Goal: Task Accomplishment & Management: Use online tool/utility

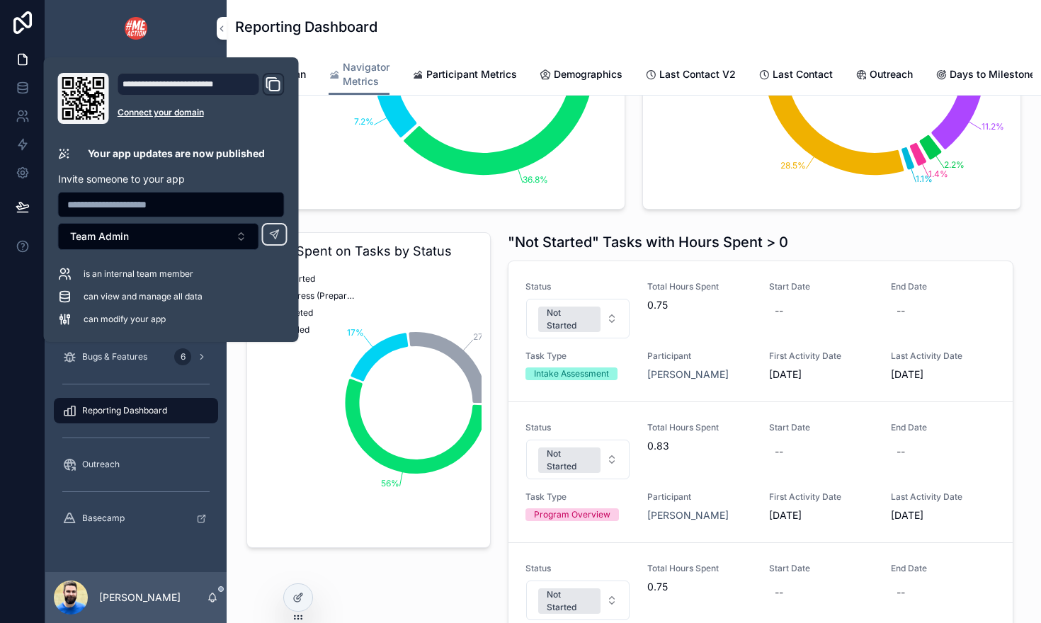
scroll to position [0, 667]
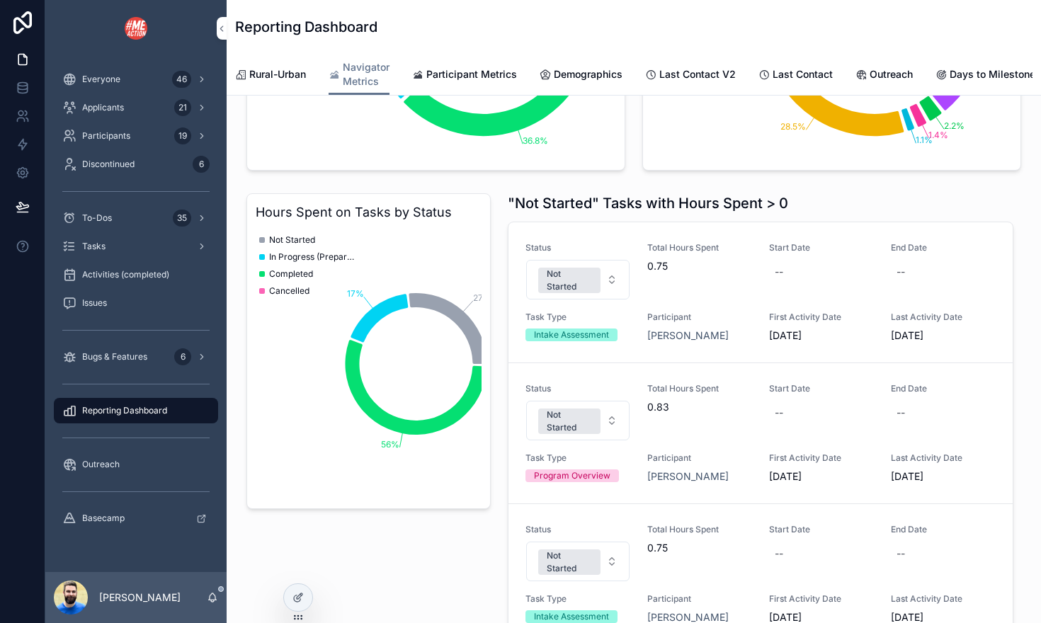
scroll to position [1275, 0]
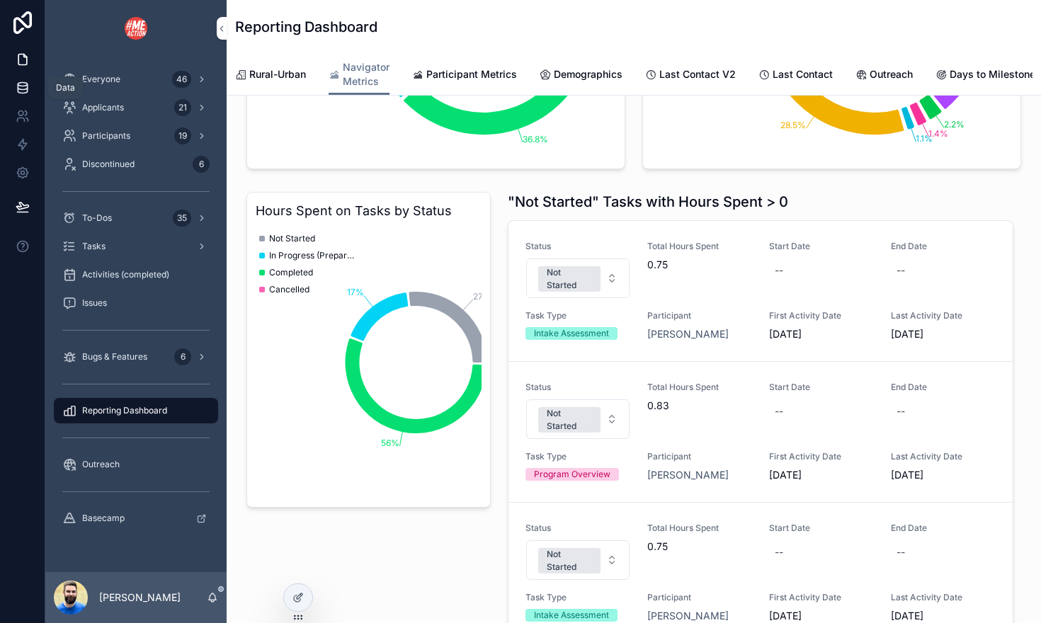
click at [21, 92] on icon at bounding box center [23, 88] width 14 height 14
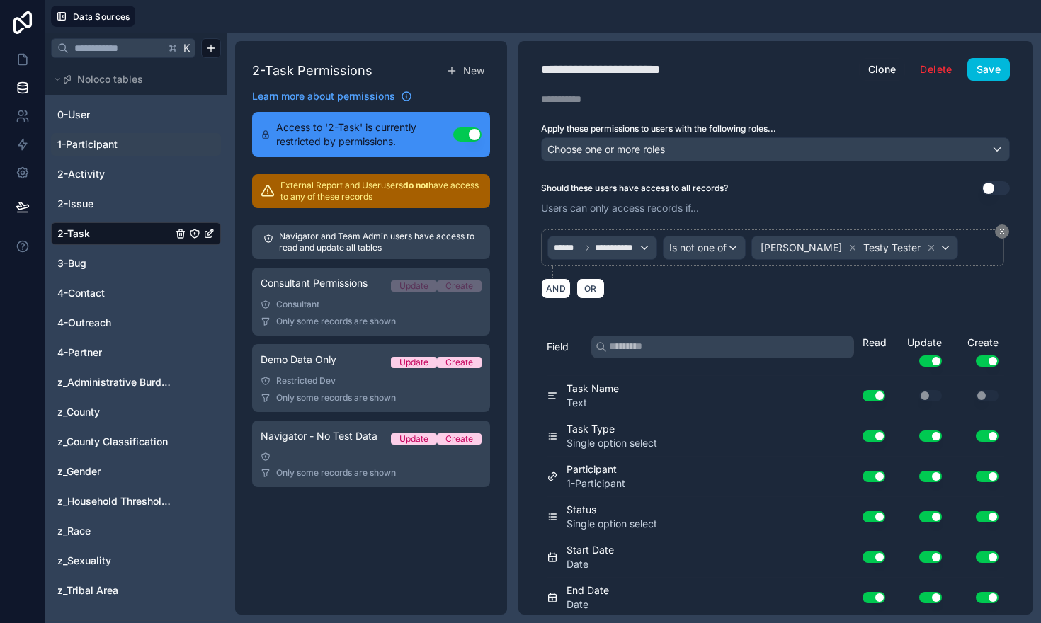
click at [91, 144] on span "1-Participant" at bounding box center [87, 144] width 60 height 14
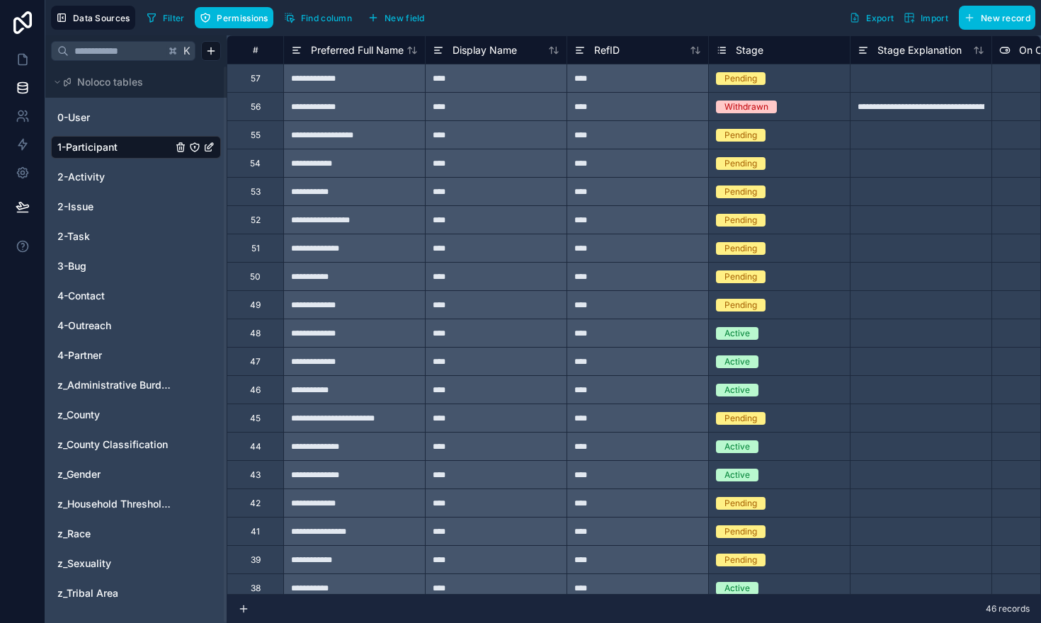
click at [329, 27] on button "Find column" at bounding box center [318, 17] width 78 height 21
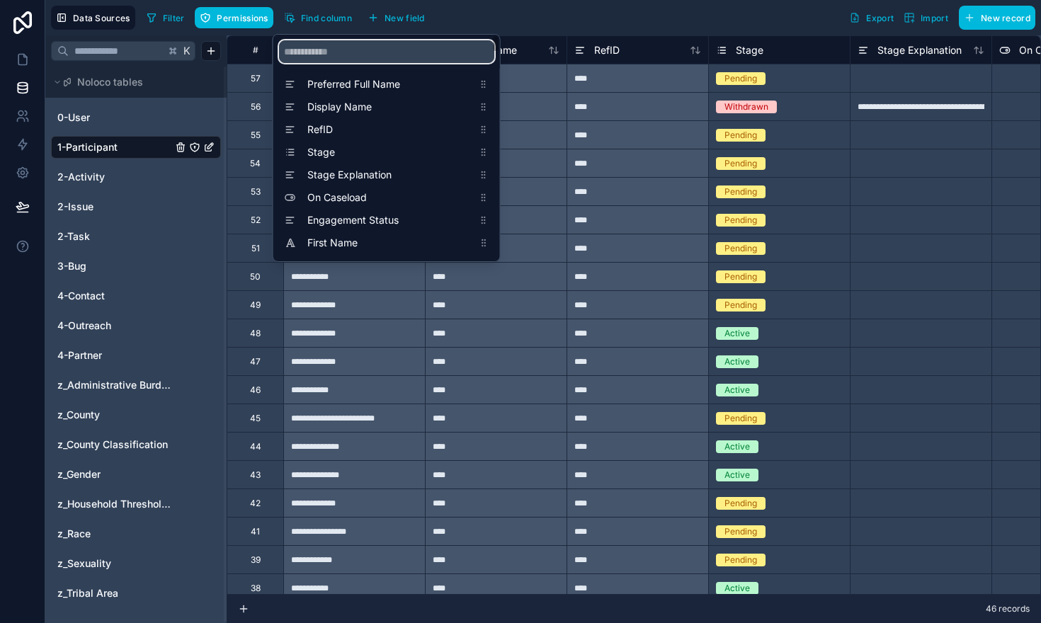
click at [327, 52] on input "scrollable content" at bounding box center [386, 51] width 215 height 23
type input "****"
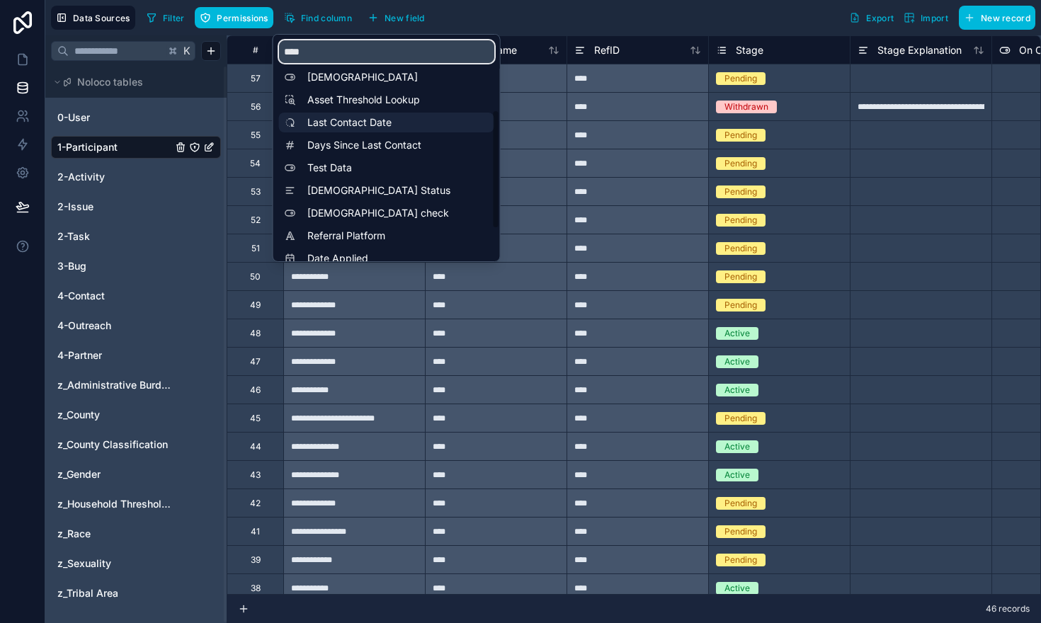
scroll to position [142, 0]
click at [330, 118] on span "Last Contact Date" at bounding box center [390, 123] width 166 height 14
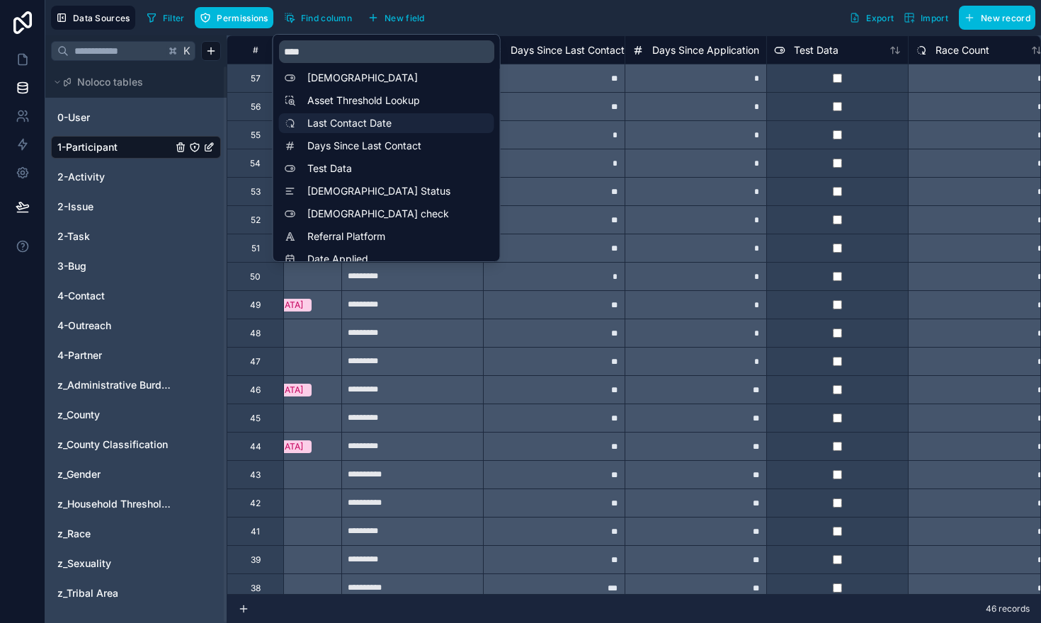
scroll to position [0, 20539]
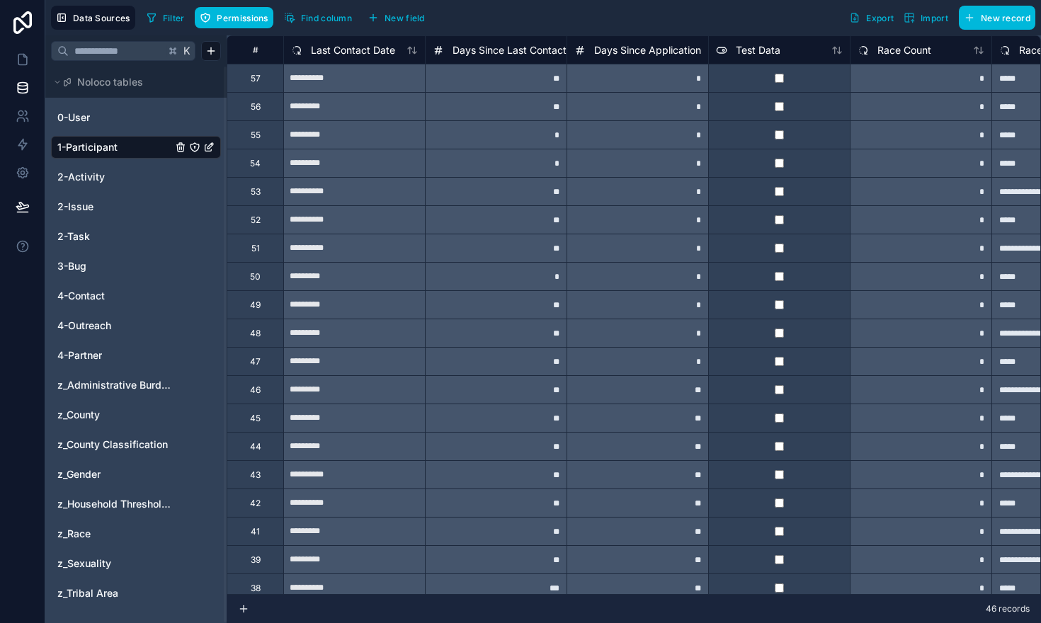
click at [487, 16] on div "Filter Permissions Find column New field Export Import New record" at bounding box center [588, 18] width 895 height 24
click at [323, 54] on span "Last Contact Date" at bounding box center [353, 50] width 84 height 14
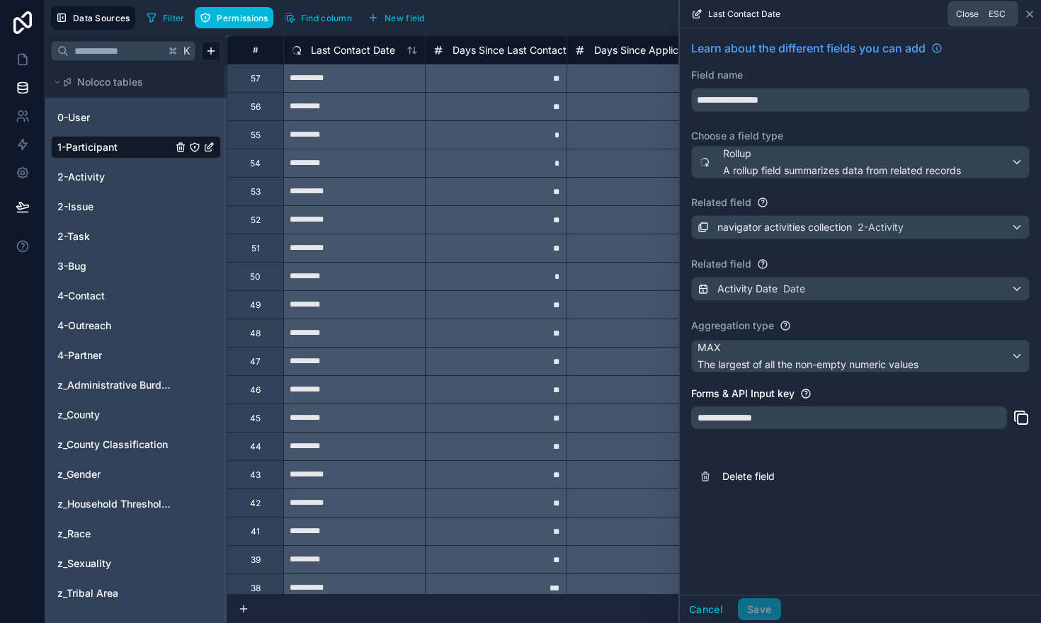
click at [1030, 14] on icon at bounding box center [1030, 14] width 6 height 6
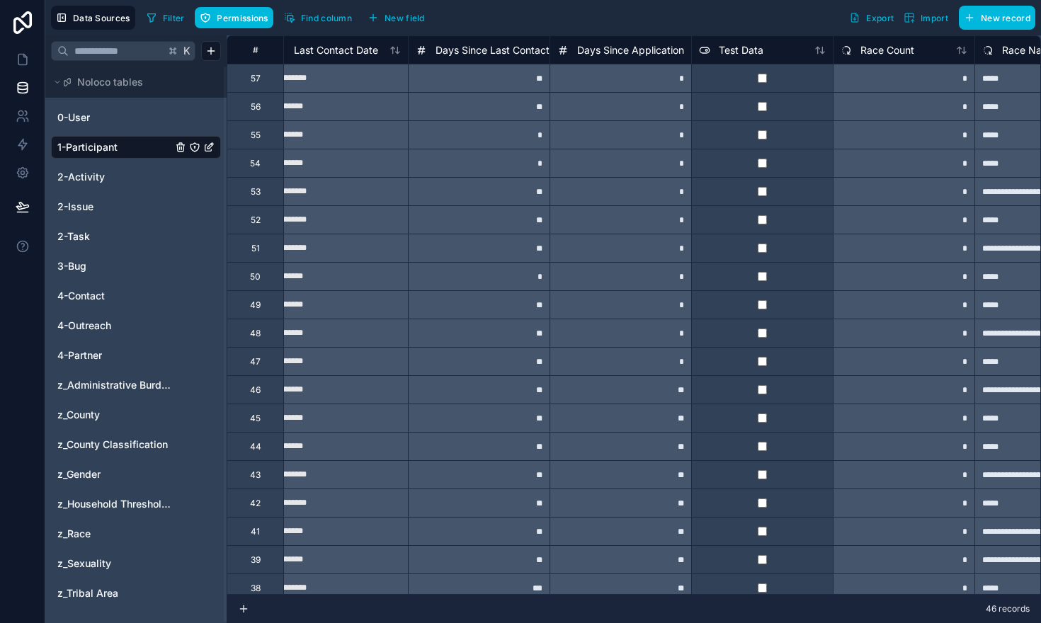
scroll to position [0, 20550]
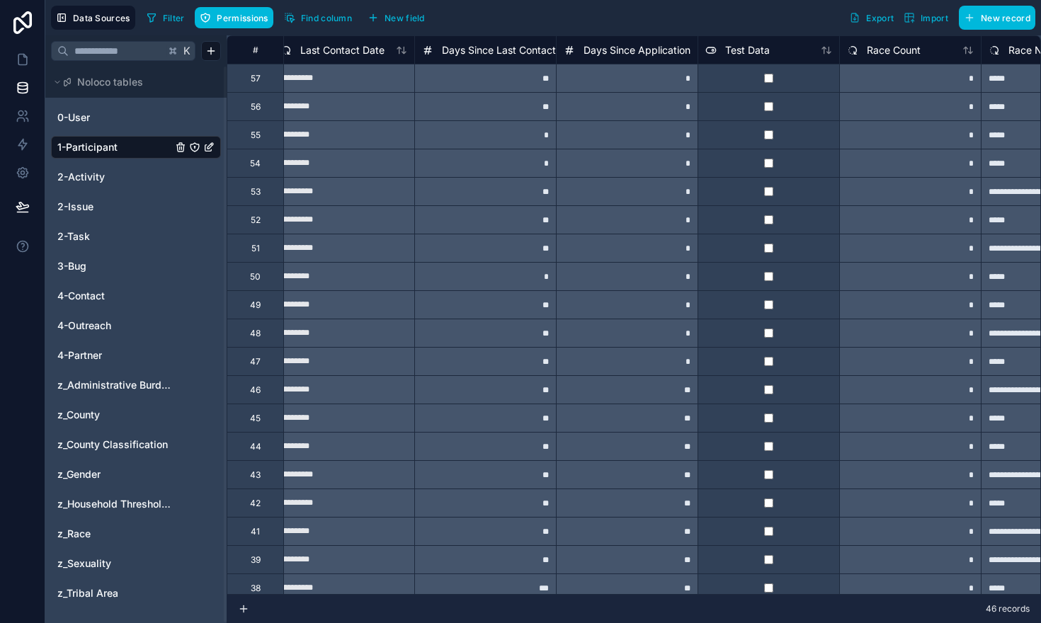
click at [317, 18] on span "Find column" at bounding box center [326, 18] width 51 height 11
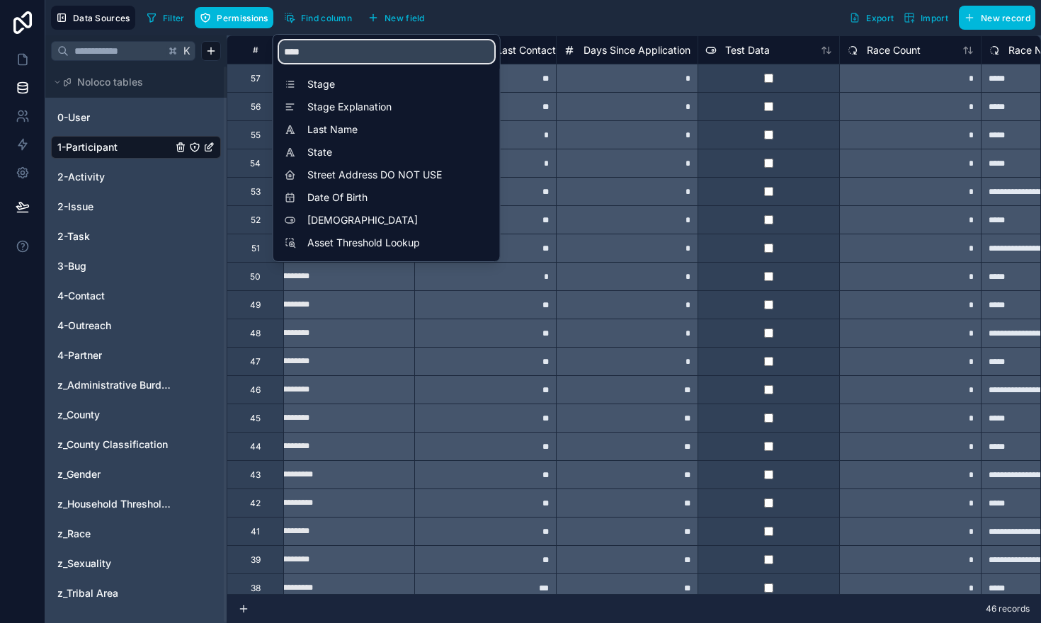
click at [332, 48] on input "****" at bounding box center [386, 51] width 215 height 23
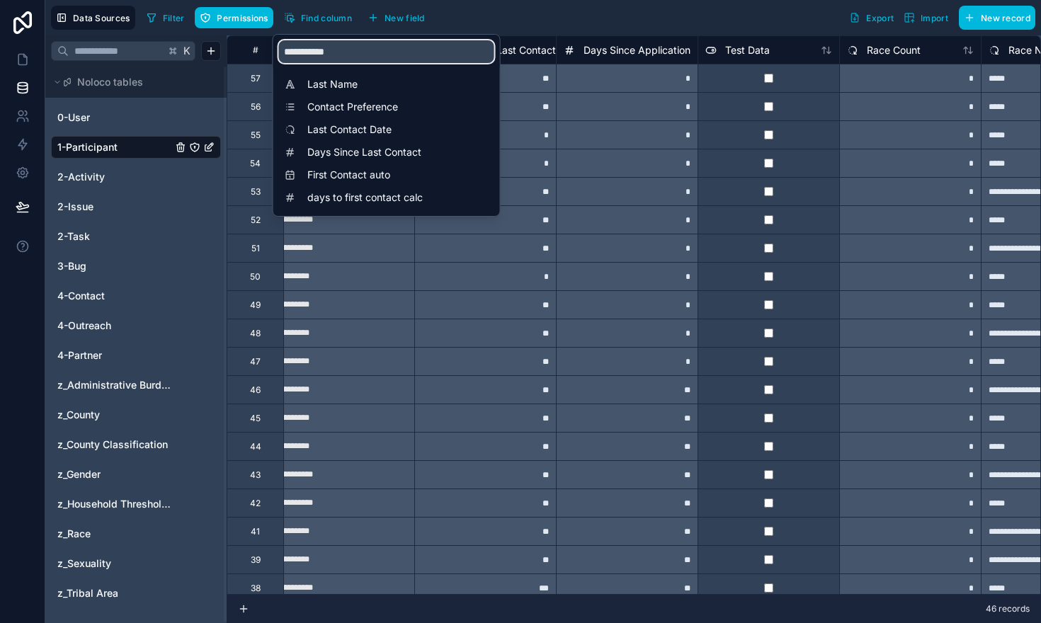
type input "**********"
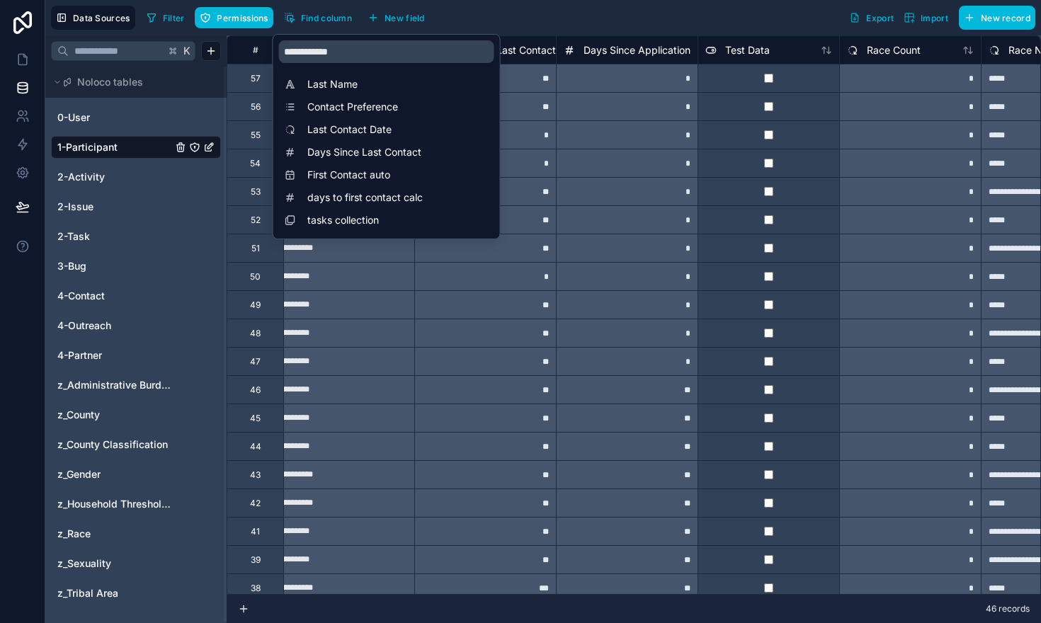
scroll to position [0, 20539]
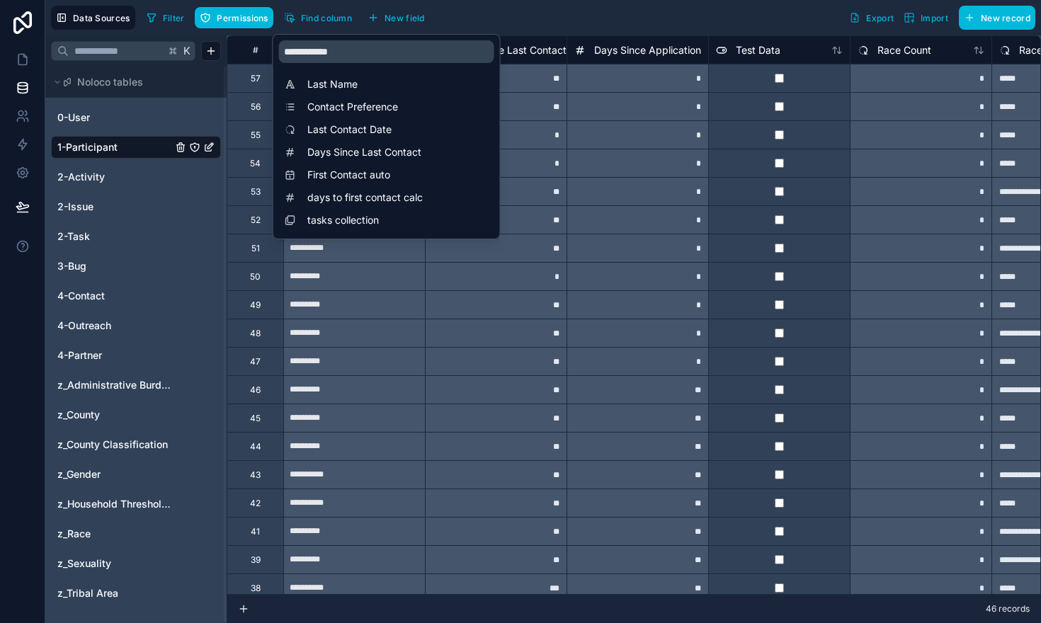
click at [351, 253] on div "**********" at bounding box center [354, 248] width 141 height 23
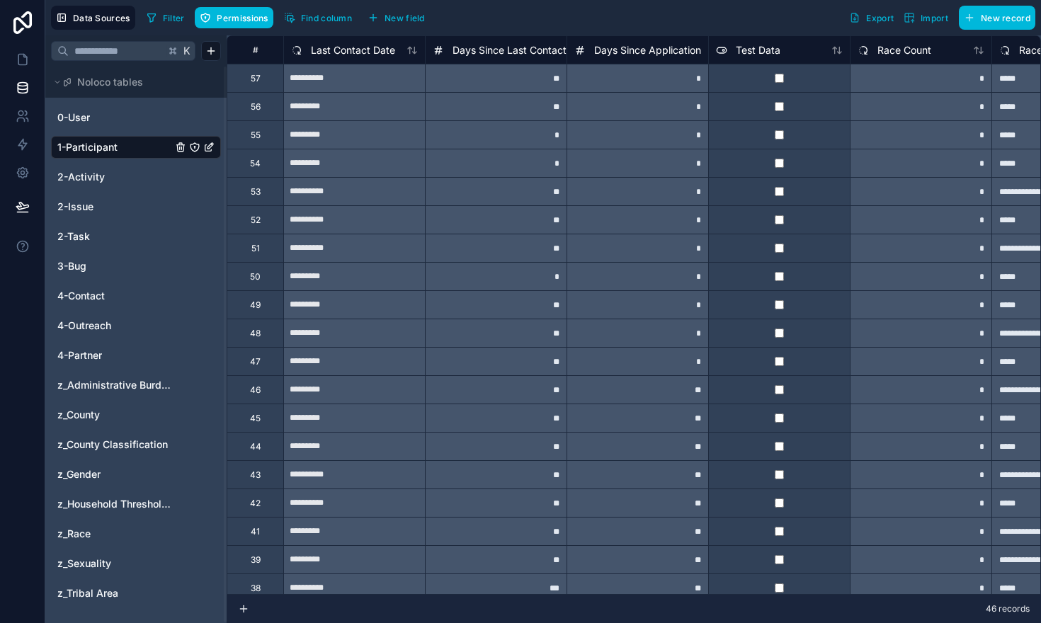
click at [306, 16] on span "Find column" at bounding box center [326, 18] width 51 height 11
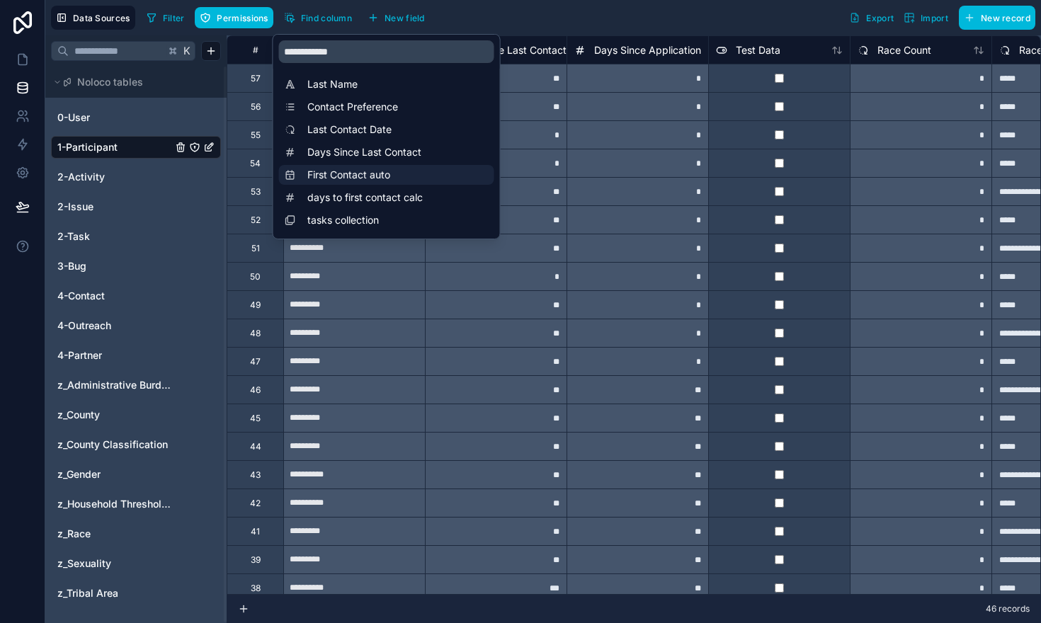
click at [370, 173] on span "First Contact auto" at bounding box center [390, 175] width 166 height 14
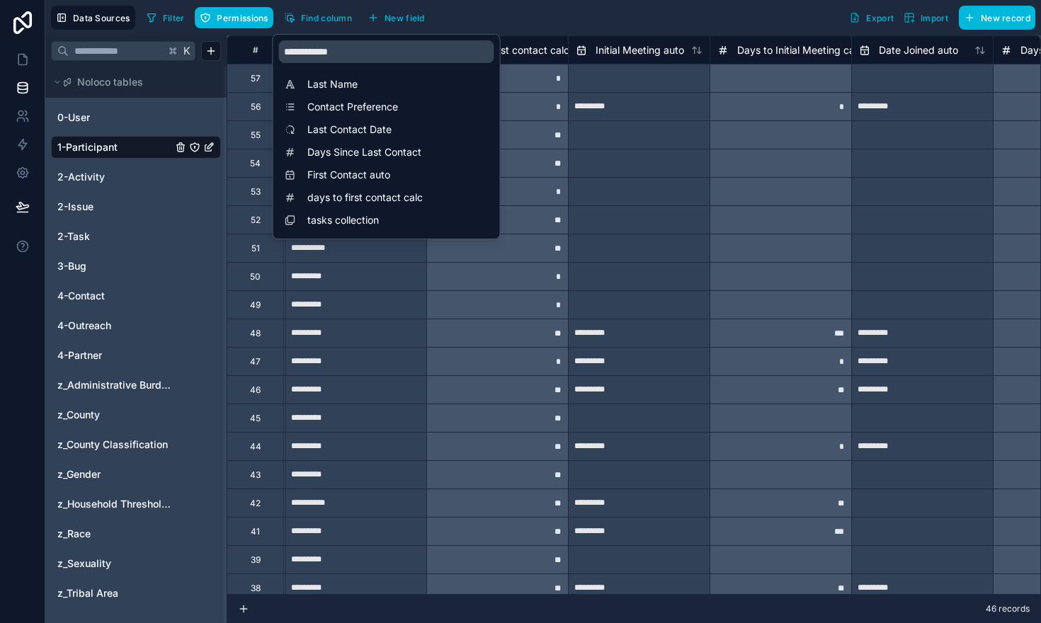
scroll to position [0, 23797]
click at [405, 303] on input "*********" at bounding box center [354, 305] width 141 height 23
select select "****"
select select "*"
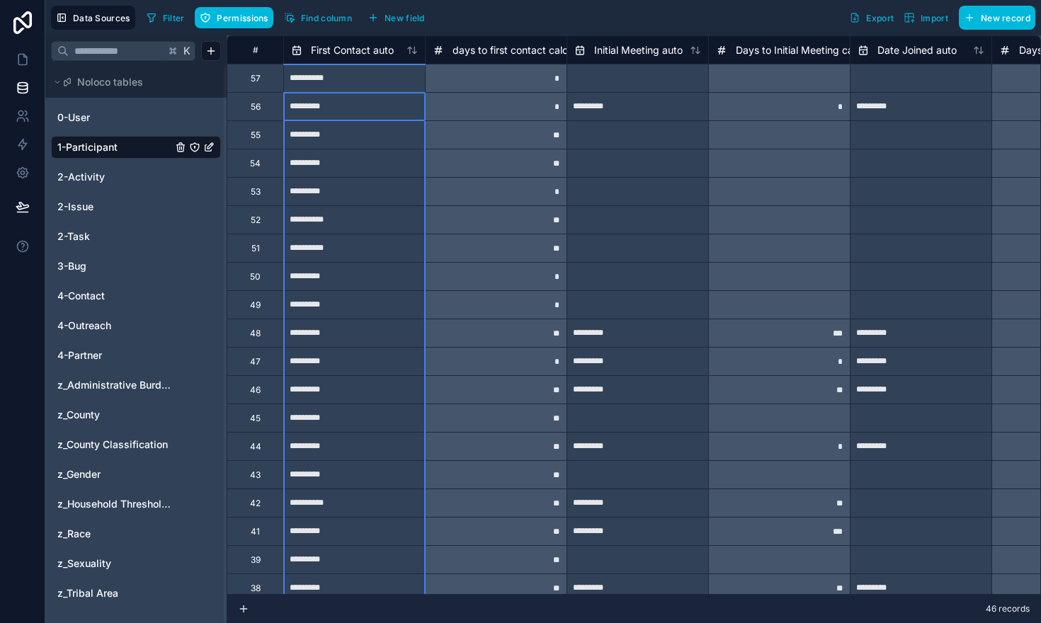
click at [335, 50] on span "First Contact auto" at bounding box center [352, 50] width 83 height 14
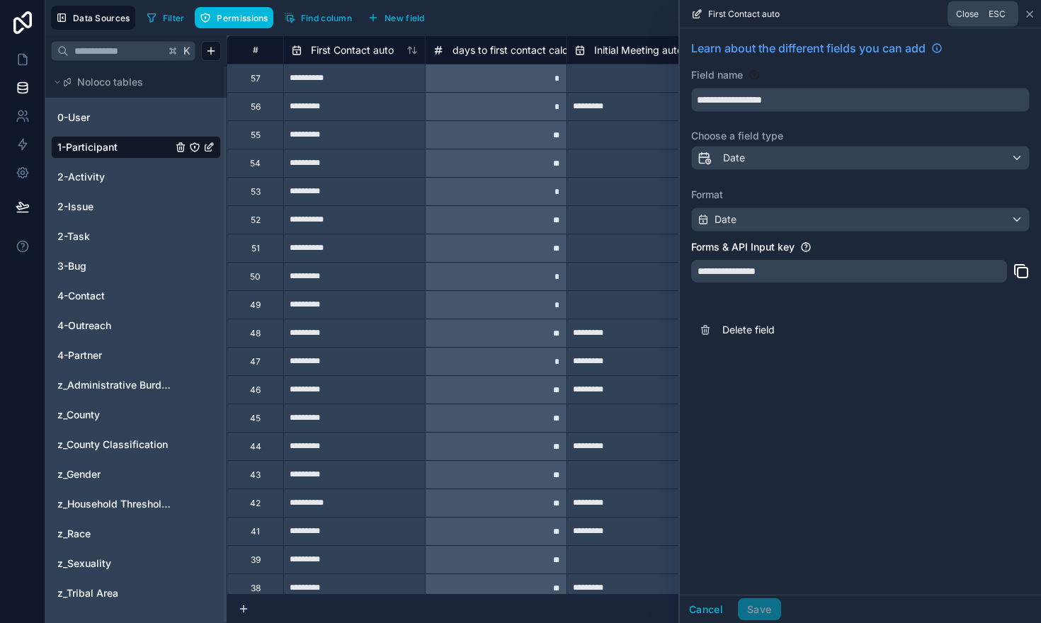
click at [1027, 14] on icon at bounding box center [1029, 13] width 11 height 11
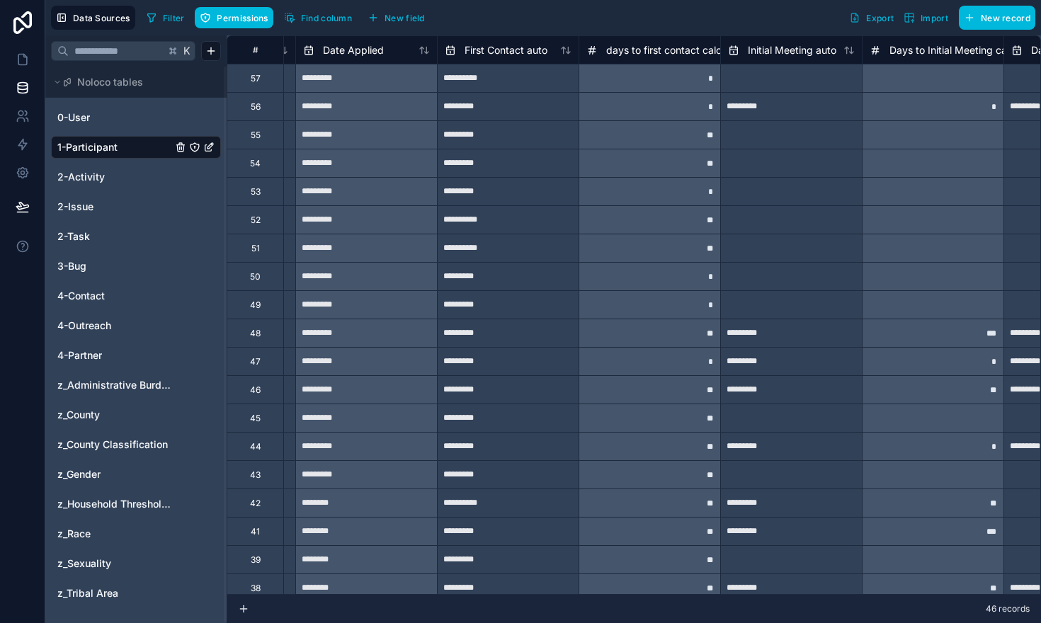
scroll to position [0, 23648]
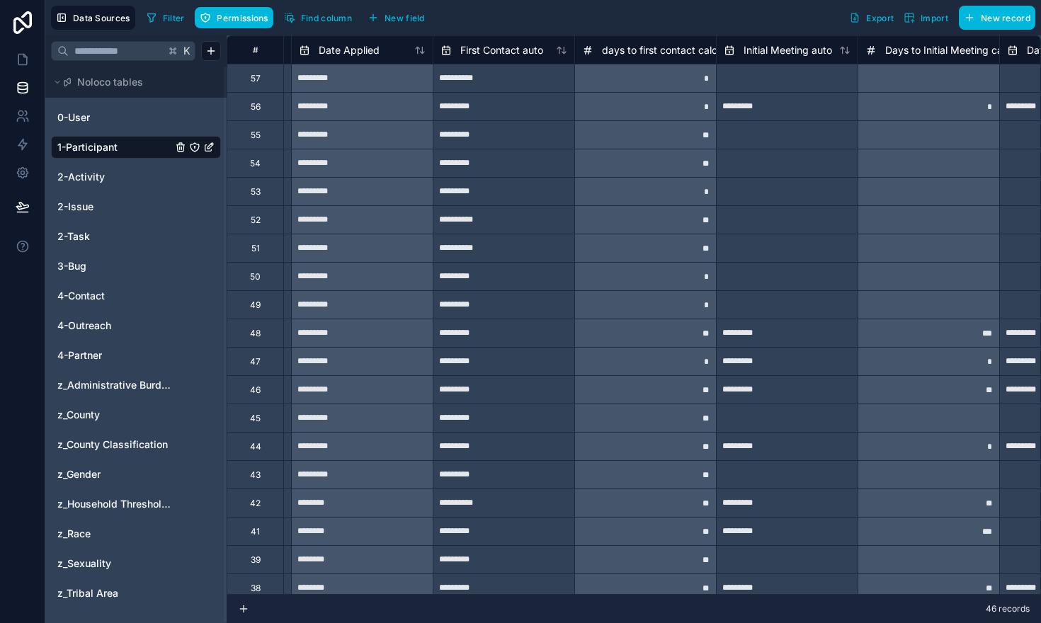
click at [474, 79] on input "**********" at bounding box center [503, 78] width 141 height 23
select select "****"
select select "*"
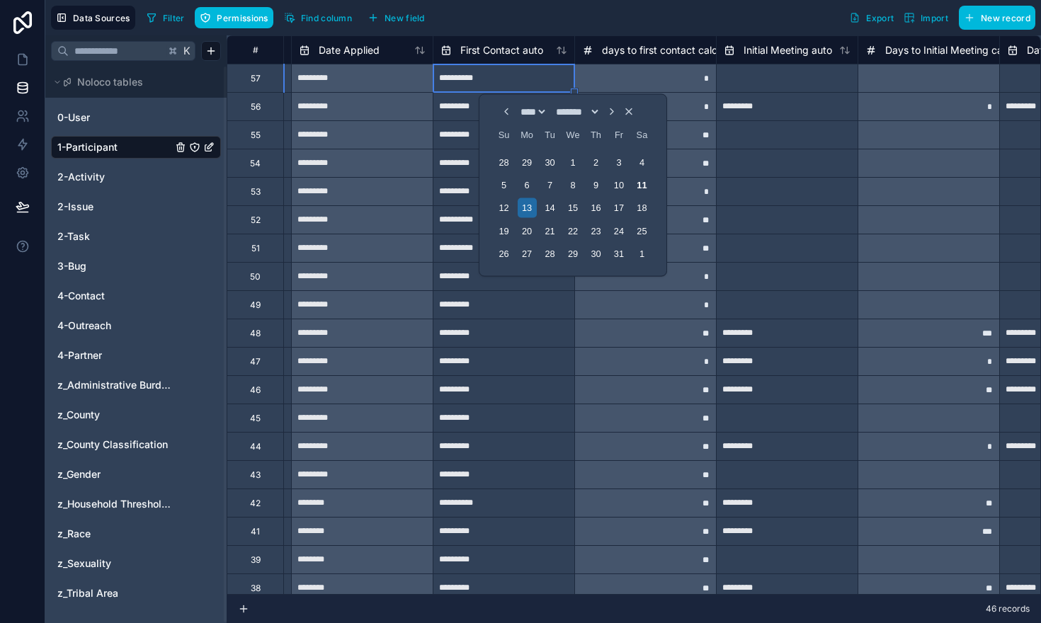
click at [472, 50] on span "First Contact auto" at bounding box center [501, 50] width 83 height 14
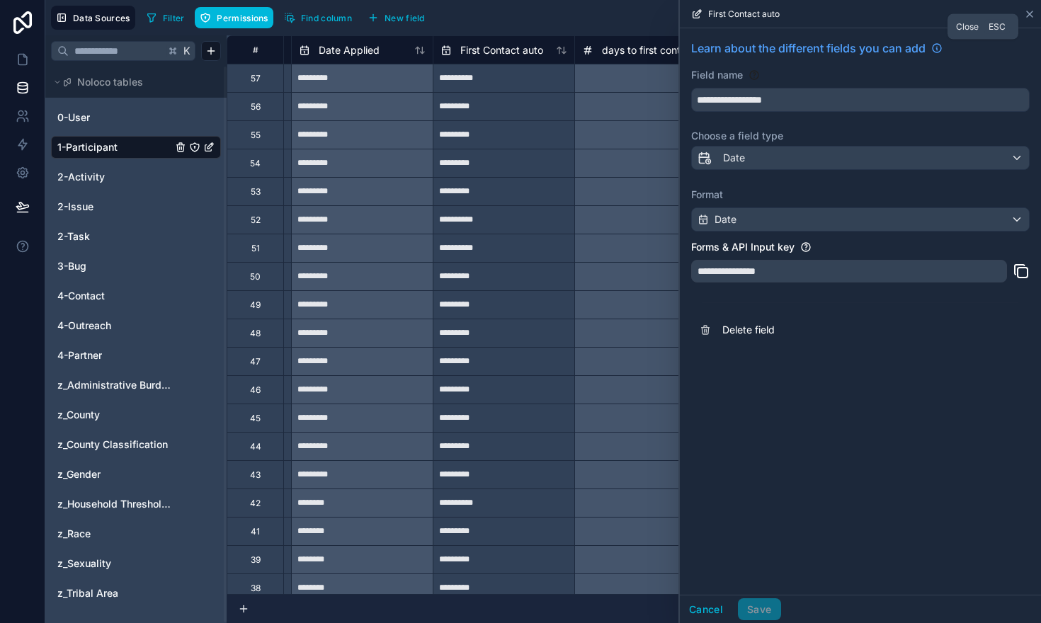
click at [1029, 16] on icon at bounding box center [1029, 13] width 11 height 11
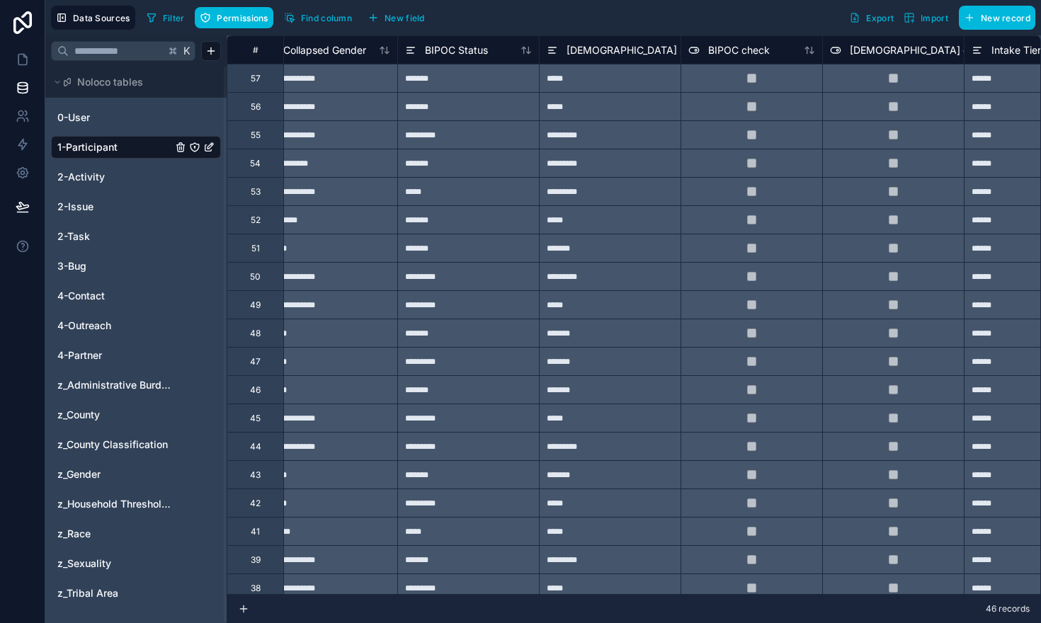
scroll to position [0, 22548]
click at [320, 17] on span "Find column" at bounding box center [326, 18] width 51 height 11
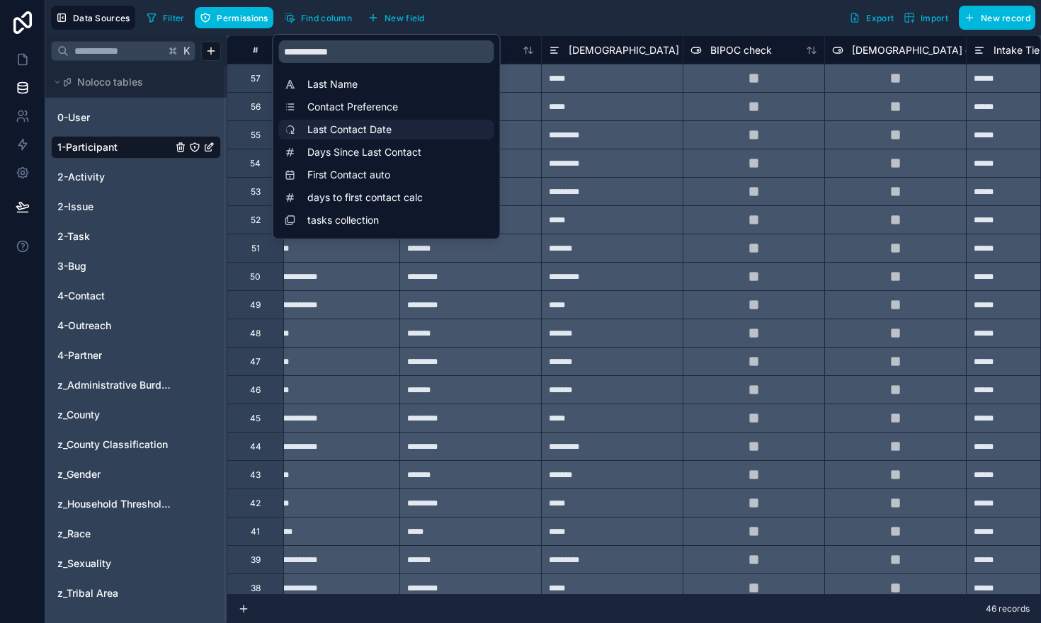
click at [346, 130] on span "Last Contact Date" at bounding box center [390, 130] width 166 height 14
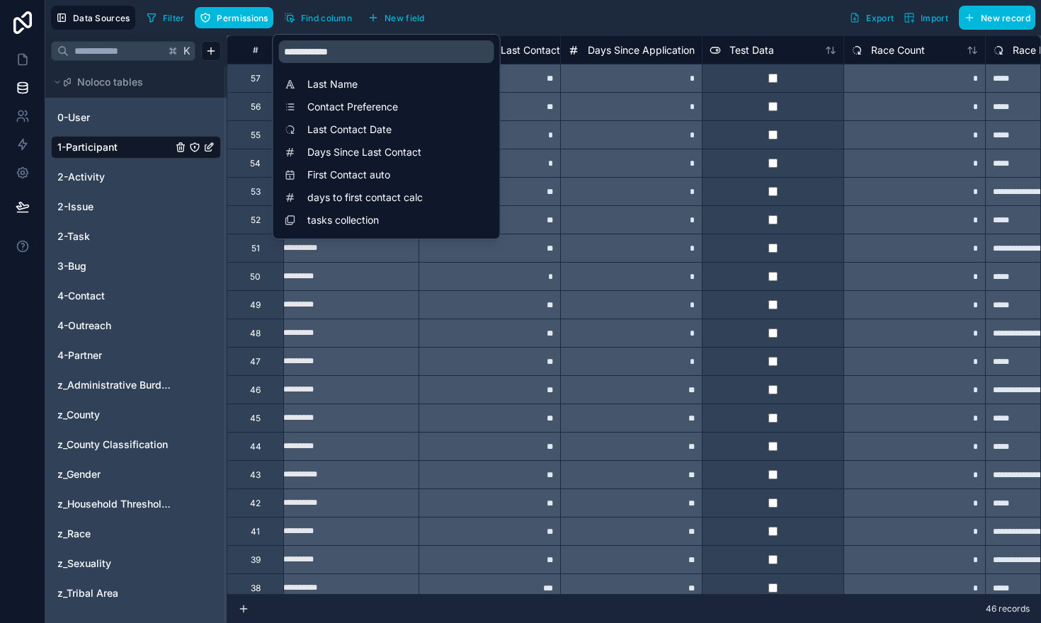
scroll to position [0, 20539]
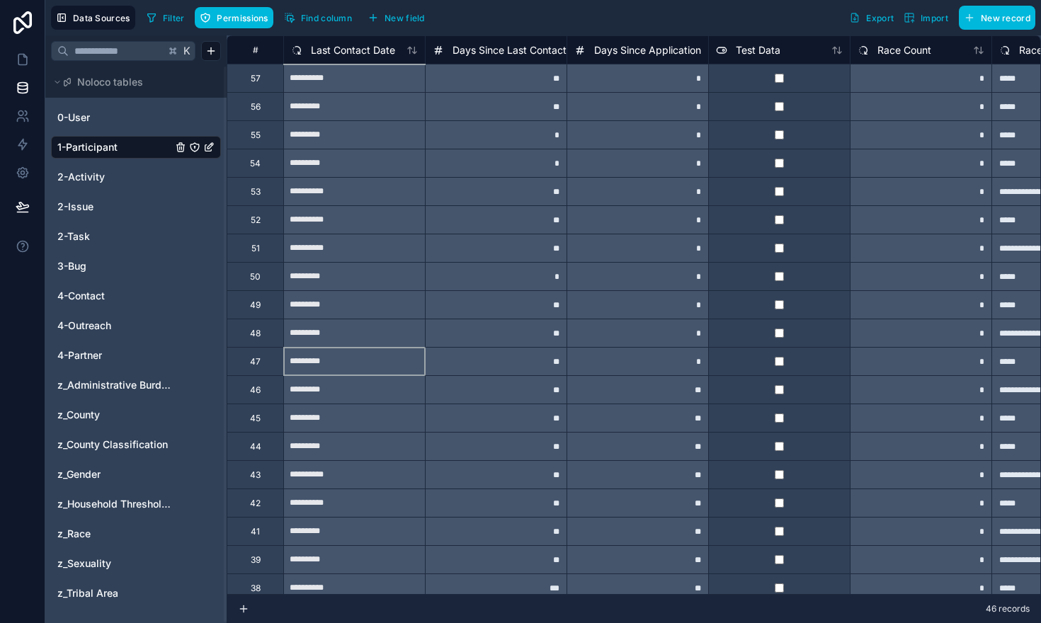
click at [386, 373] on div "*********" at bounding box center [354, 361] width 142 height 28
click at [388, 54] on span "Last Contact Date" at bounding box center [353, 50] width 84 height 14
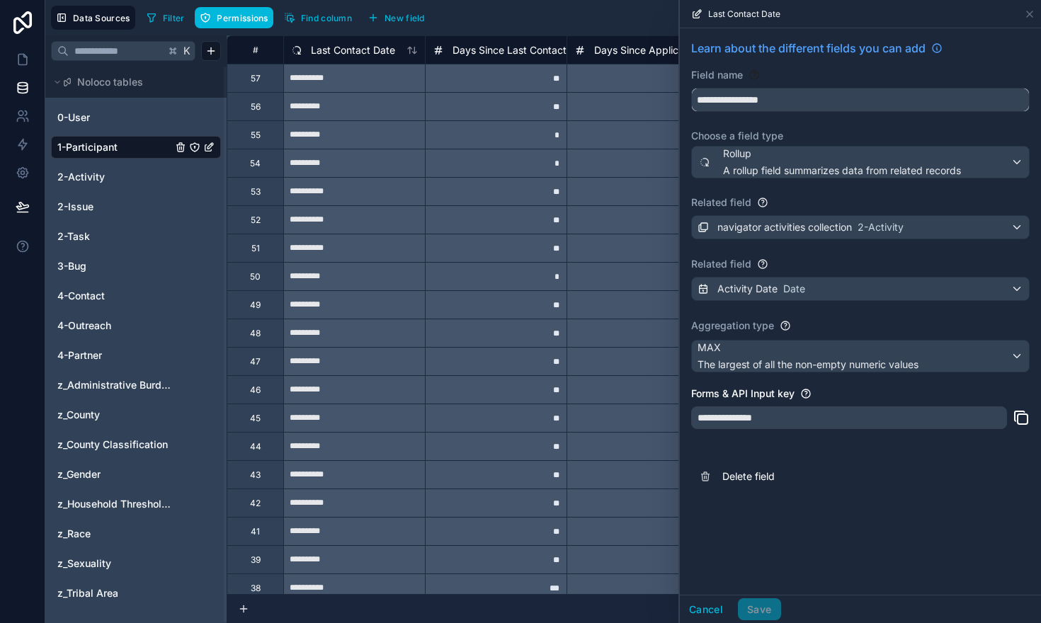
click at [797, 108] on input "**********" at bounding box center [860, 100] width 337 height 23
type input "**********"
click at [749, 613] on button "Save" at bounding box center [759, 609] width 42 height 23
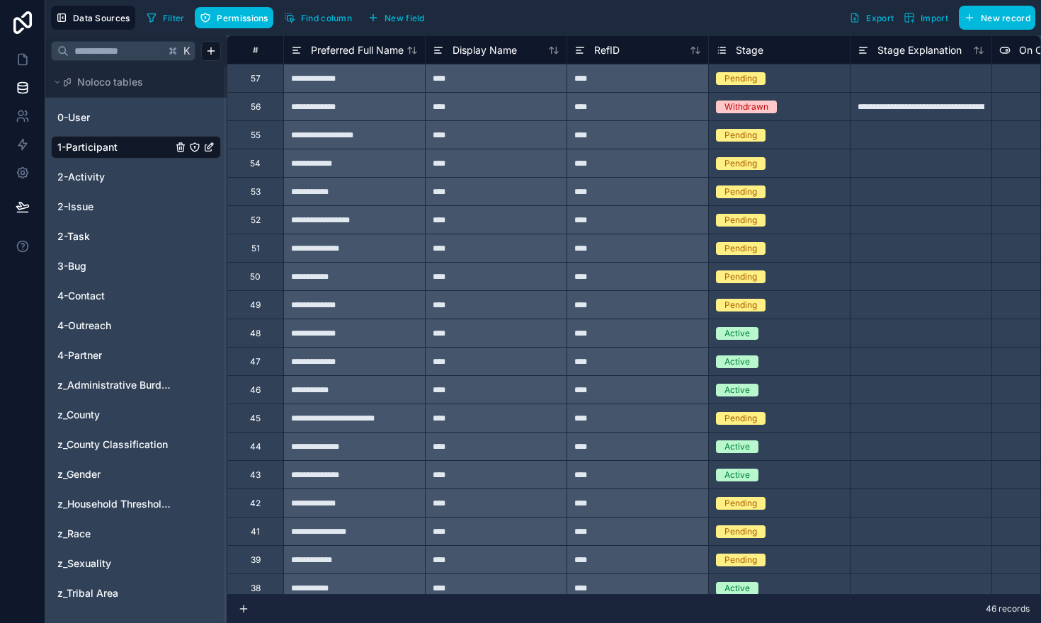
click at [390, 15] on span "New field" at bounding box center [405, 18] width 40 height 11
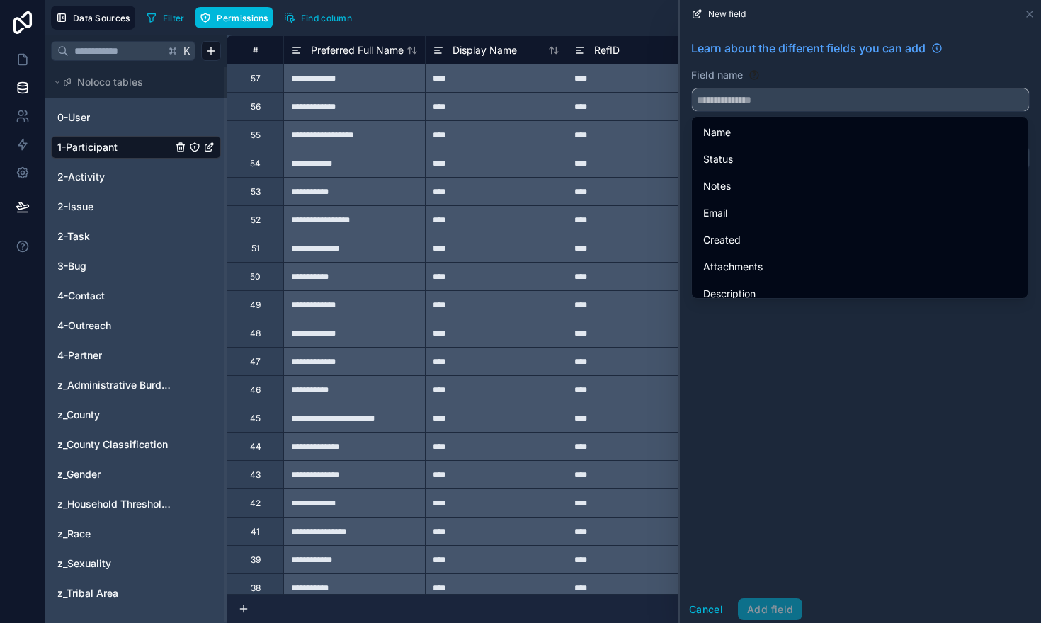
click at [743, 104] on input "text" at bounding box center [860, 100] width 337 height 23
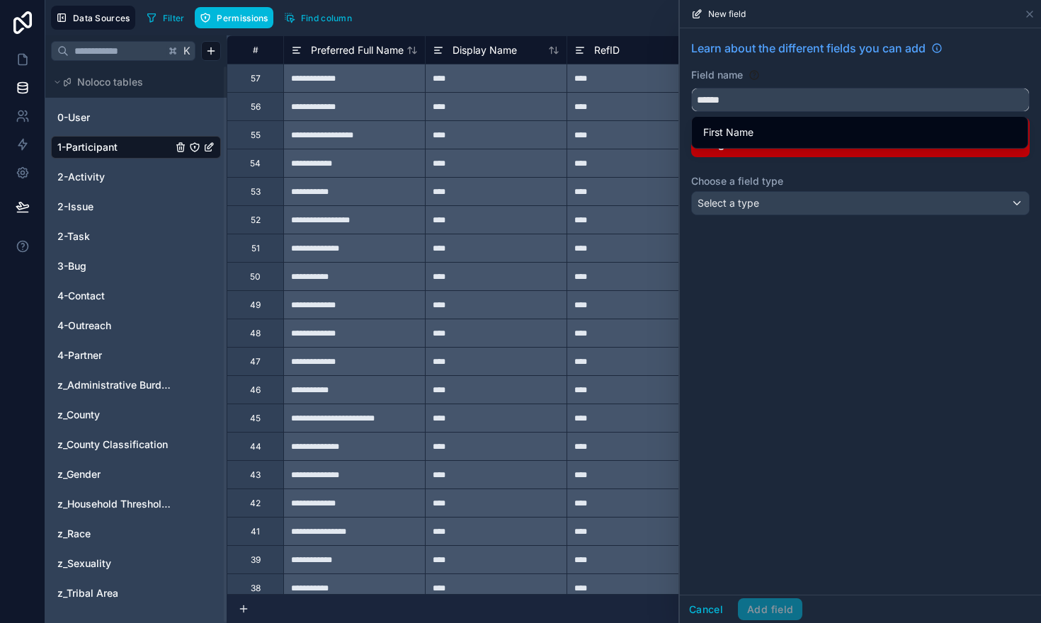
click at [691, 88] on button "*****" at bounding box center [860, 100] width 339 height 24
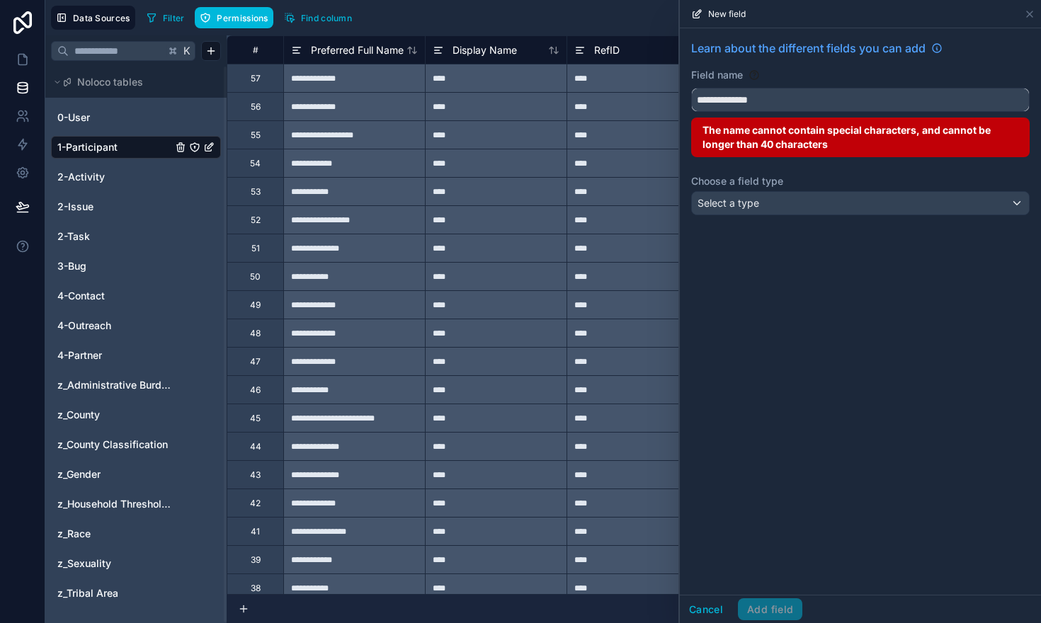
click at [691, 88] on button "**********" at bounding box center [860, 100] width 339 height 24
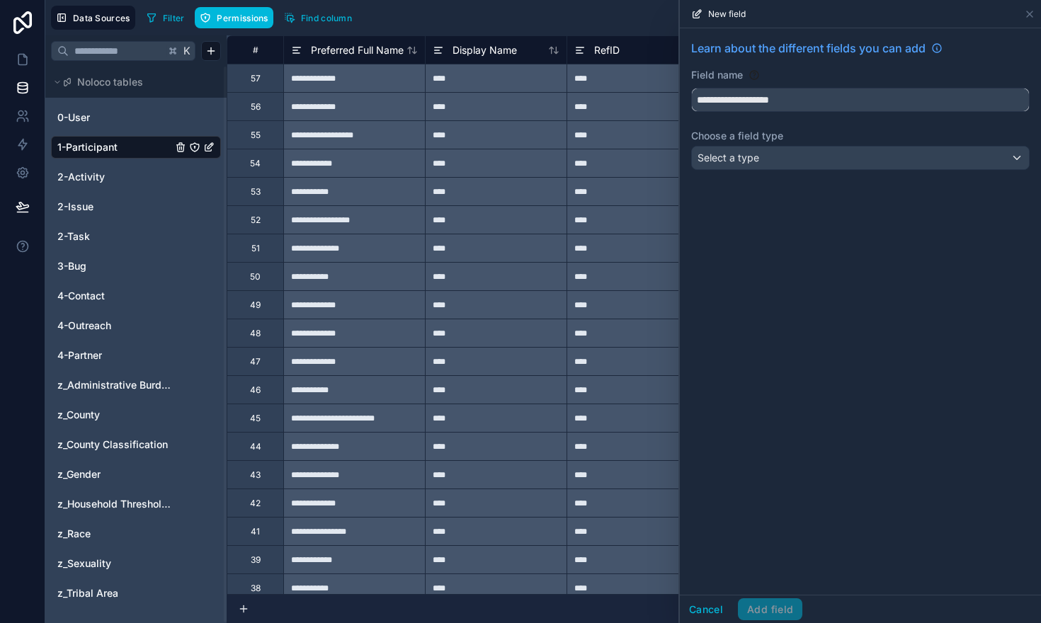
type input "**********"
click at [747, 166] on div "Select a type" at bounding box center [860, 158] width 337 height 23
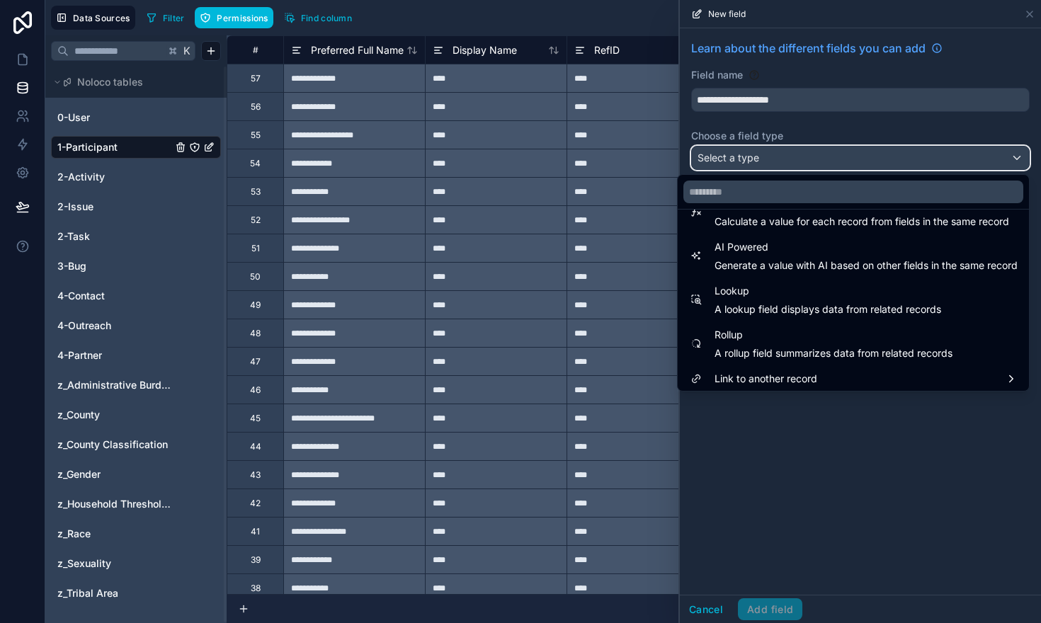
scroll to position [411, 0]
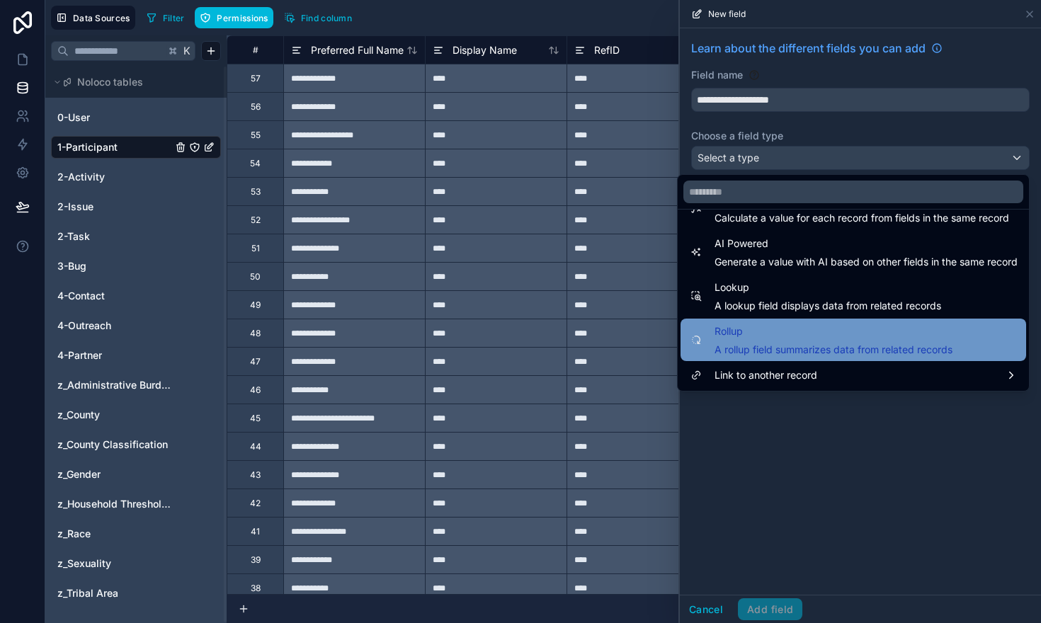
click at [739, 331] on span "Rollup" at bounding box center [834, 331] width 238 height 17
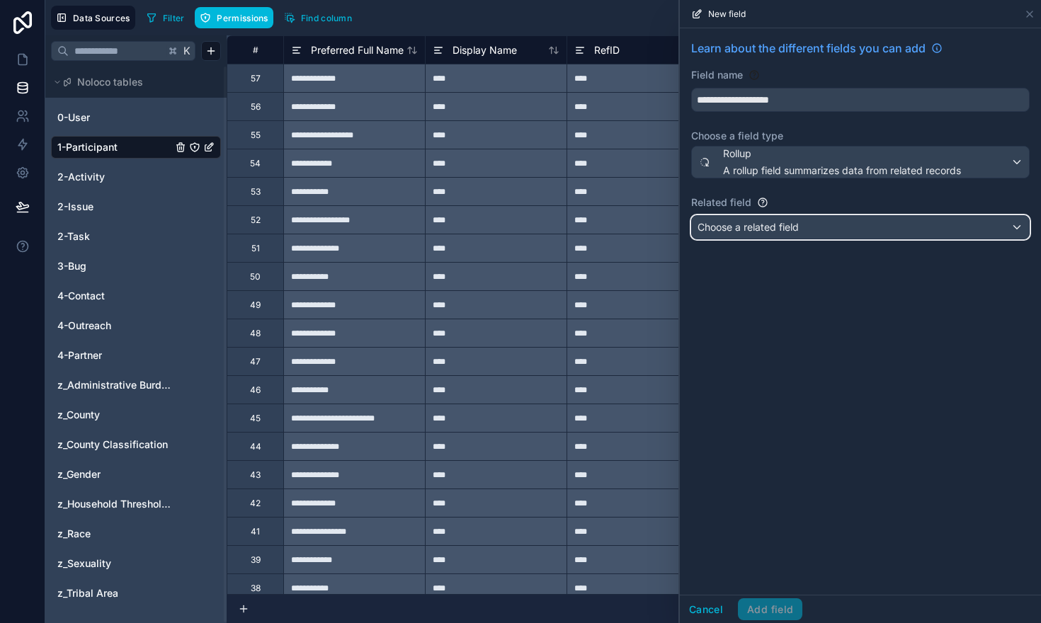
click at [726, 225] on span "Choose a related field" at bounding box center [748, 227] width 101 height 12
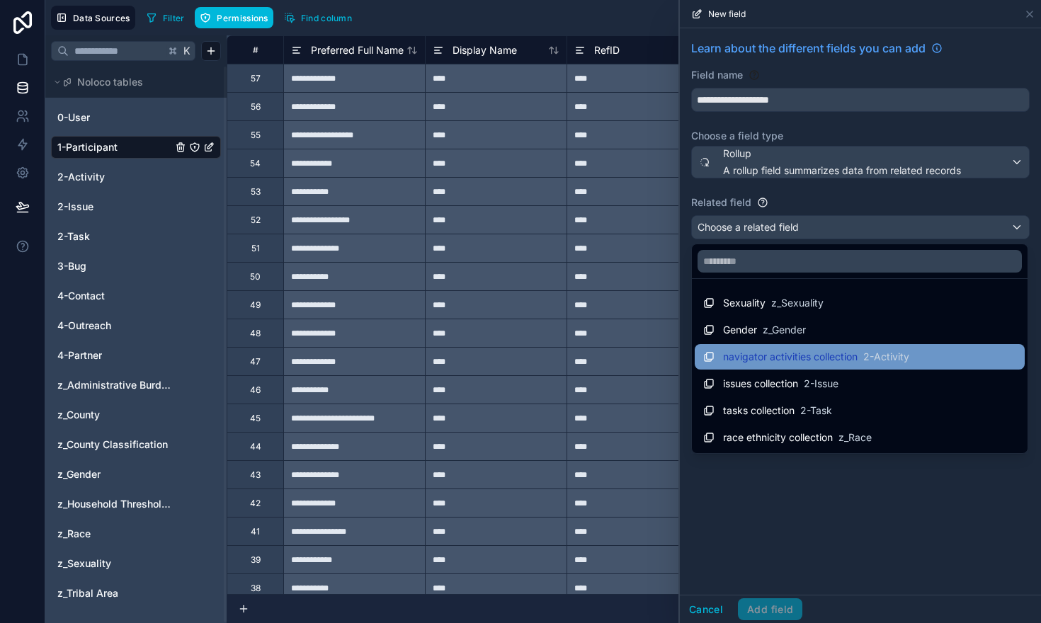
click at [759, 362] on span "navigator activities collection" at bounding box center [790, 357] width 135 height 14
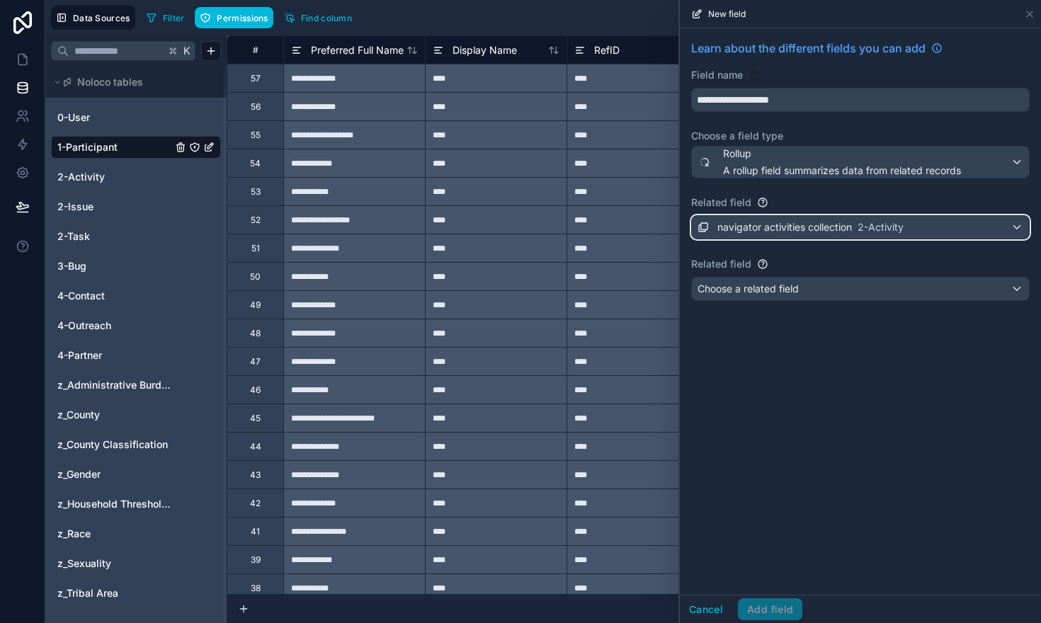
click at [793, 226] on span "navigator activities collection" at bounding box center [784, 227] width 135 height 14
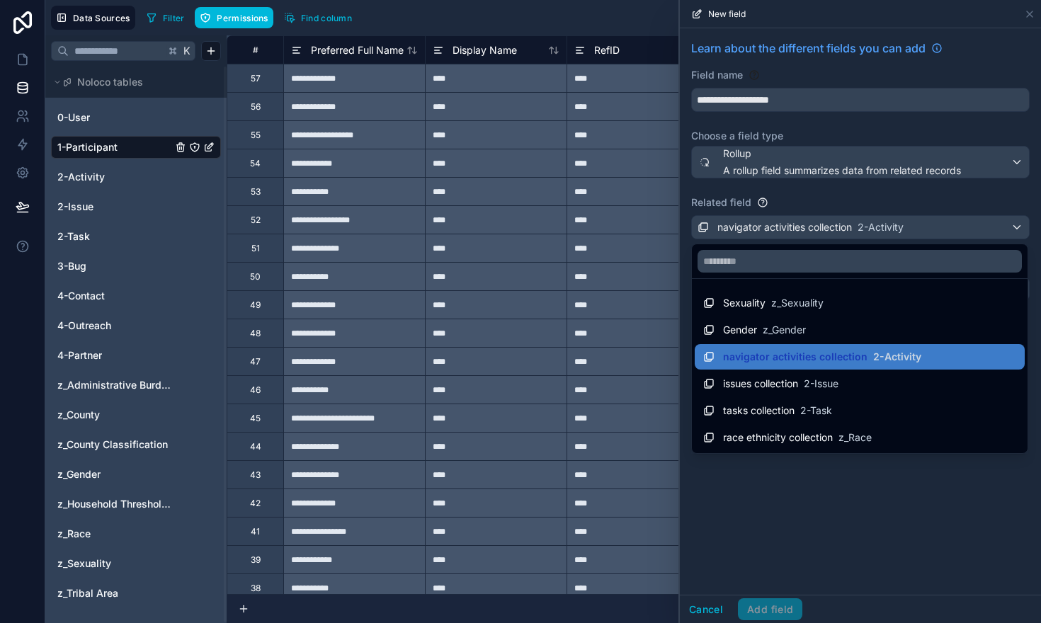
click at [878, 505] on div at bounding box center [860, 311] width 361 height 623
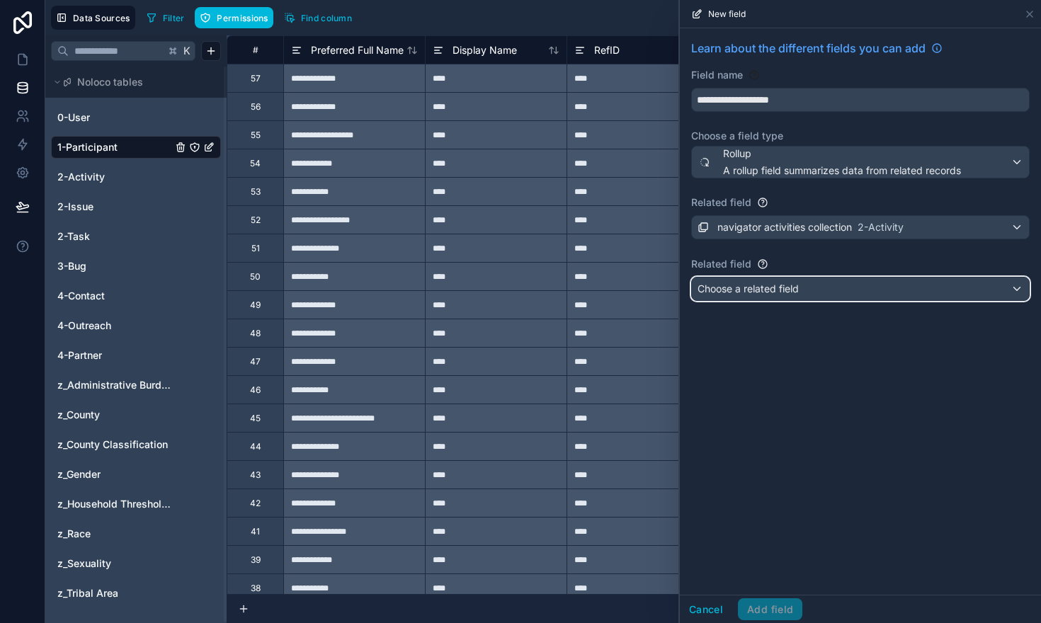
click at [801, 290] on div "Choose a related field" at bounding box center [860, 289] width 337 height 23
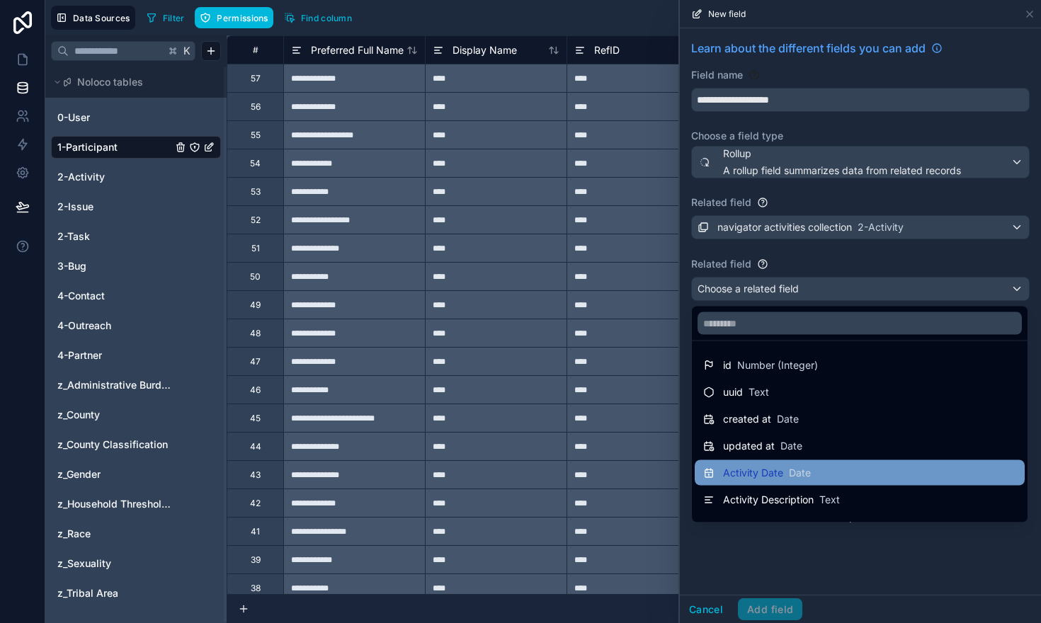
click at [765, 465] on div "Activity Date Date" at bounding box center [757, 473] width 108 height 17
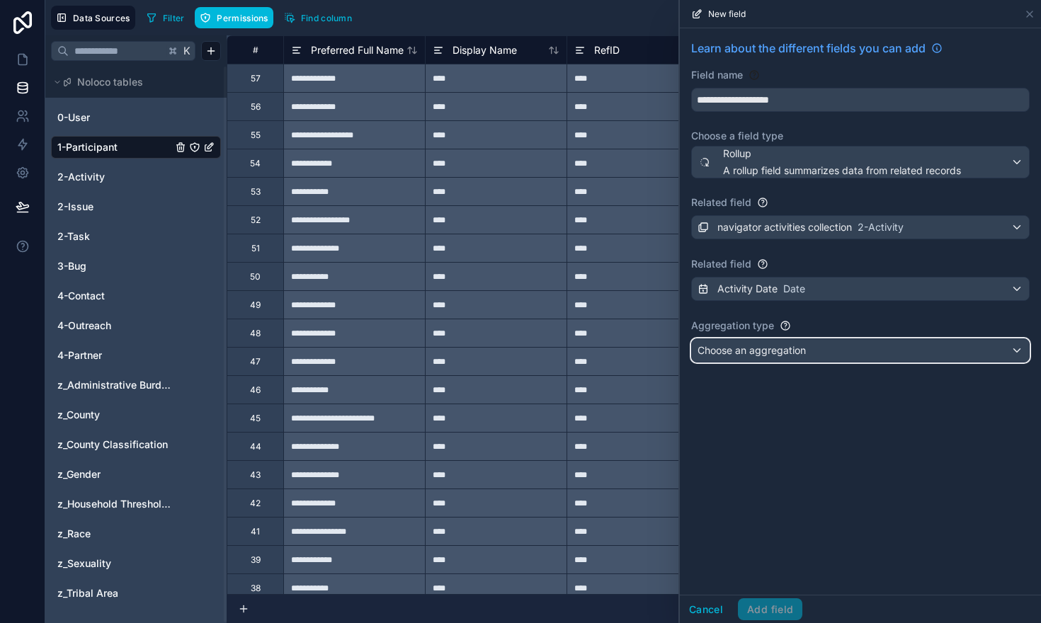
click at [749, 344] on span "Choose an aggregation" at bounding box center [752, 351] width 108 height 14
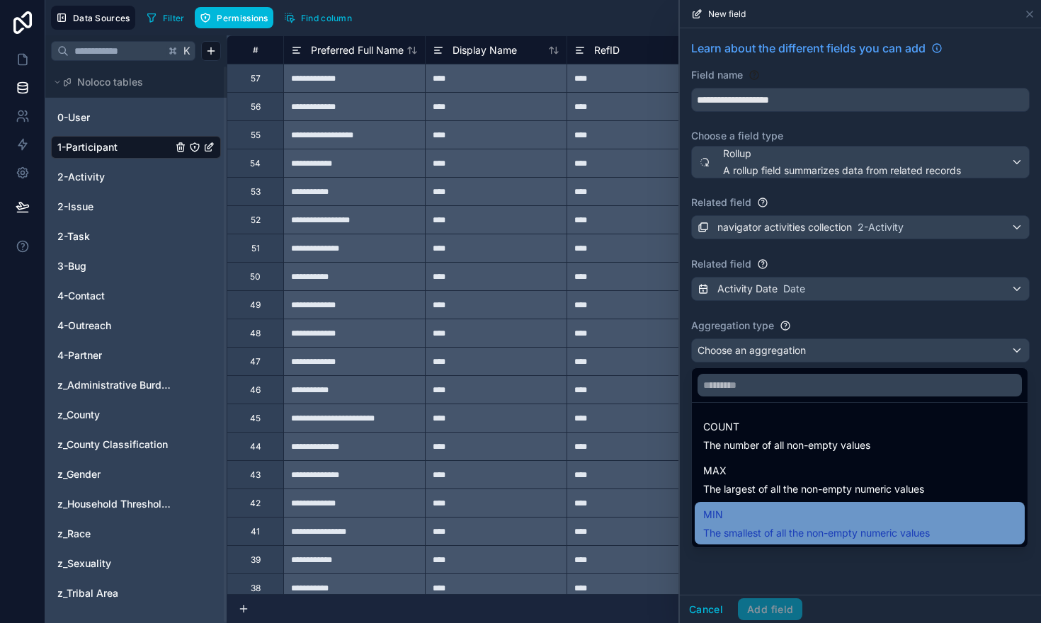
click at [756, 520] on span "MIN" at bounding box center [816, 514] width 227 height 17
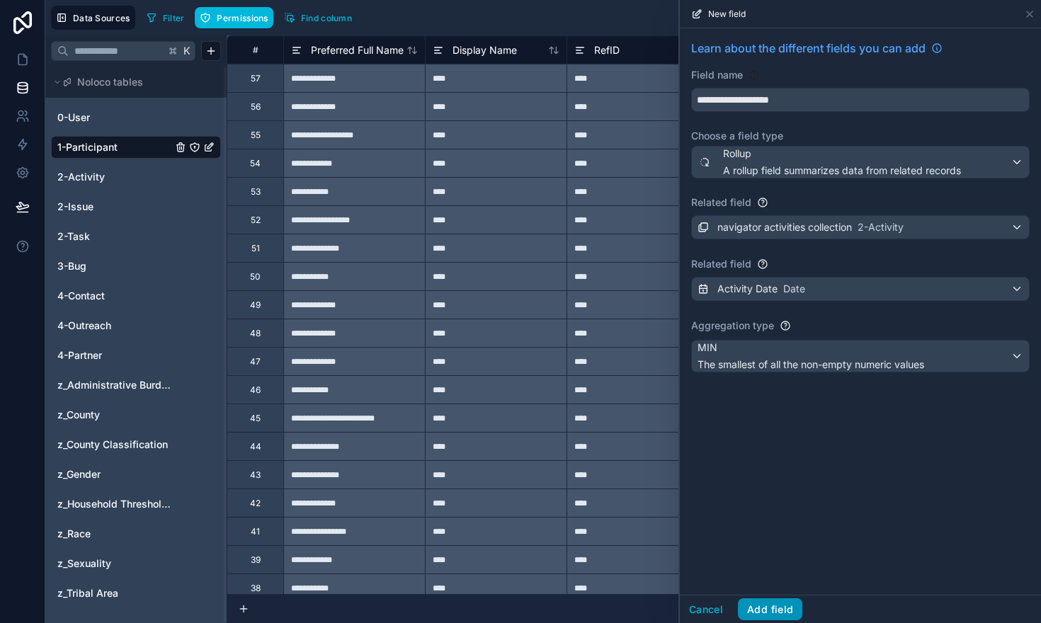
click at [764, 608] on button "Add field" at bounding box center [770, 609] width 64 height 23
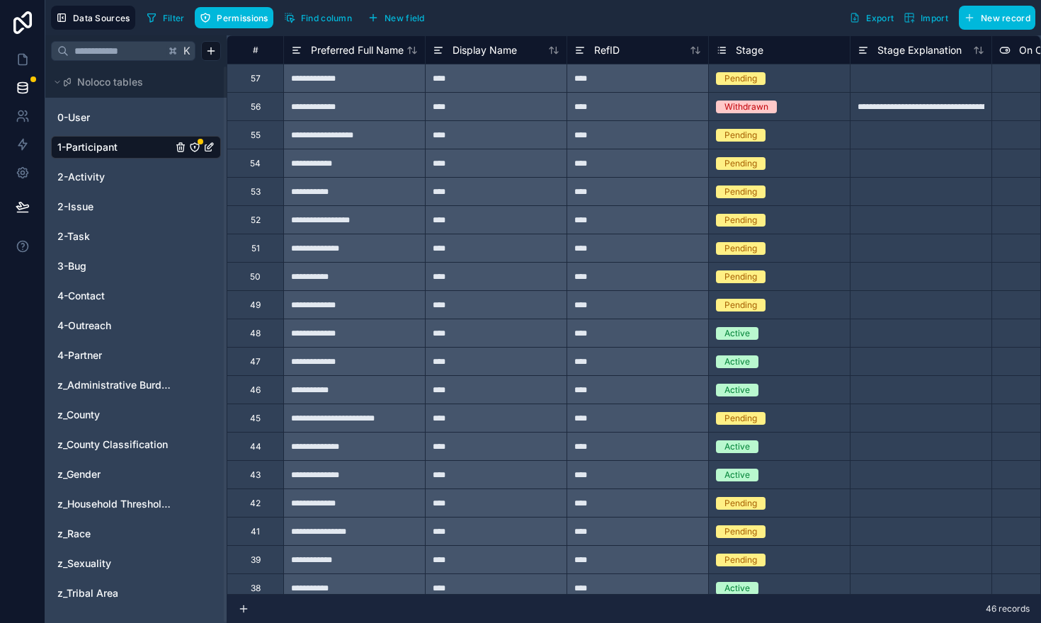
click at [305, 19] on span "Find column" at bounding box center [326, 18] width 51 height 11
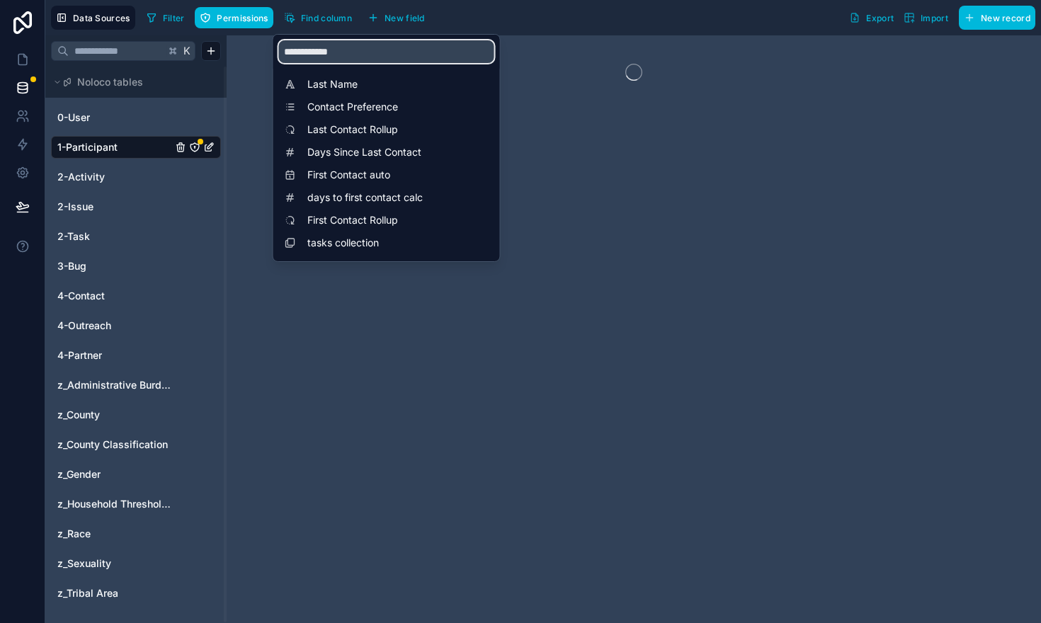
click at [342, 51] on input "**********" at bounding box center [386, 51] width 215 height 23
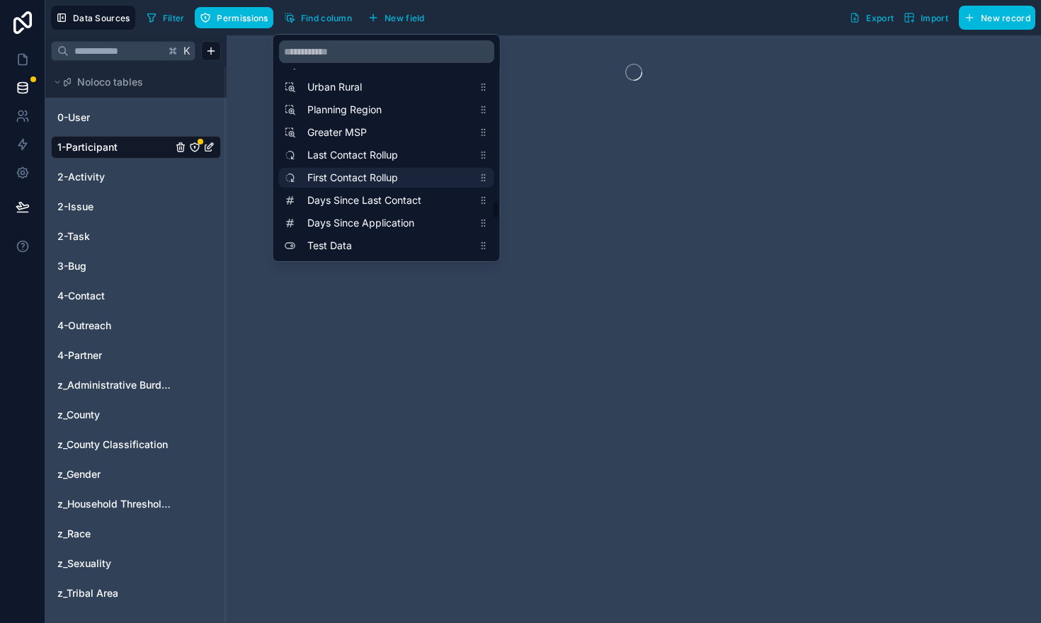
scroll to position [3215, 0]
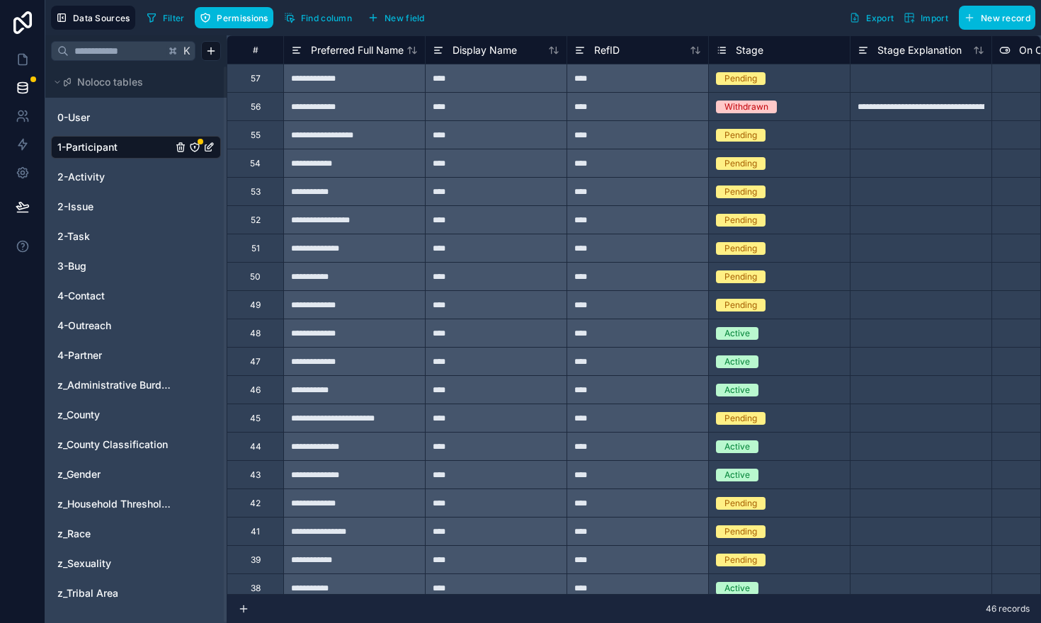
click at [473, 11] on div "Filter Permissions Find column New field Export Import New record" at bounding box center [588, 18] width 895 height 24
click at [397, 18] on span "New field" at bounding box center [405, 18] width 40 height 11
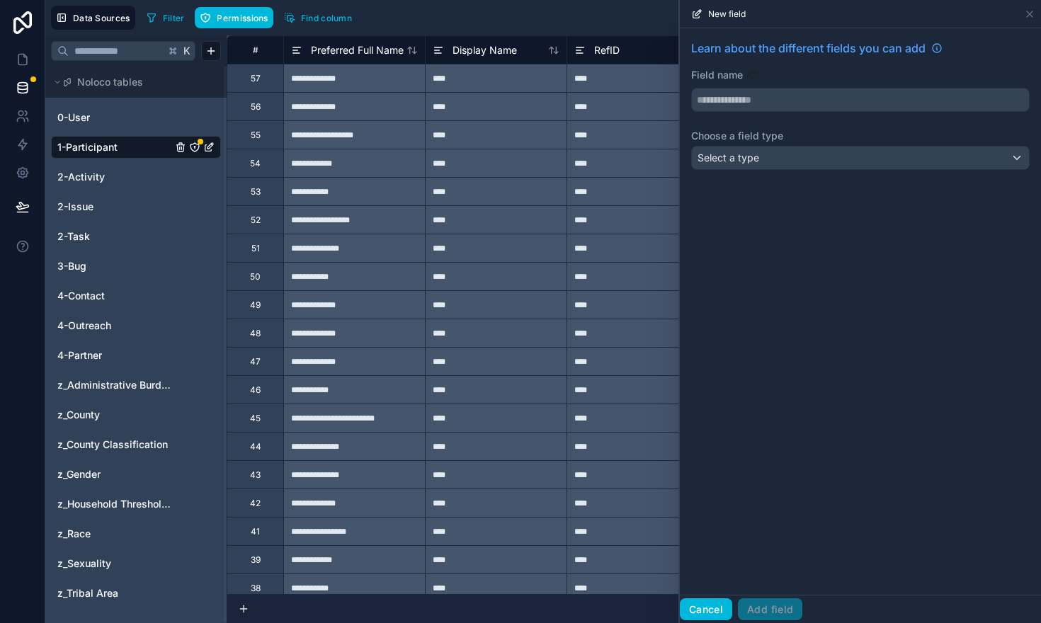
click at [707, 610] on button "Cancel" at bounding box center [706, 609] width 52 height 23
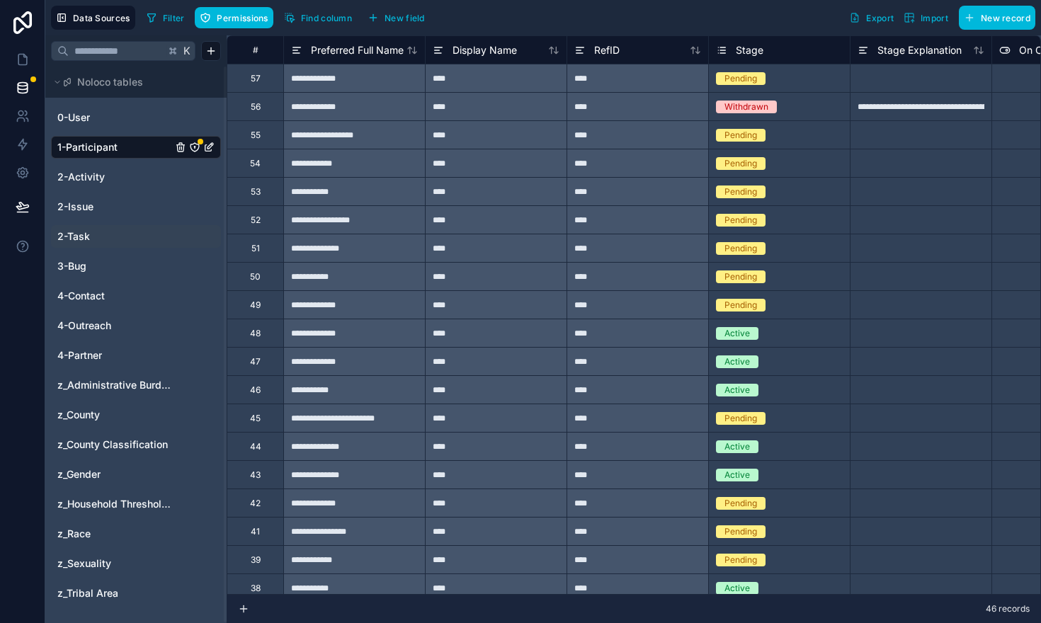
click at [124, 236] on link "2-Task" at bounding box center [114, 236] width 115 height 14
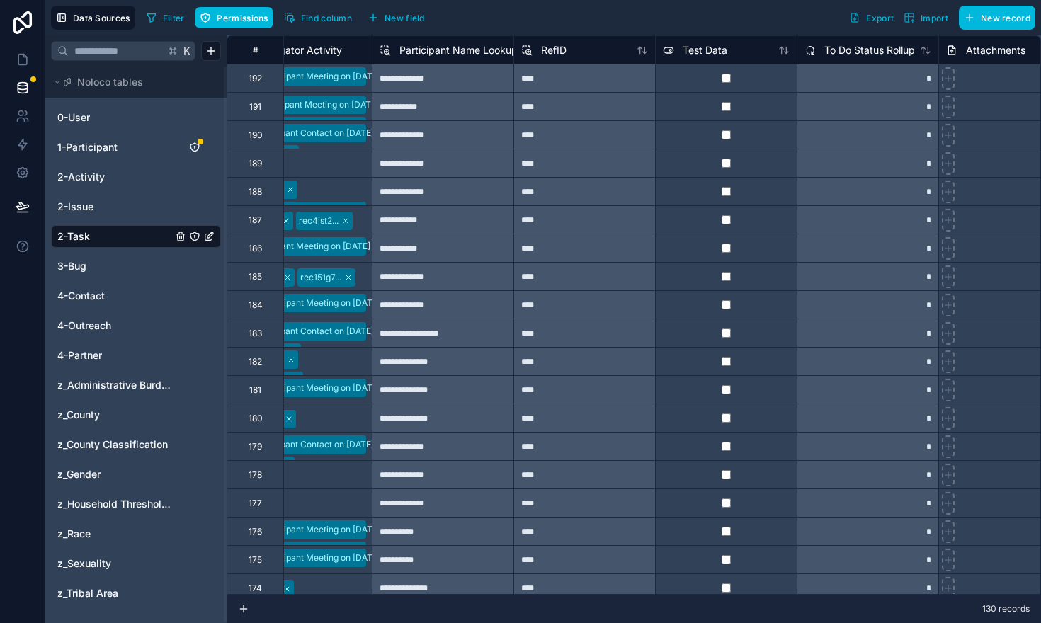
scroll to position [0, 1185]
click at [90, 147] on span "1-Participant" at bounding box center [87, 147] width 60 height 14
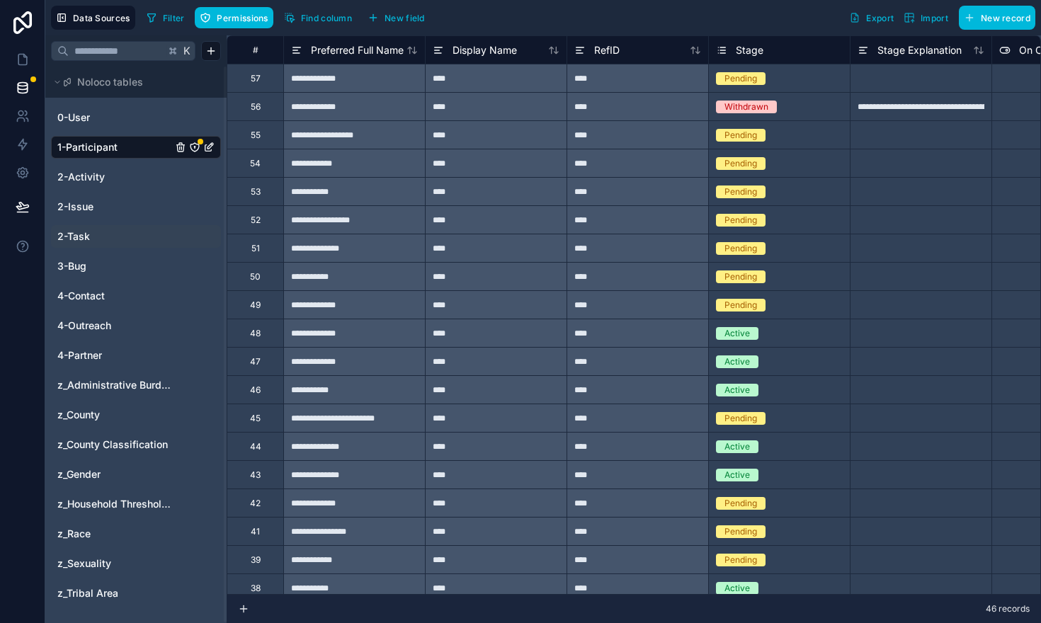
click at [387, 16] on span "New field" at bounding box center [405, 18] width 40 height 11
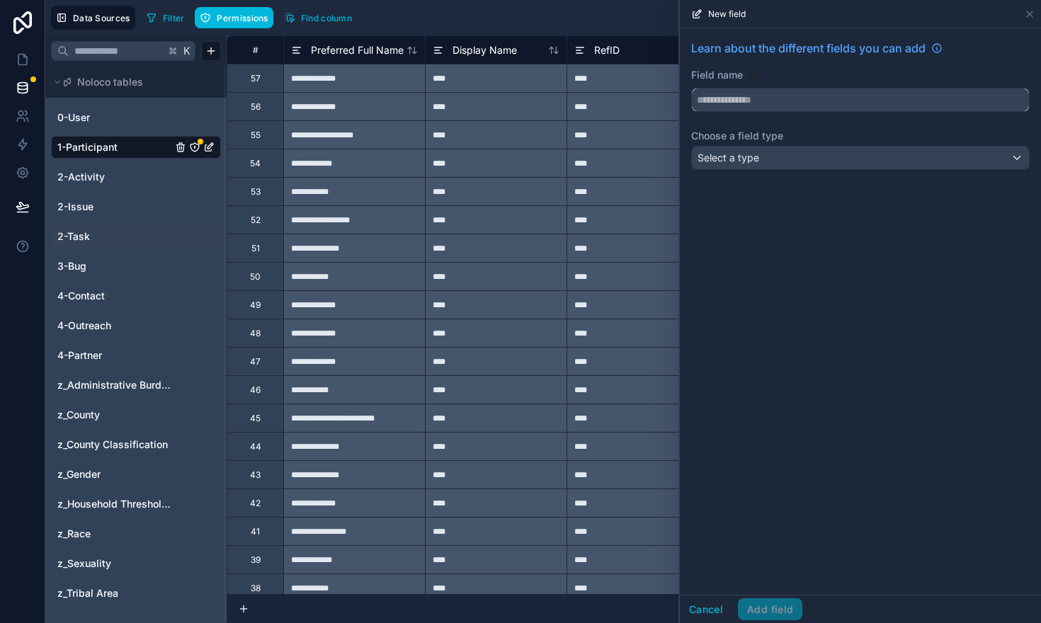
click at [761, 109] on input "text" at bounding box center [860, 100] width 337 height 23
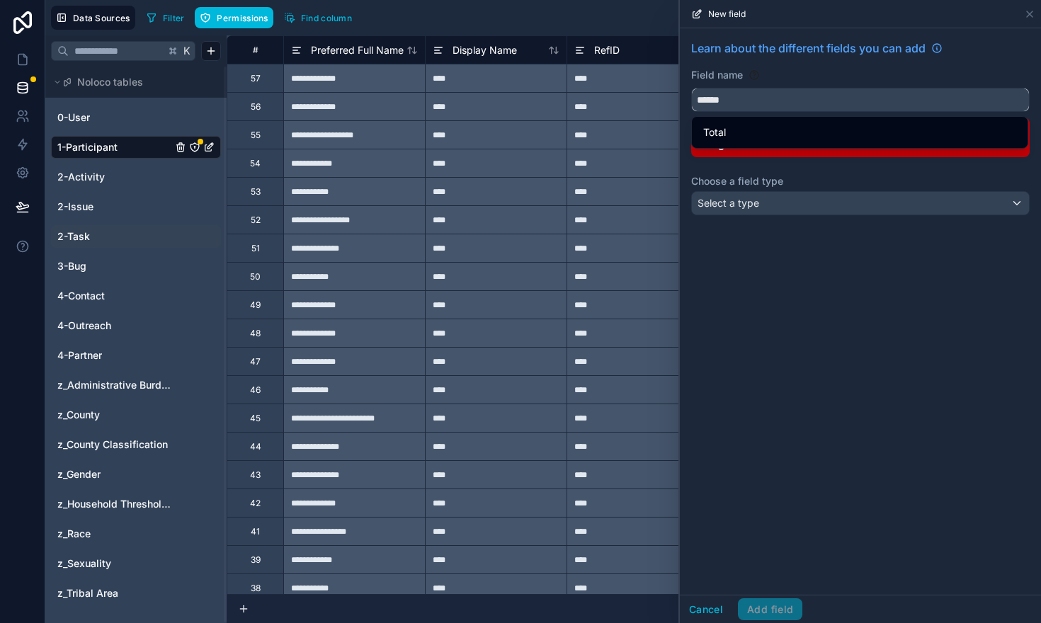
click at [691, 88] on button "*****" at bounding box center [860, 100] width 339 height 24
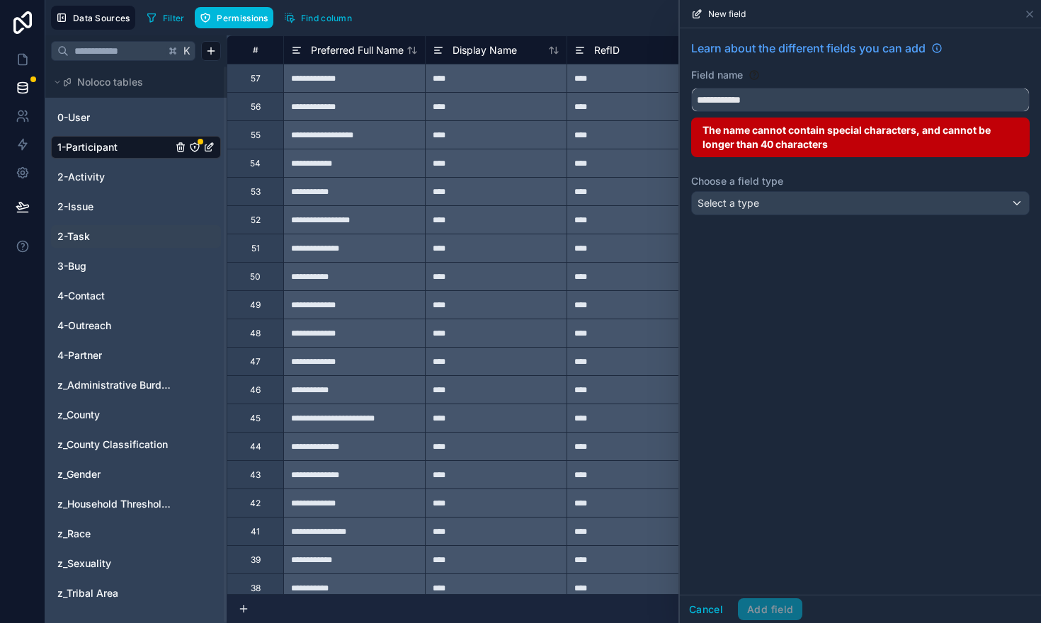
click at [691, 88] on button "**********" at bounding box center [860, 100] width 339 height 24
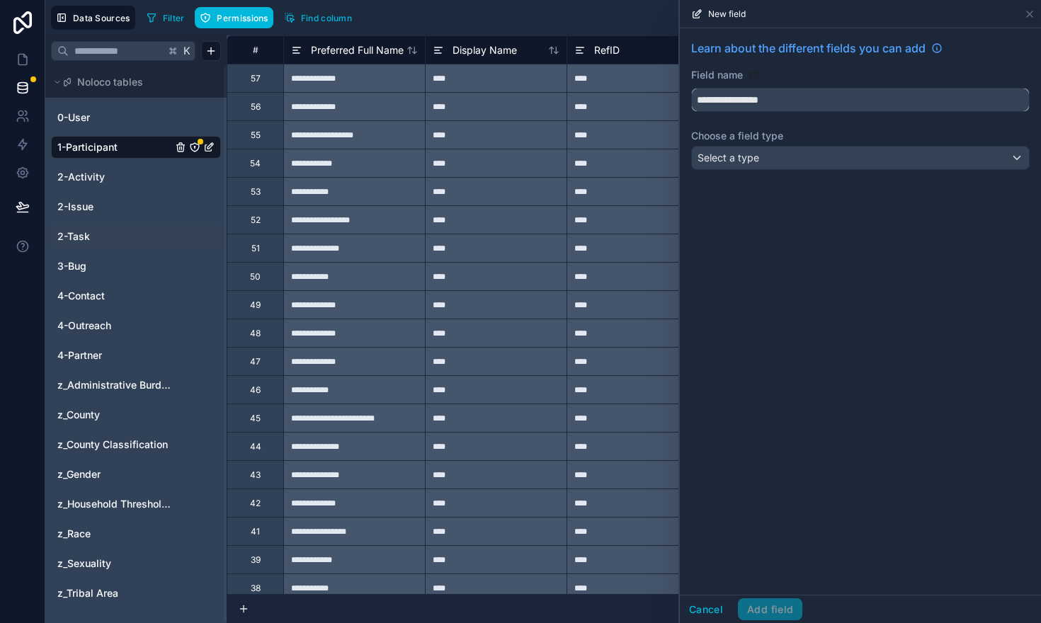
type input "**********"
click at [769, 167] on div "Select a type" at bounding box center [860, 158] width 337 height 23
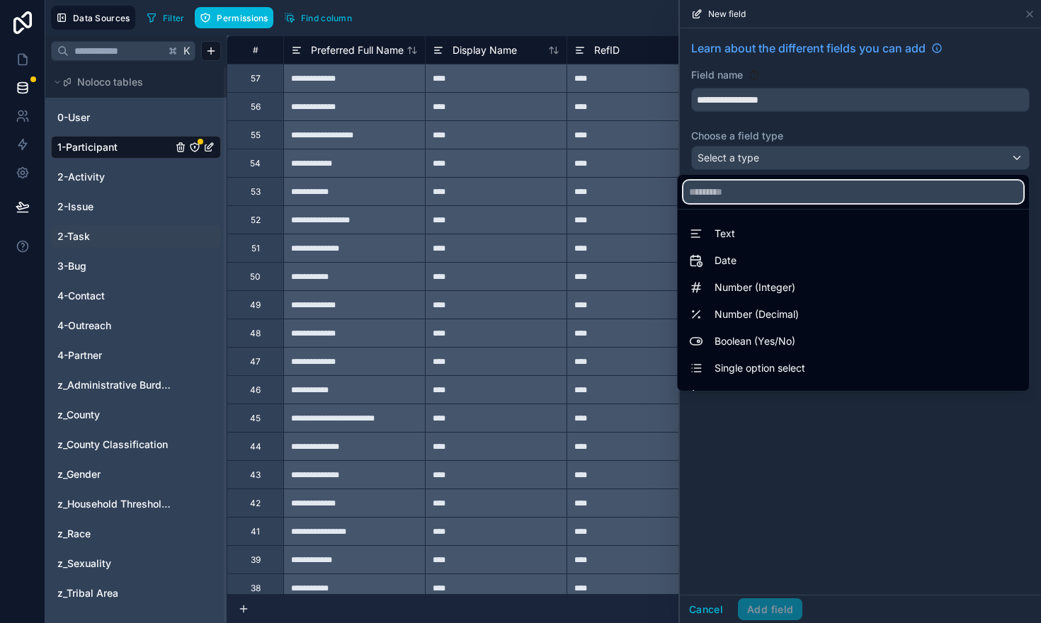
click at [746, 188] on input "text" at bounding box center [853, 192] width 340 height 23
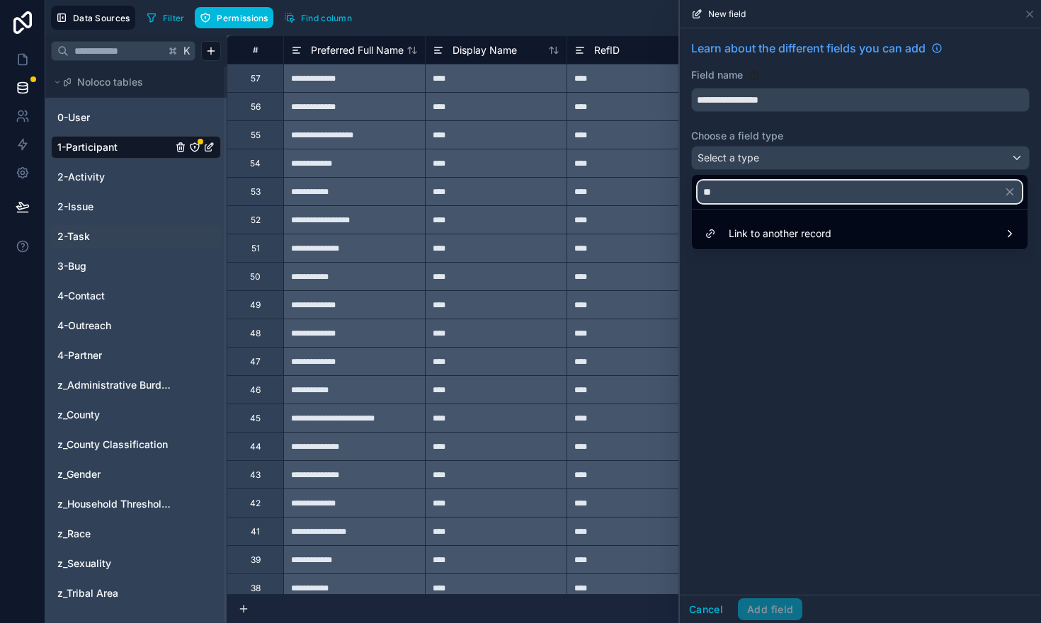
type input "*"
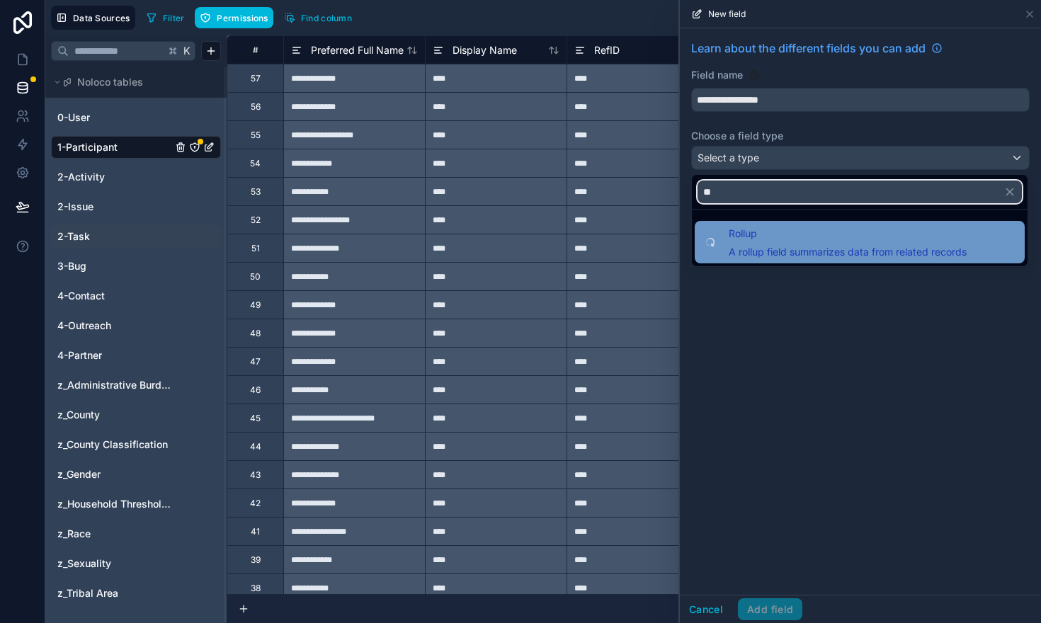
type input "**"
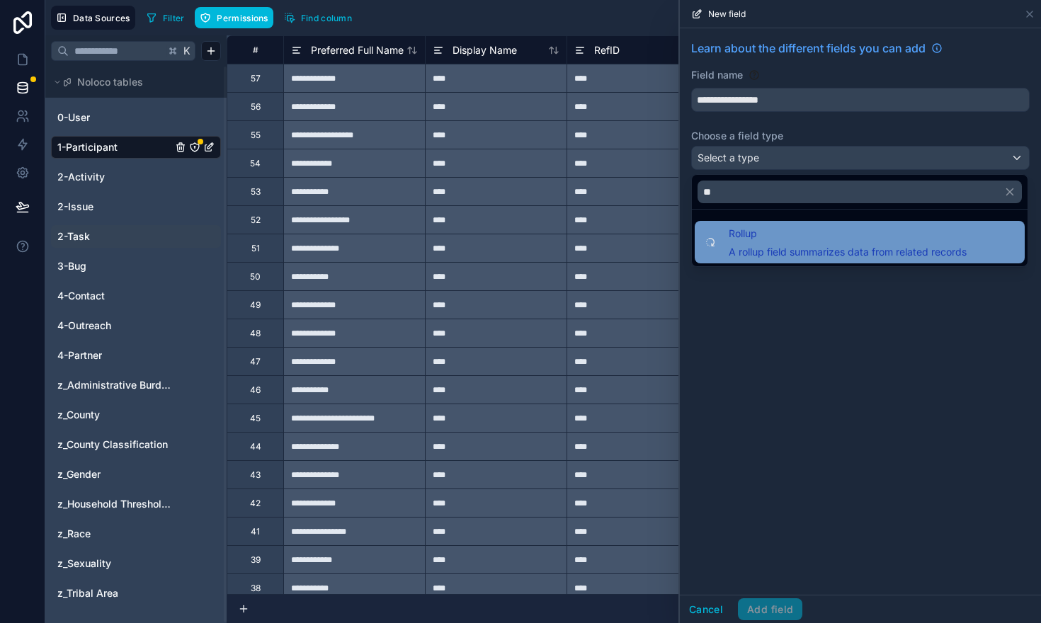
click at [790, 245] on span "A rollup field summarizes data from related records" at bounding box center [848, 252] width 238 height 14
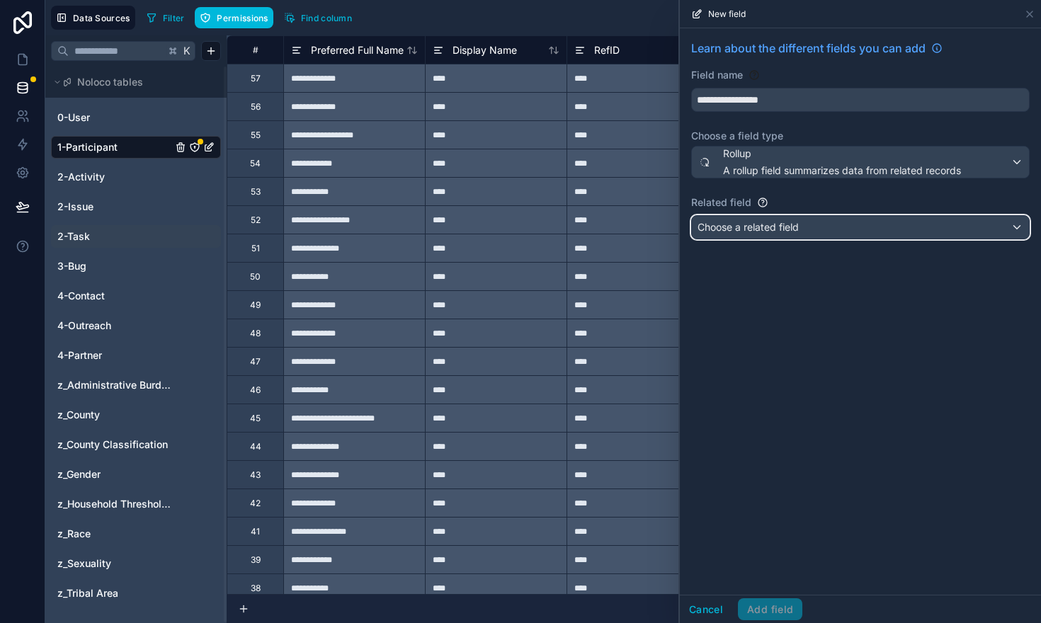
click at [793, 227] on span "Choose a related field" at bounding box center [748, 227] width 101 height 12
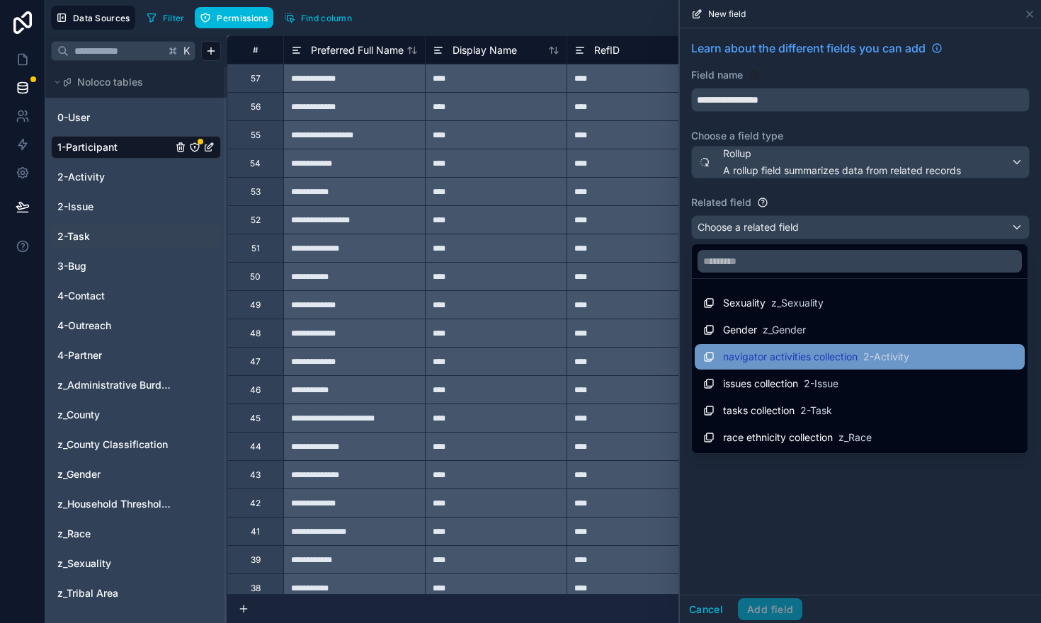
click at [822, 353] on span "navigator activities collection" at bounding box center [790, 357] width 135 height 14
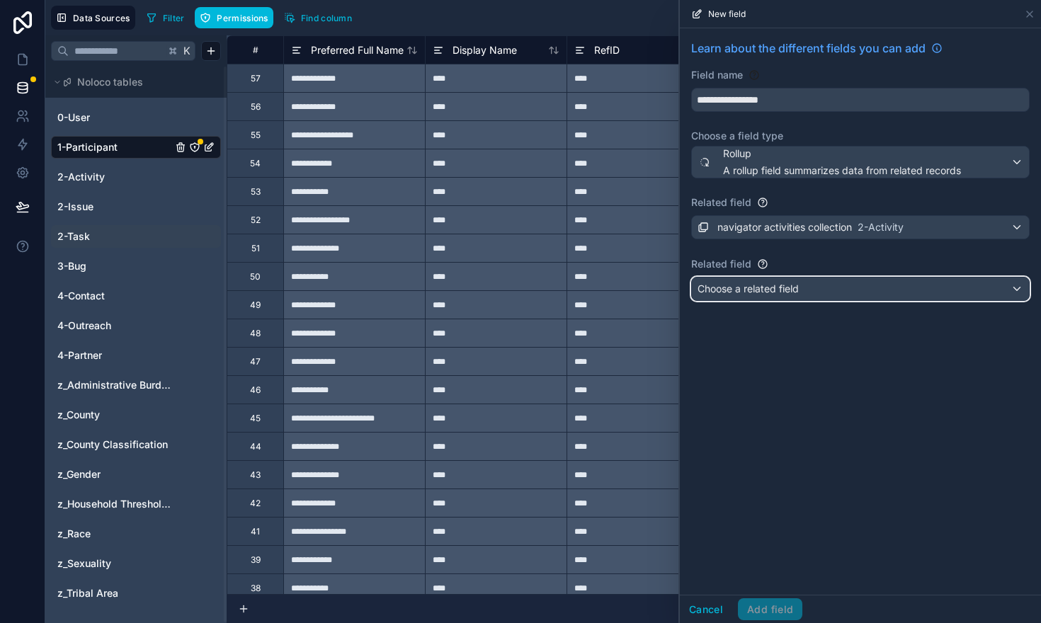
click at [783, 288] on span "Choose a related field" at bounding box center [748, 289] width 101 height 12
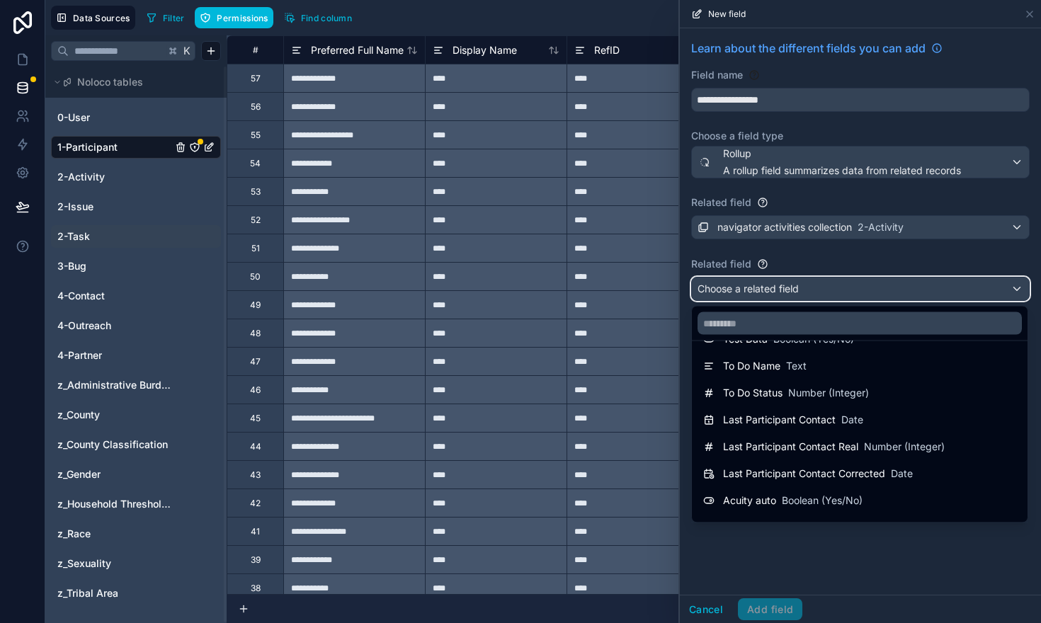
scroll to position [370, 0]
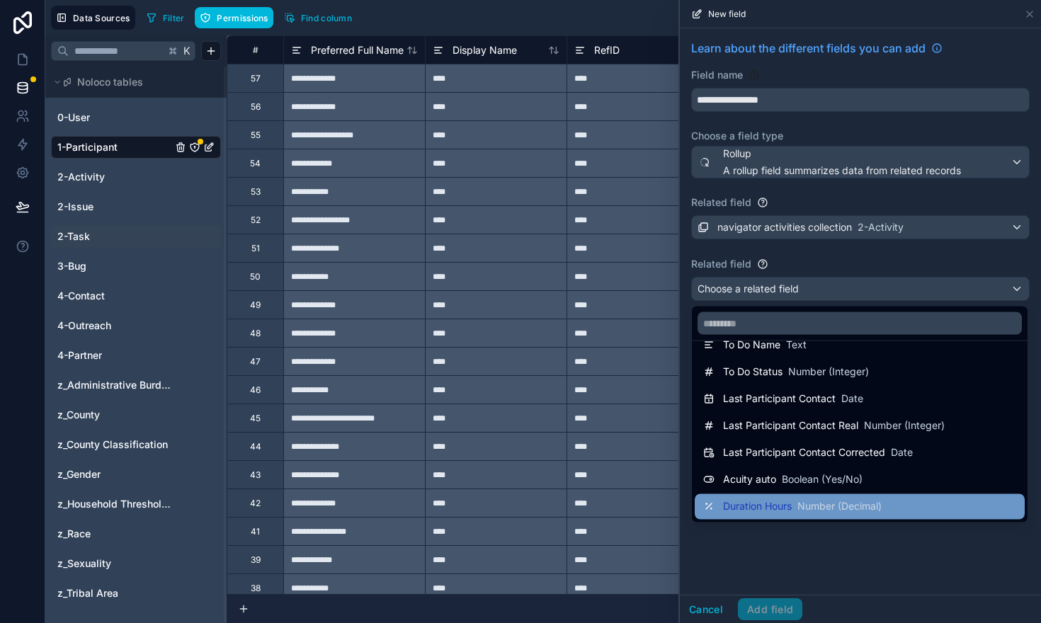
click at [818, 508] on span "Number (Decimal)" at bounding box center [839, 507] width 84 height 14
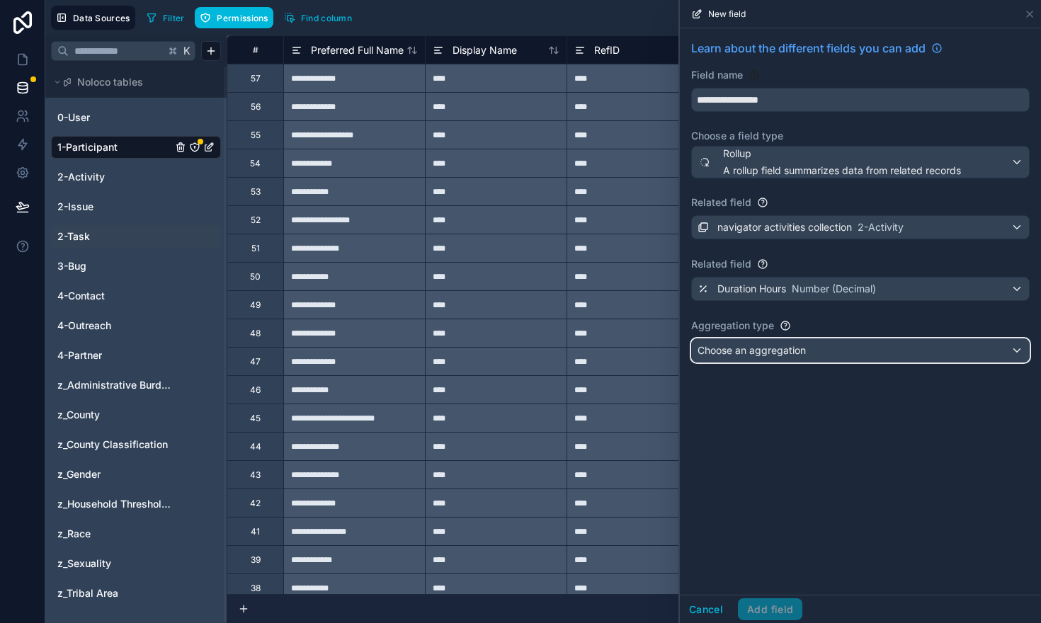
click at [747, 353] on span "Choose an aggregation" at bounding box center [752, 350] width 108 height 12
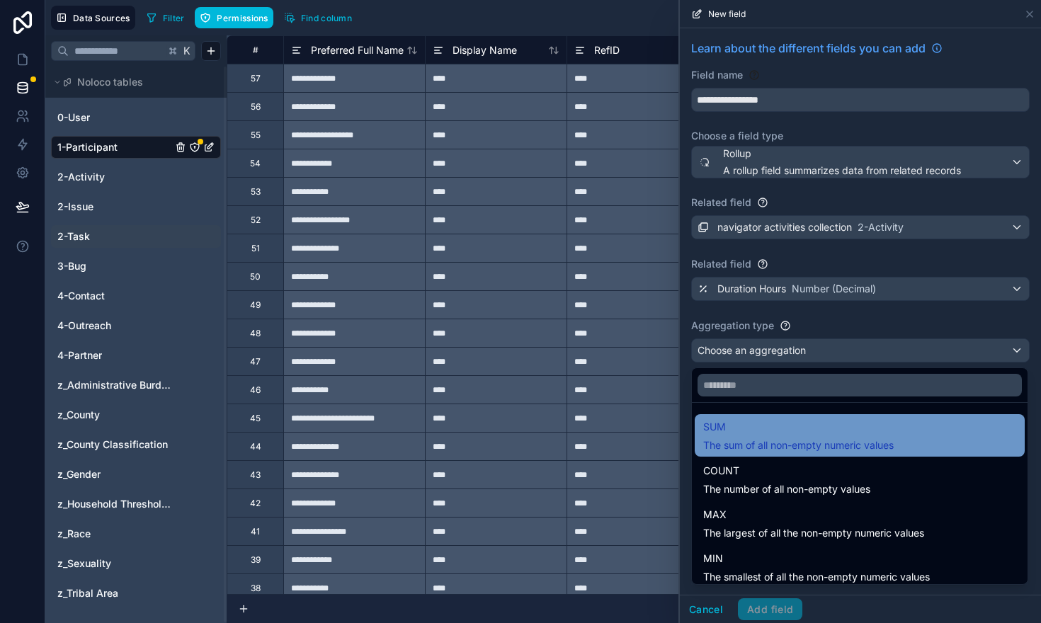
click at [729, 431] on span "SUM" at bounding box center [798, 427] width 191 height 17
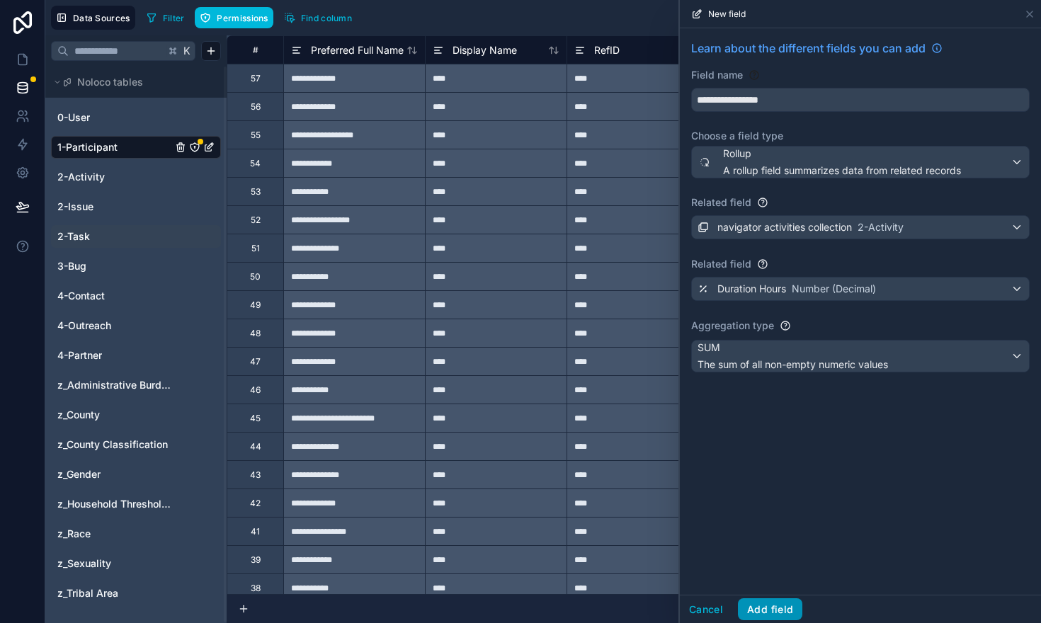
click at [763, 606] on button "Add field" at bounding box center [770, 609] width 64 height 23
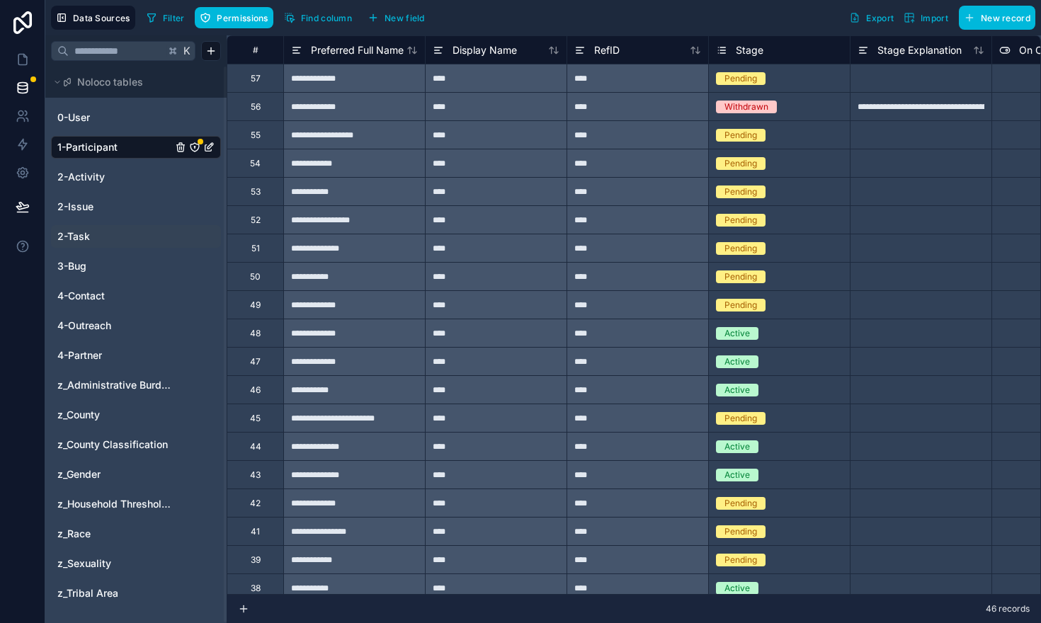
click at [311, 19] on span "Find column" at bounding box center [326, 18] width 51 height 11
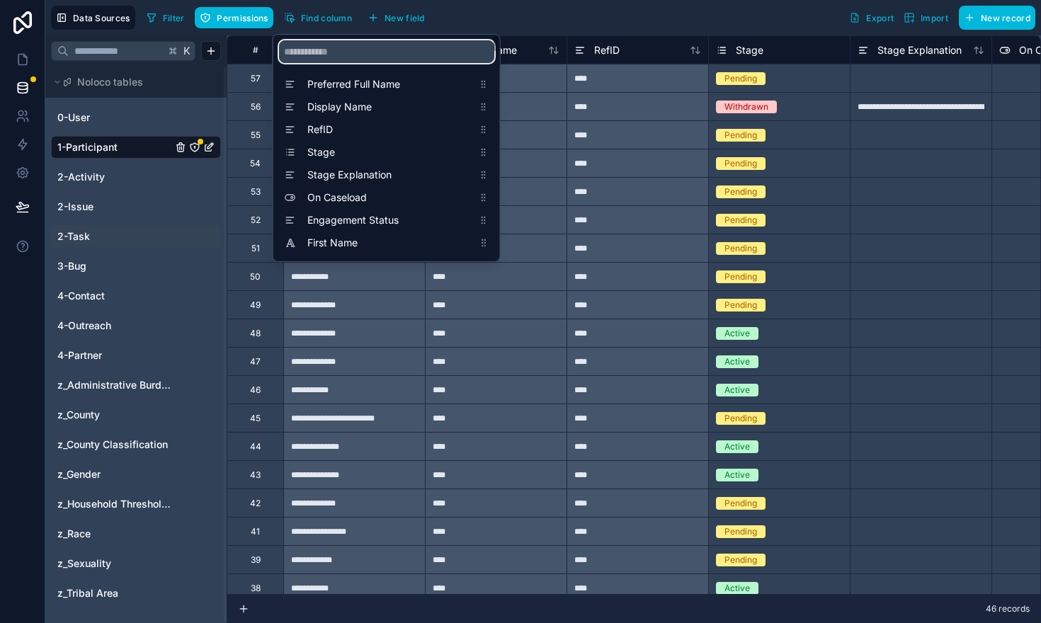
click at [317, 51] on input "scrollable content" at bounding box center [386, 51] width 215 height 23
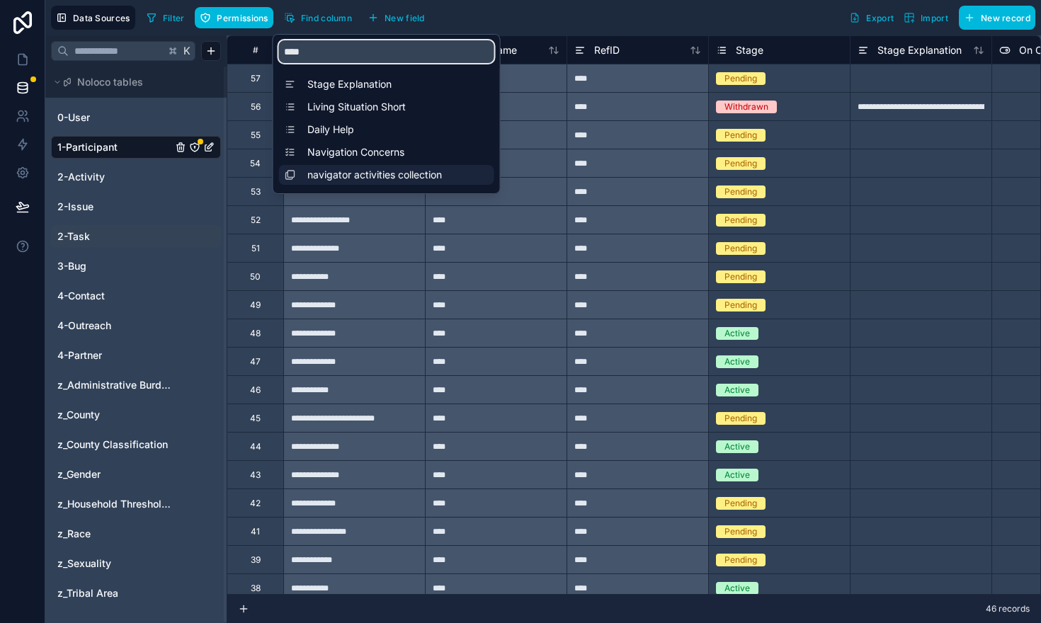
type input "****"
click at [339, 176] on span "navigator activities collection" at bounding box center [390, 175] width 166 height 14
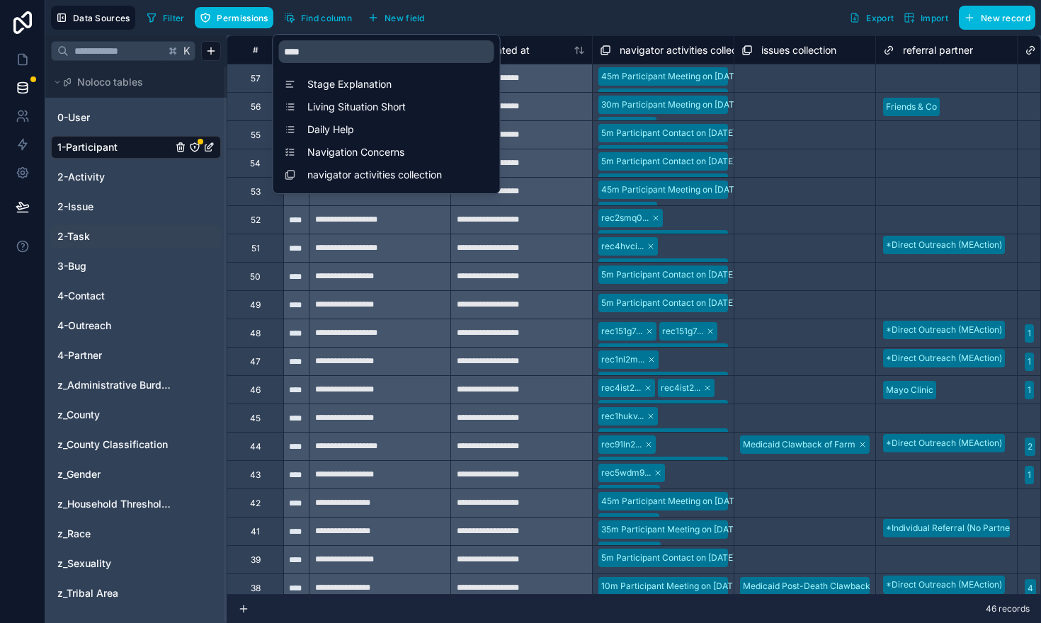
scroll to position [0, 25497]
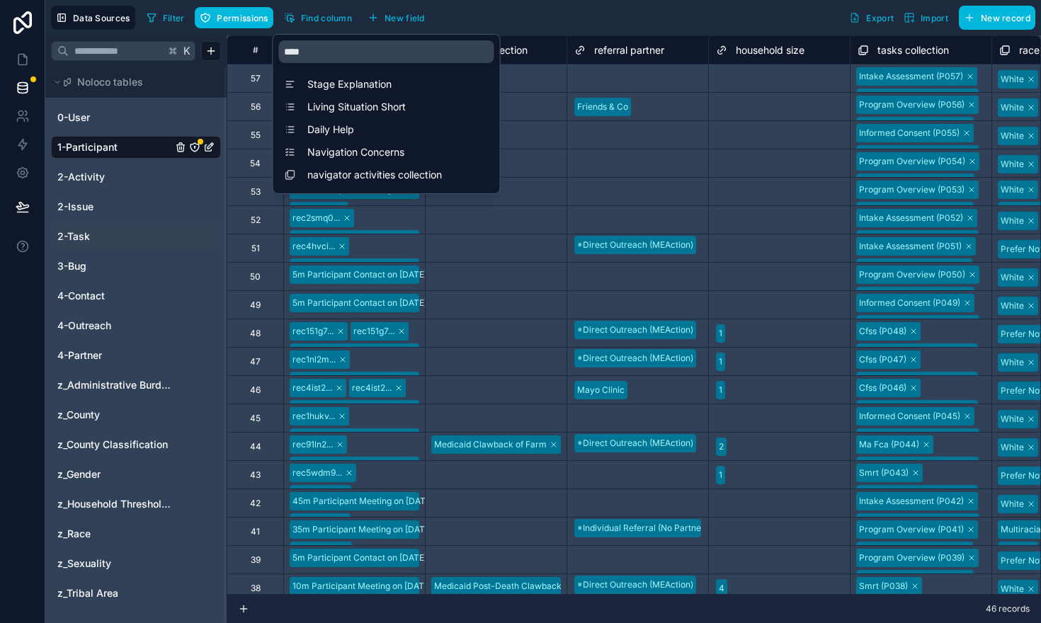
click at [545, 177] on div "Select a issues collection" at bounding box center [496, 191] width 142 height 28
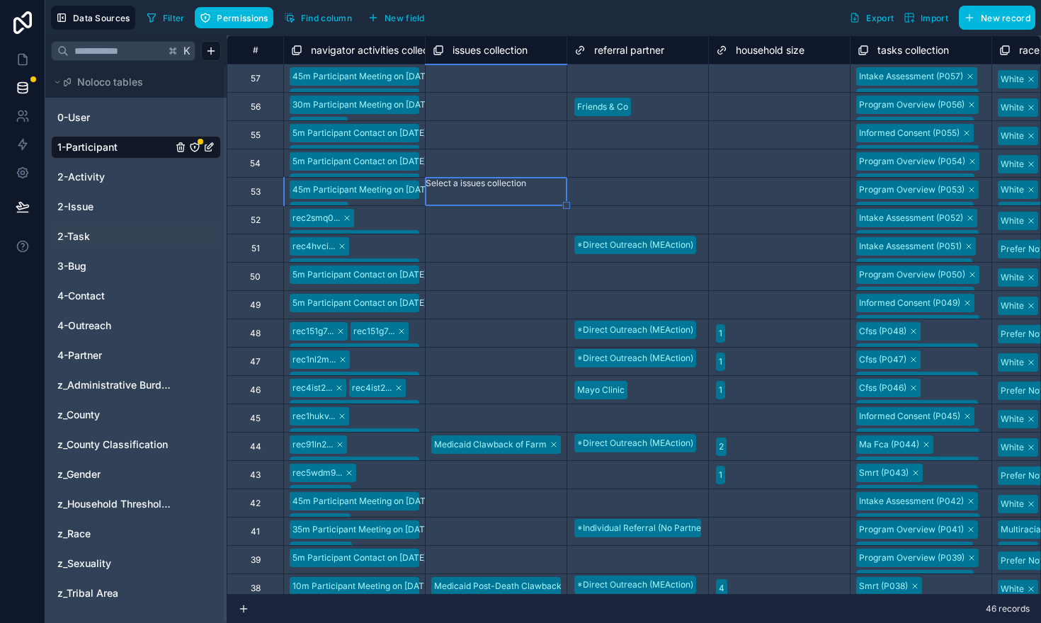
click at [363, 50] on span "navigator activities collection" at bounding box center [378, 50] width 135 height 14
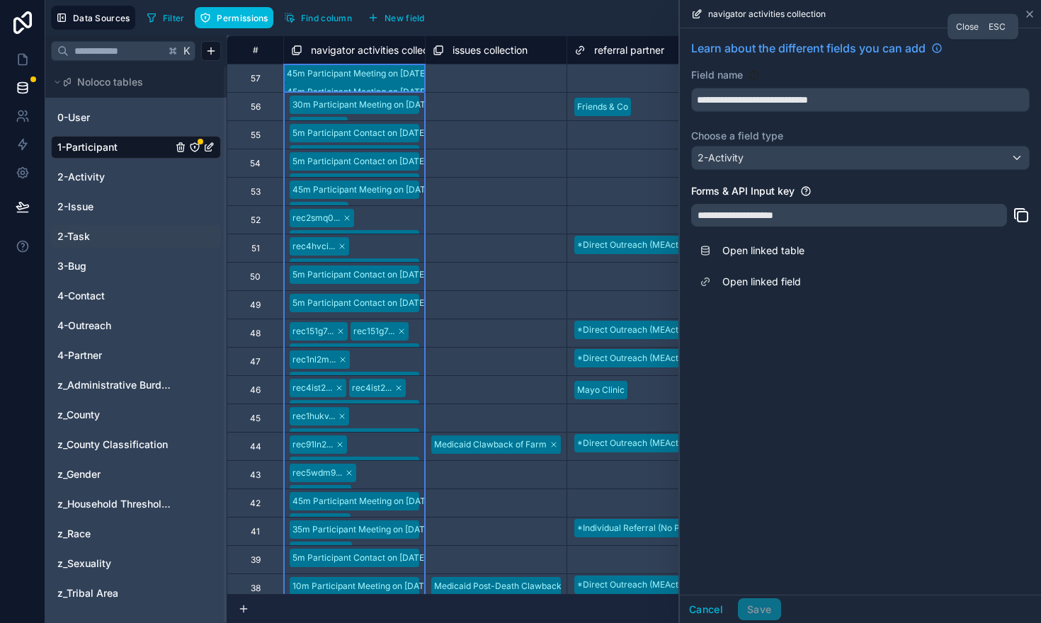
click at [1028, 8] on icon at bounding box center [1029, 13] width 11 height 11
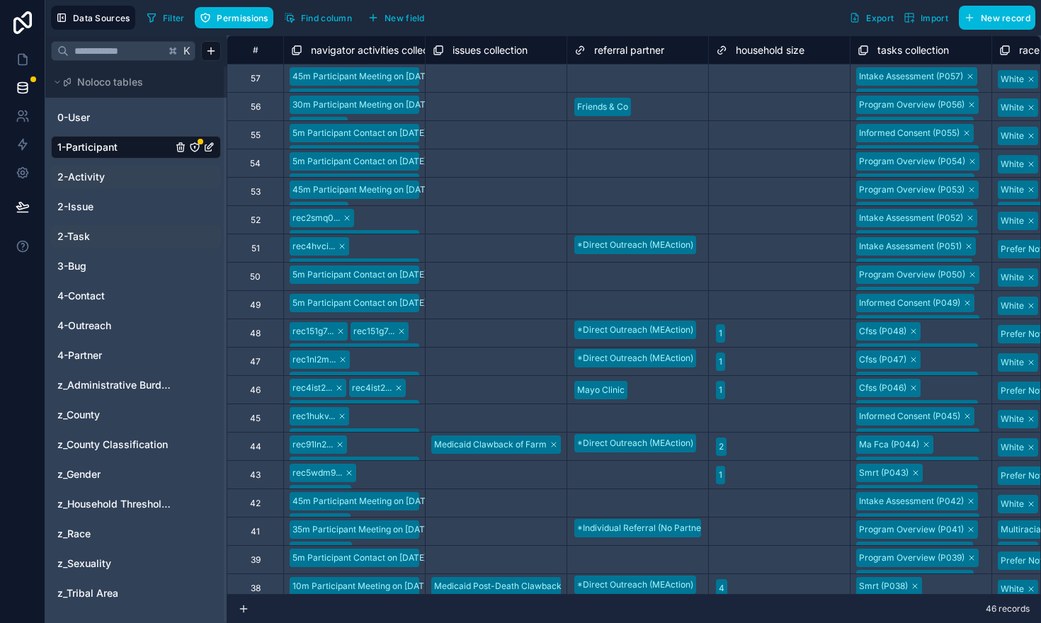
click at [92, 175] on span "2-Activity" at bounding box center [80, 177] width 47 height 14
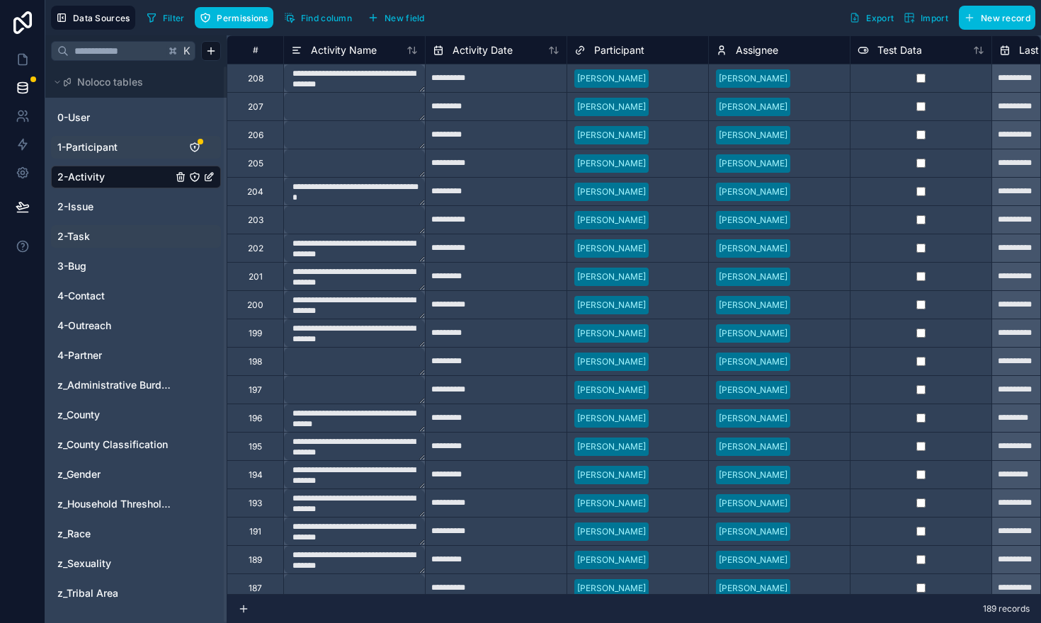
click at [603, 50] on span "Participant" at bounding box center [619, 50] width 50 height 14
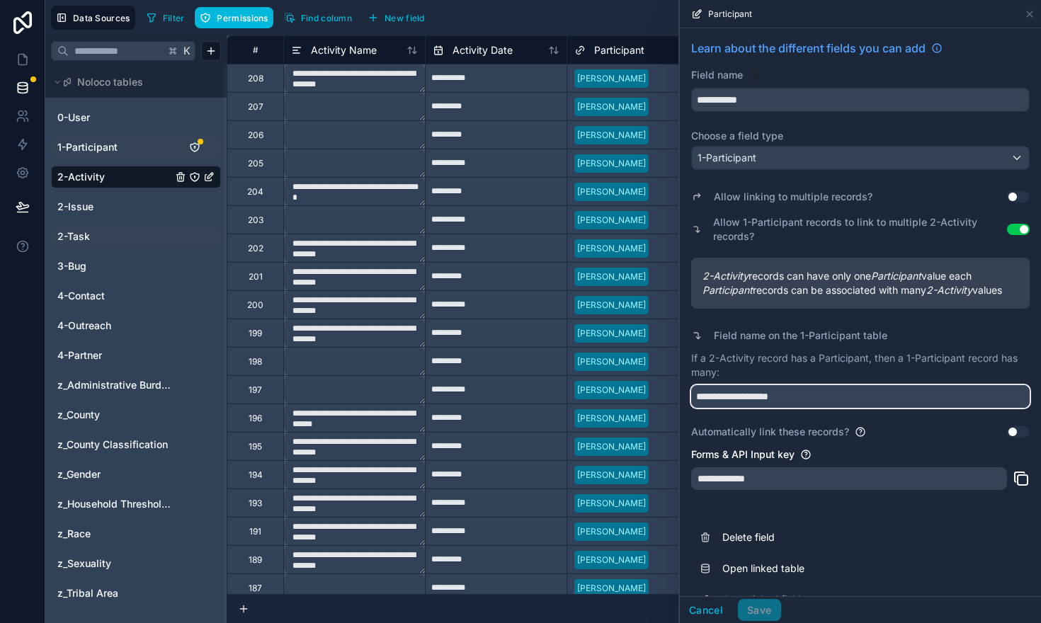
click at [803, 396] on input "**********" at bounding box center [860, 396] width 339 height 23
click at [743, 397] on input "**********" at bounding box center [860, 396] width 339 height 23
type input "**********"
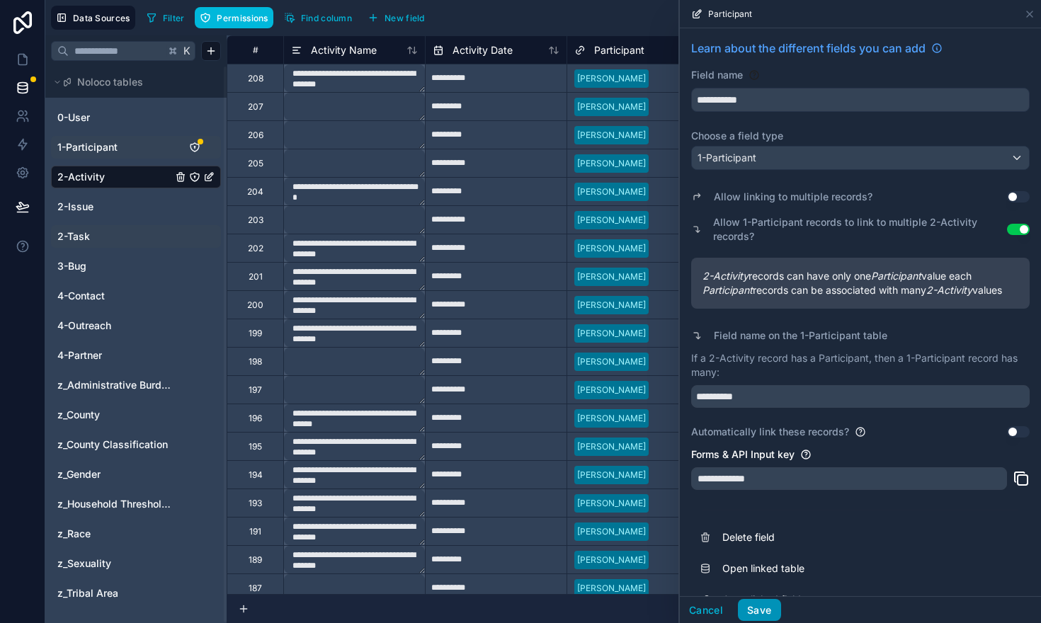
click at [763, 609] on button "Save" at bounding box center [759, 610] width 42 height 23
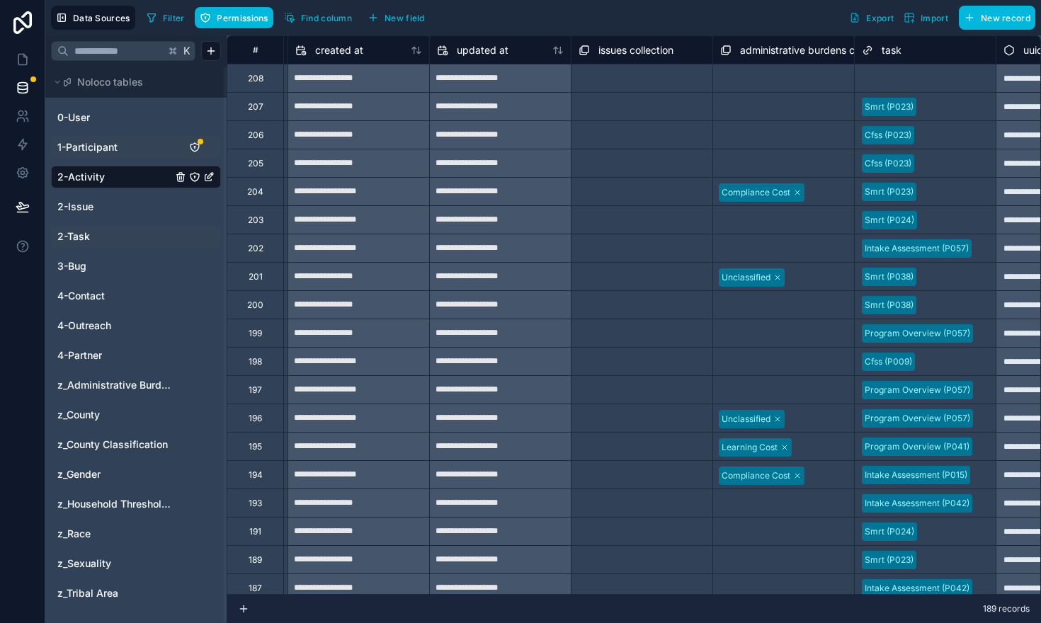
scroll to position [0, 3254]
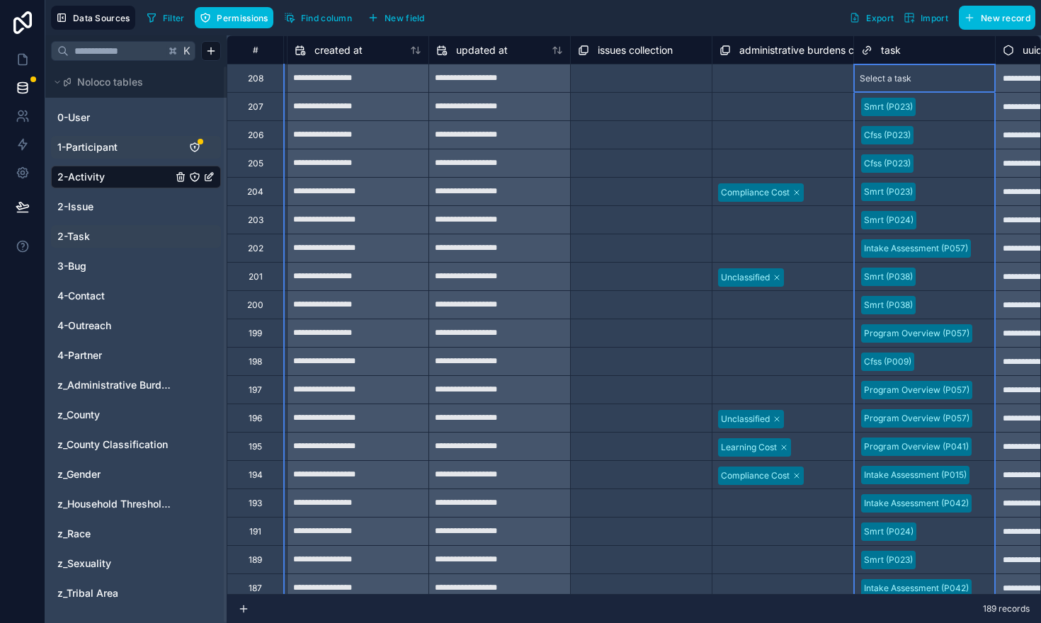
click at [896, 52] on span "task" at bounding box center [891, 50] width 20 height 14
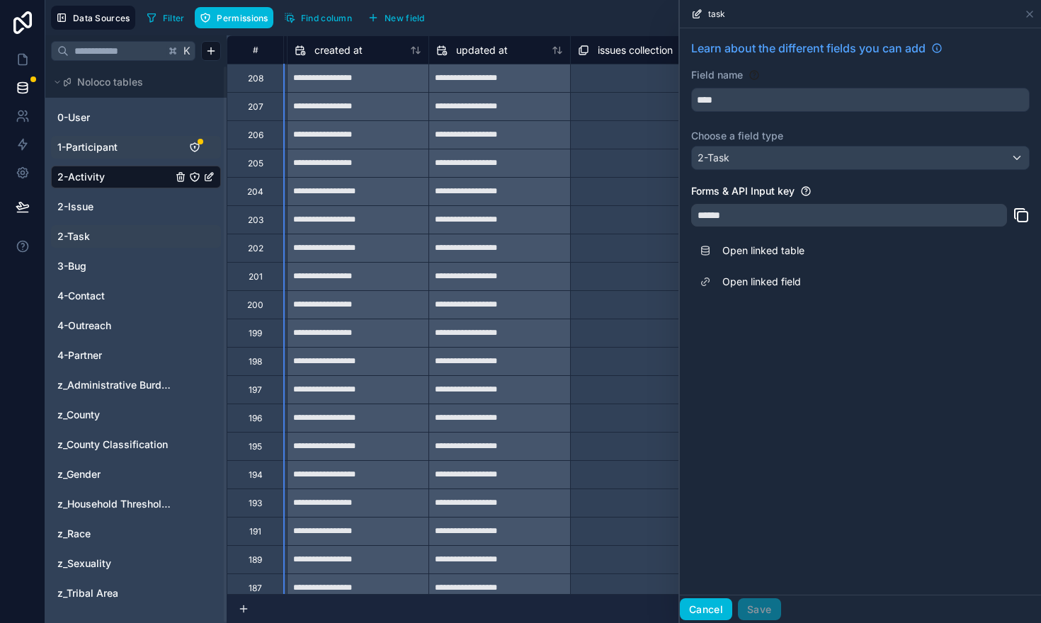
click at [713, 608] on button "Cancel" at bounding box center [706, 609] width 52 height 23
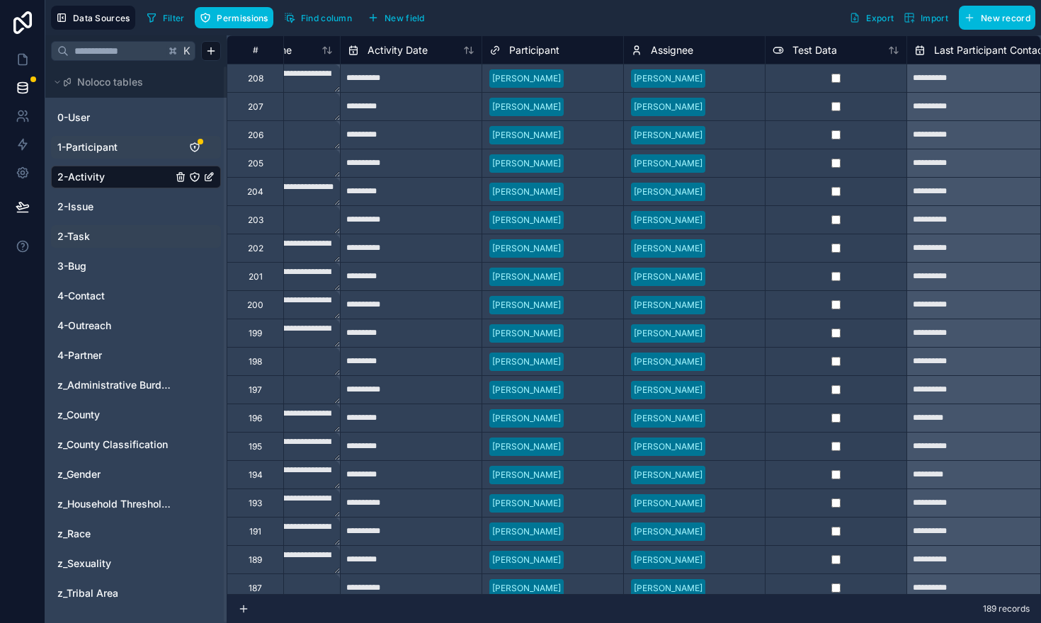
scroll to position [0, 73]
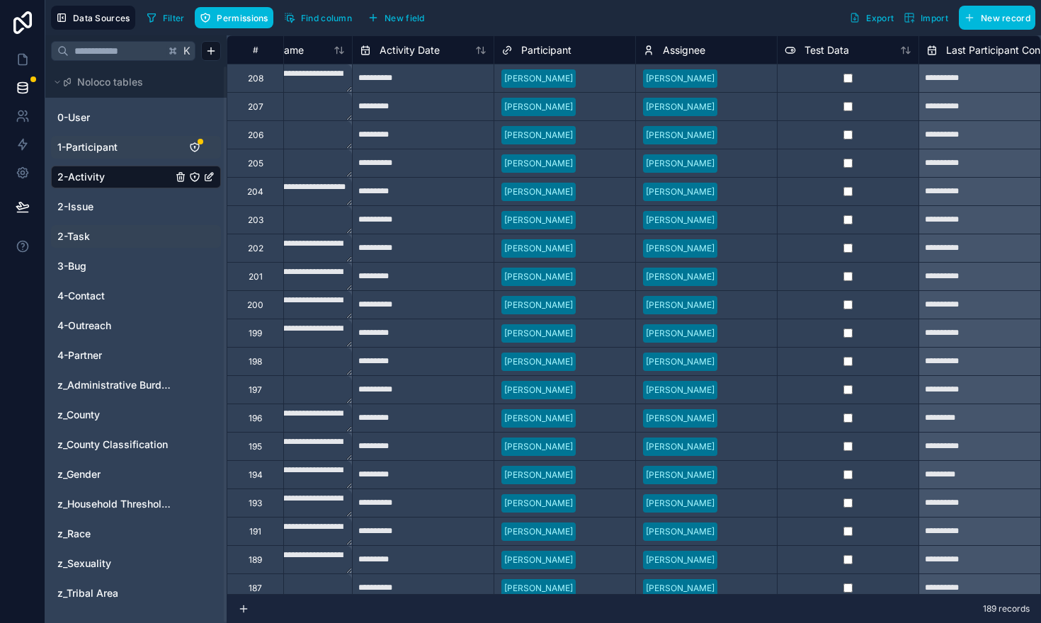
click at [81, 240] on span "2-Task" at bounding box center [73, 236] width 33 height 14
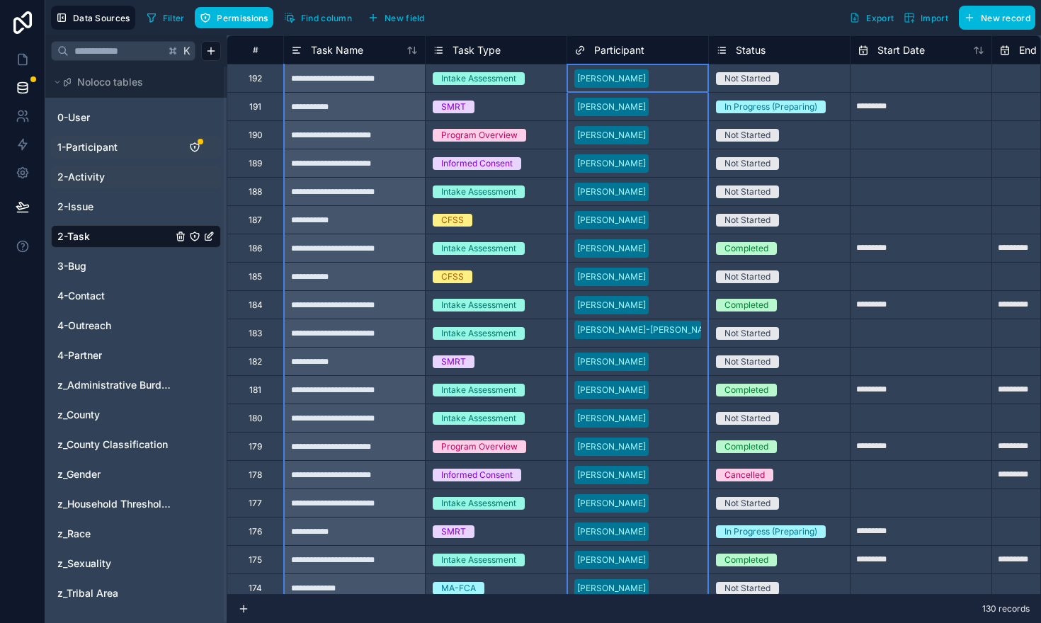
click at [615, 58] on div "Participant" at bounding box center [609, 50] width 70 height 17
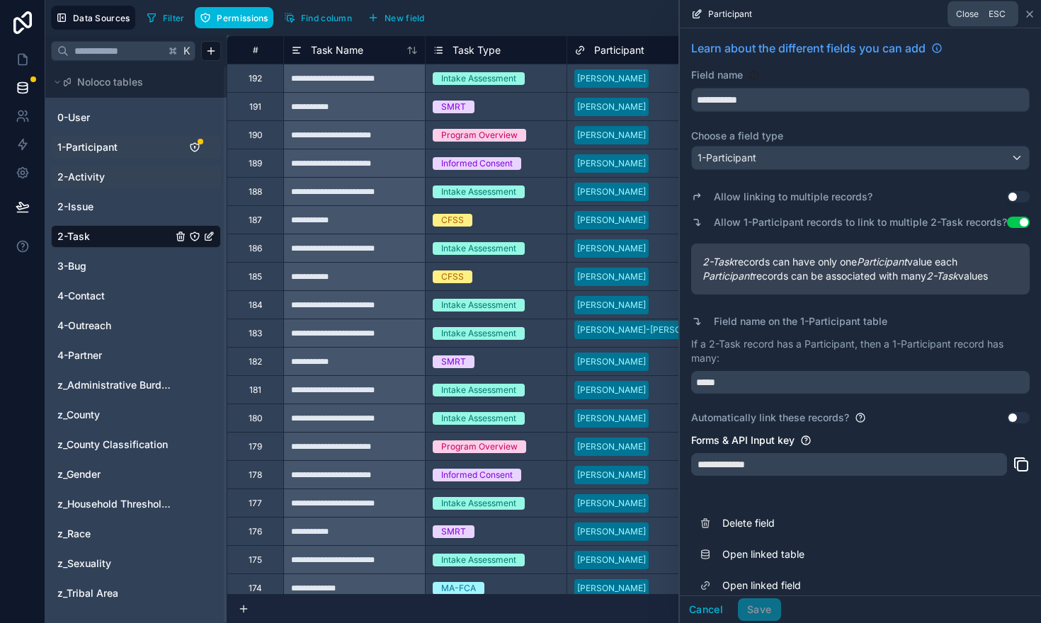
click at [1029, 15] on icon at bounding box center [1029, 13] width 11 height 11
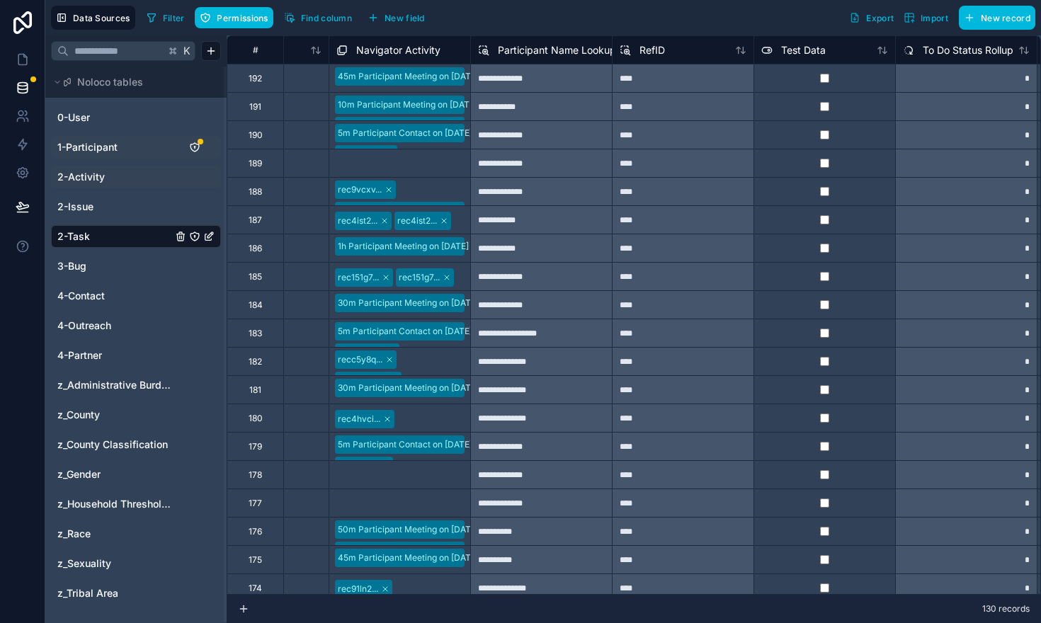
scroll to position [0, 1084]
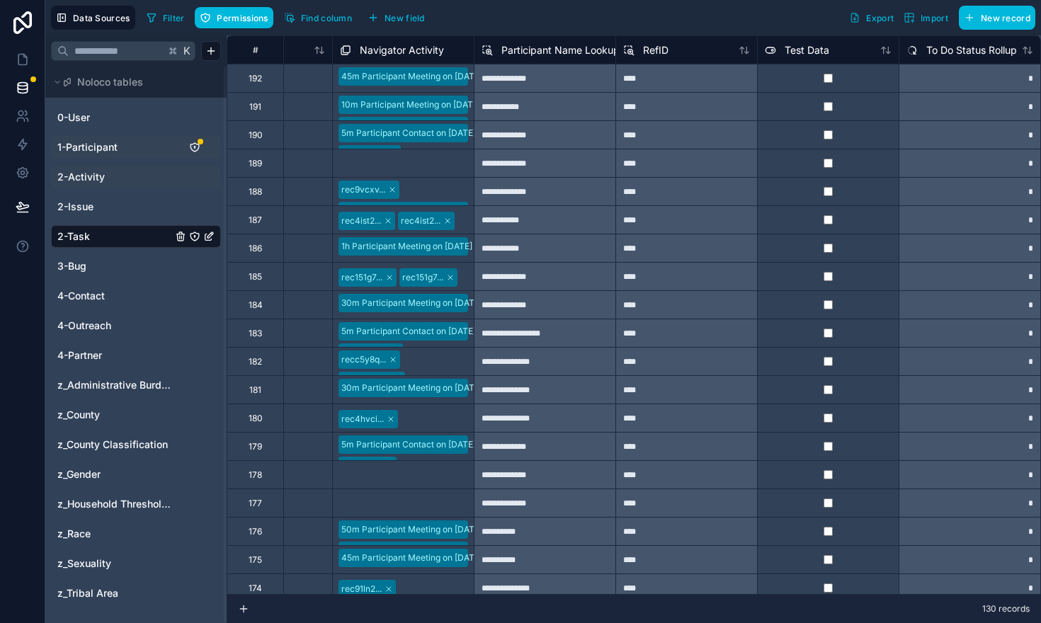
click at [372, 44] on span "Navigator Activity" at bounding box center [402, 50] width 84 height 14
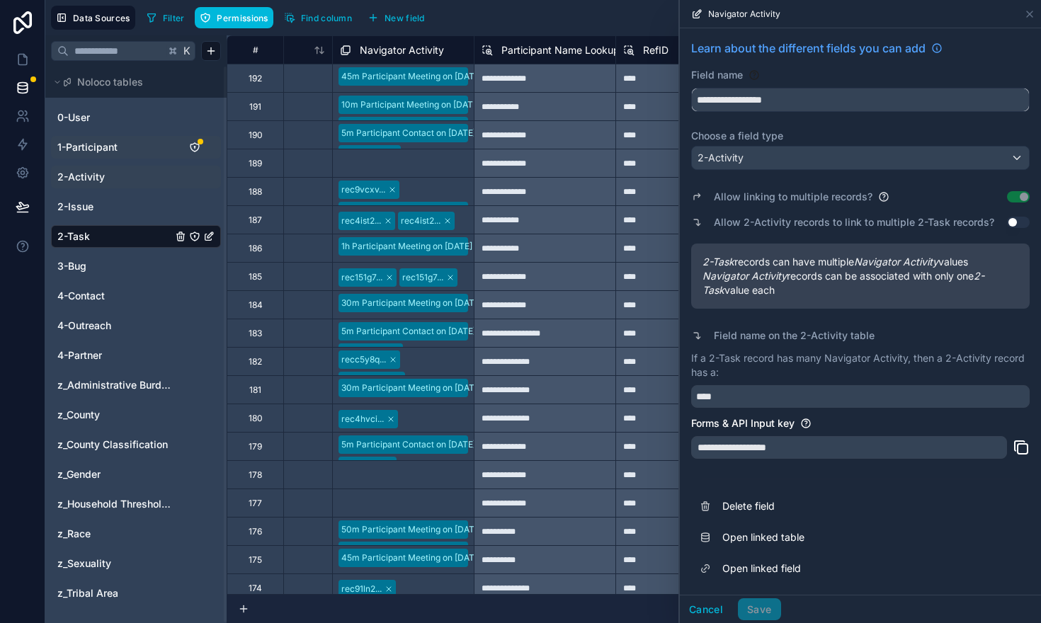
click at [789, 105] on input "**********" at bounding box center [860, 100] width 337 height 23
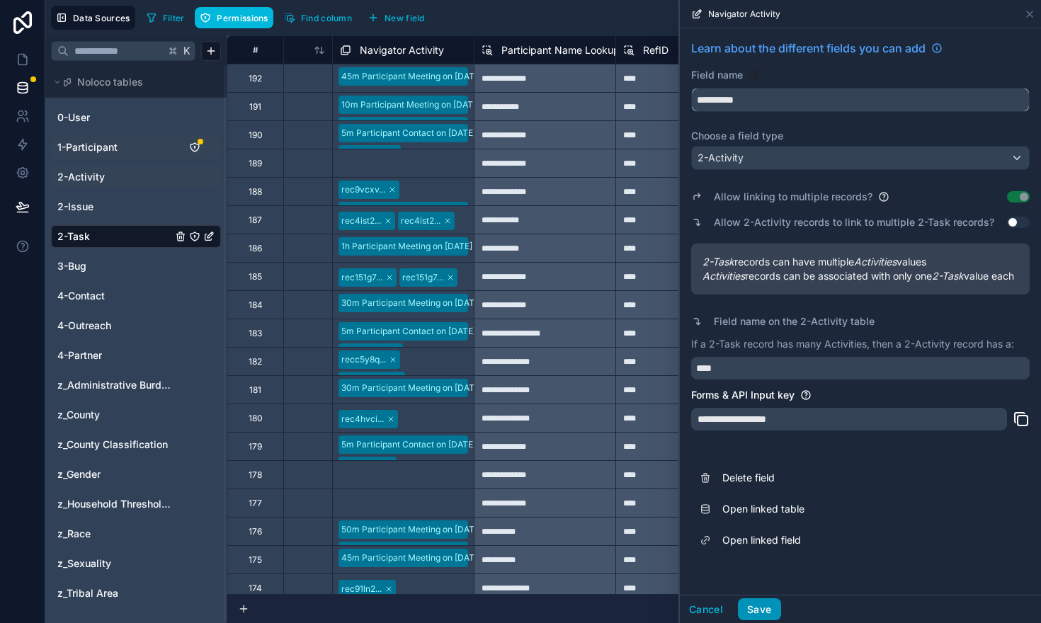
type input "**********"
click at [756, 607] on button "Save" at bounding box center [759, 609] width 42 height 23
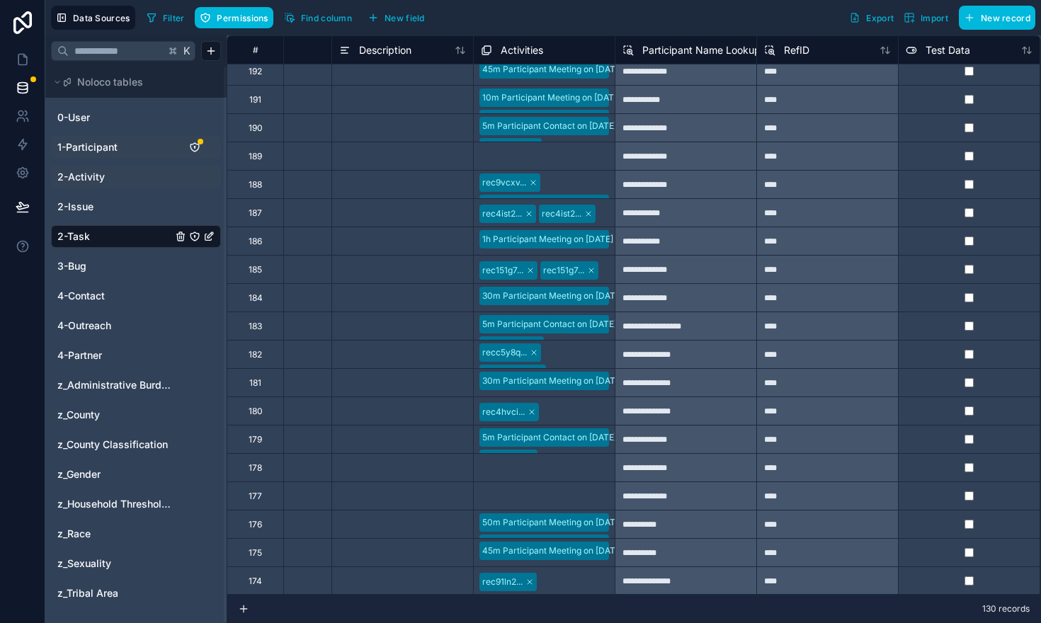
scroll to position [7, 941]
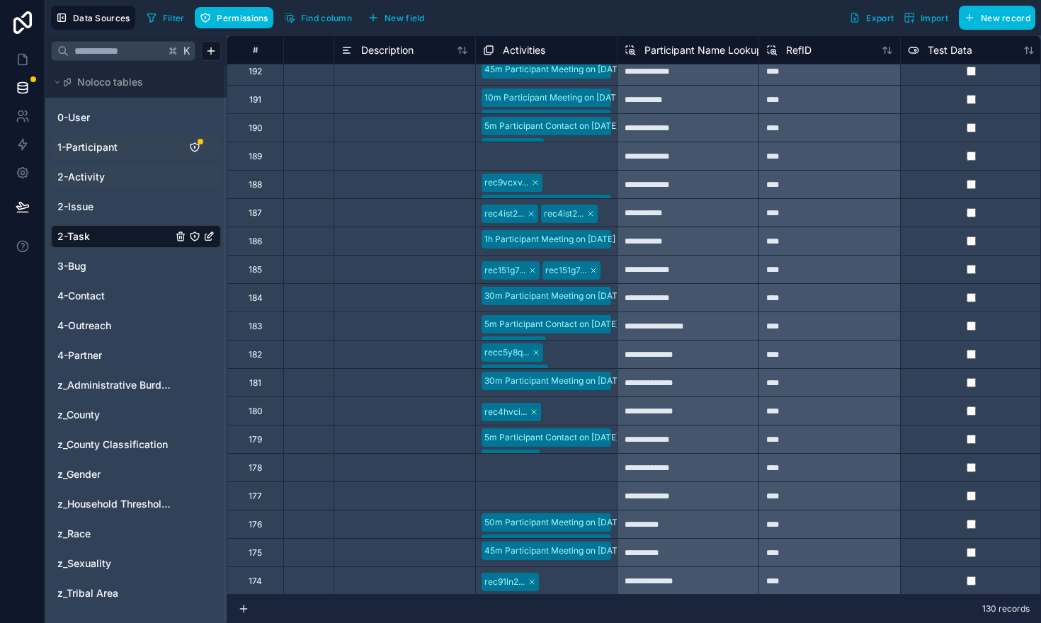
click at [112, 149] on span "1-Participant" at bounding box center [87, 147] width 60 height 14
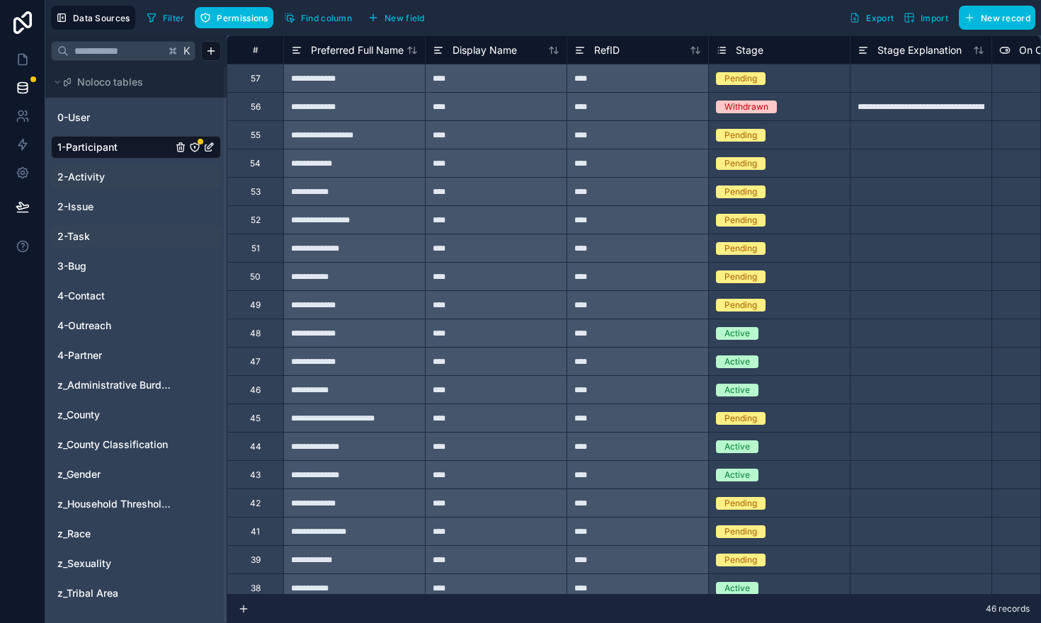
click at [195, 147] on icon "1-Participant" at bounding box center [194, 147] width 1 height 1
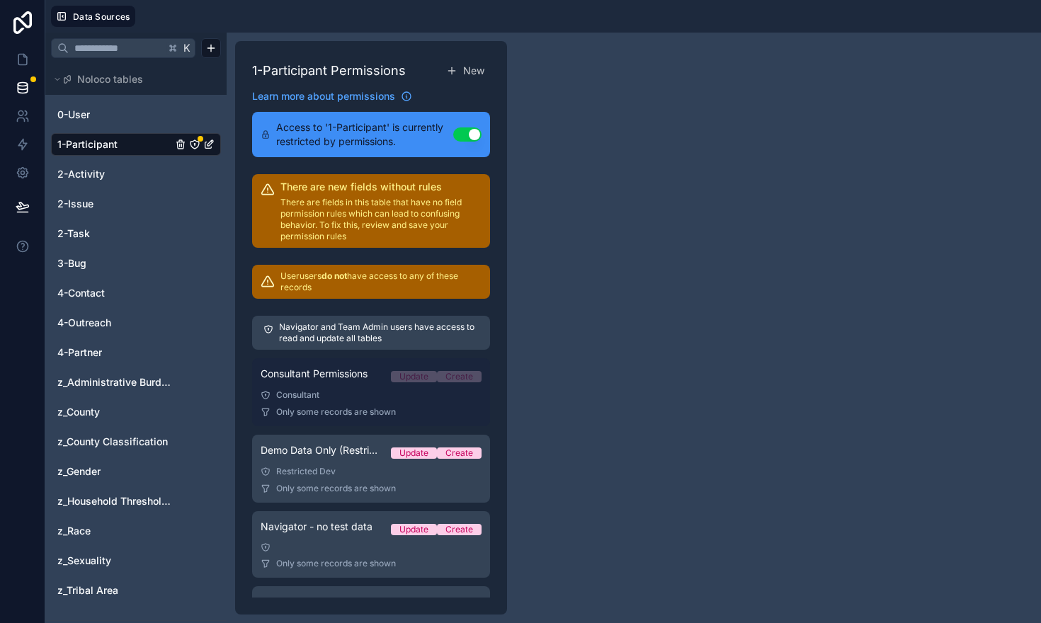
click at [341, 404] on link "Consultant Permissions Update Create Consultant Only some records are shown" at bounding box center [371, 392] width 238 height 68
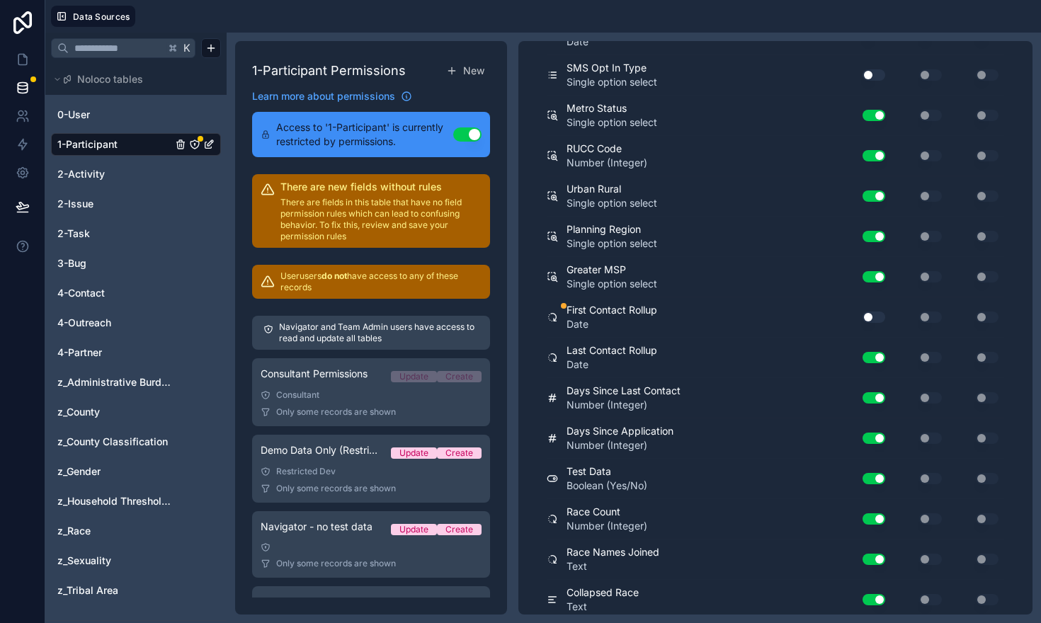
scroll to position [5934, 0]
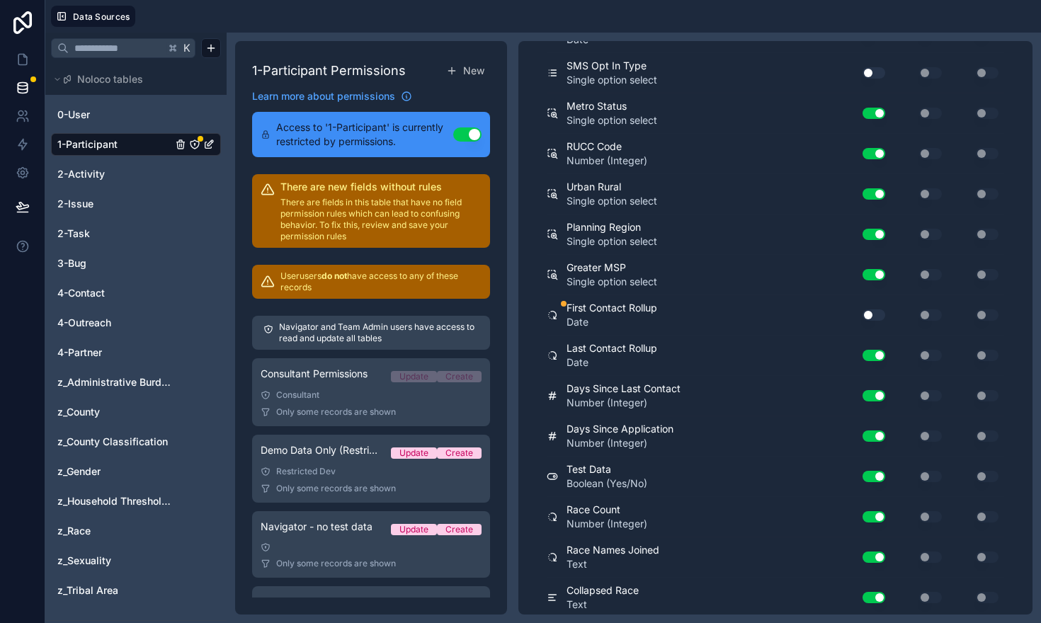
click at [875, 314] on button "Use setting" at bounding box center [874, 315] width 23 height 11
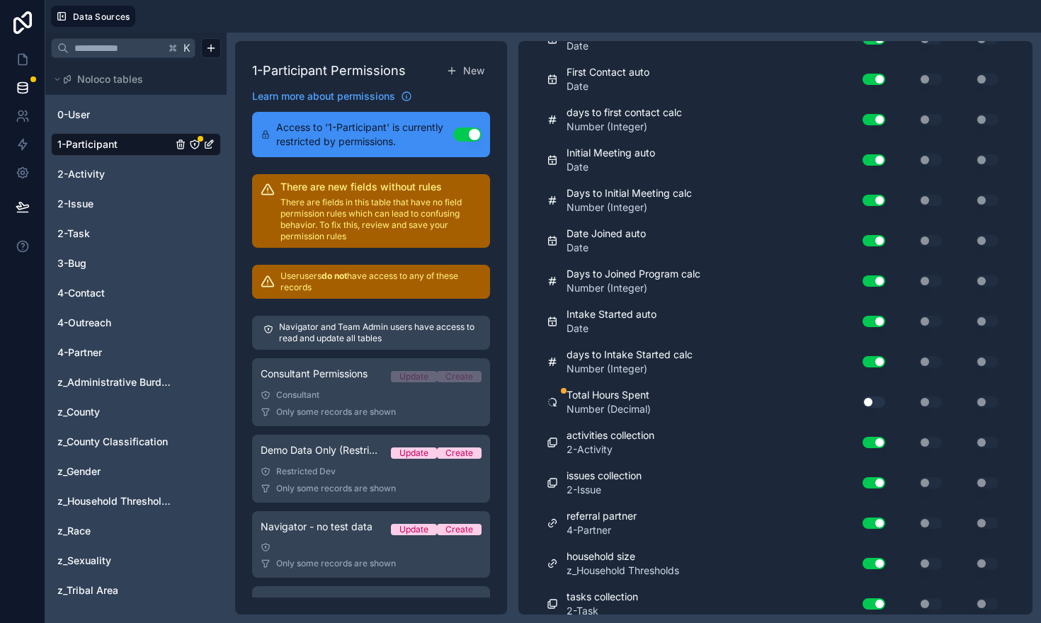
scroll to position [7189, 0]
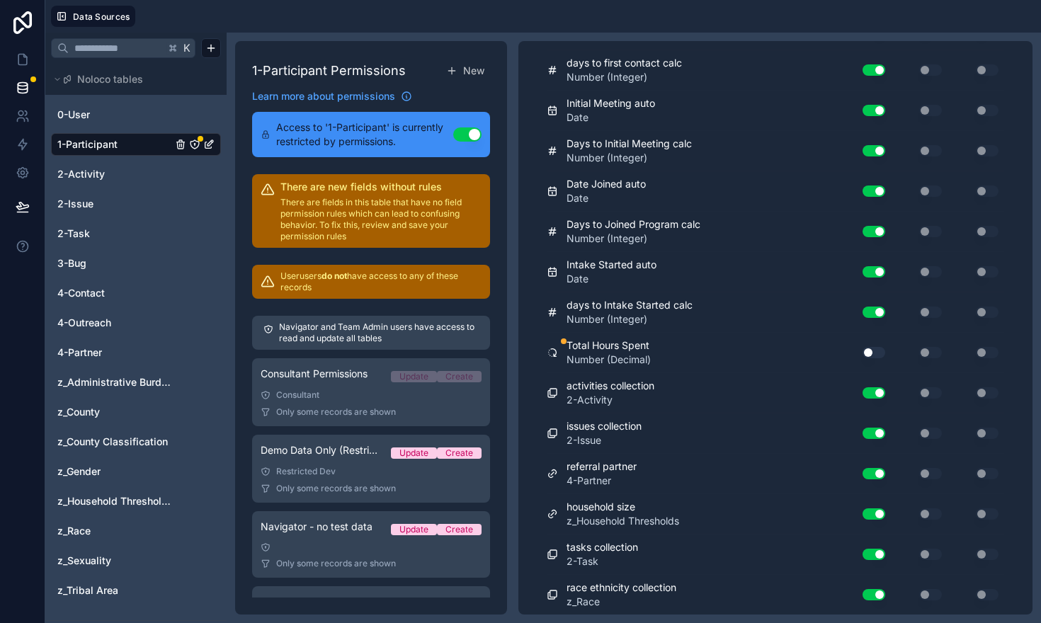
click at [878, 349] on button "Use setting" at bounding box center [874, 352] width 23 height 11
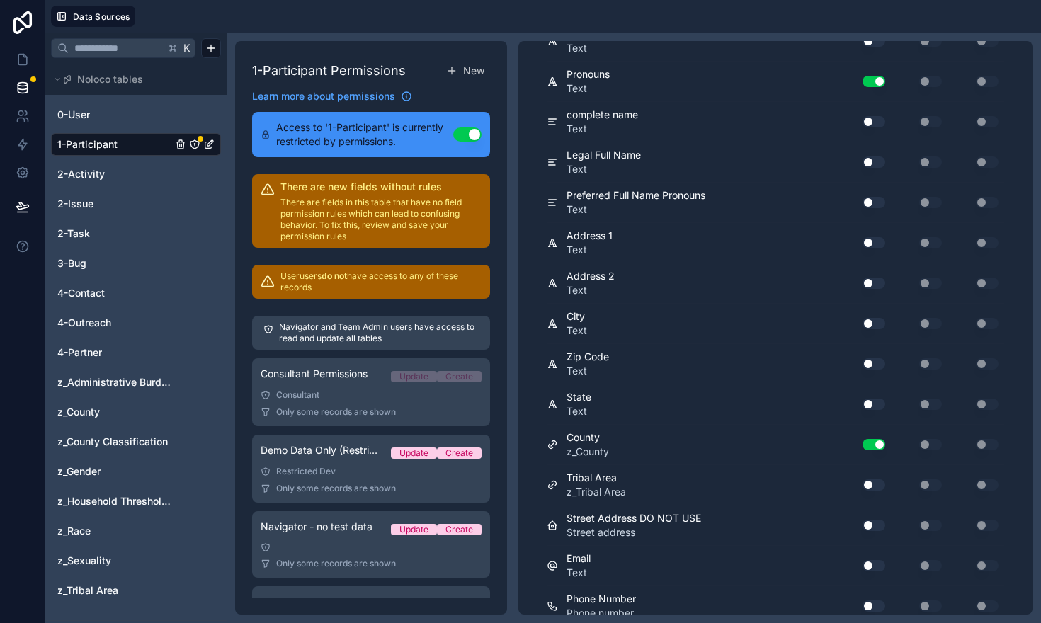
scroll to position [0, 0]
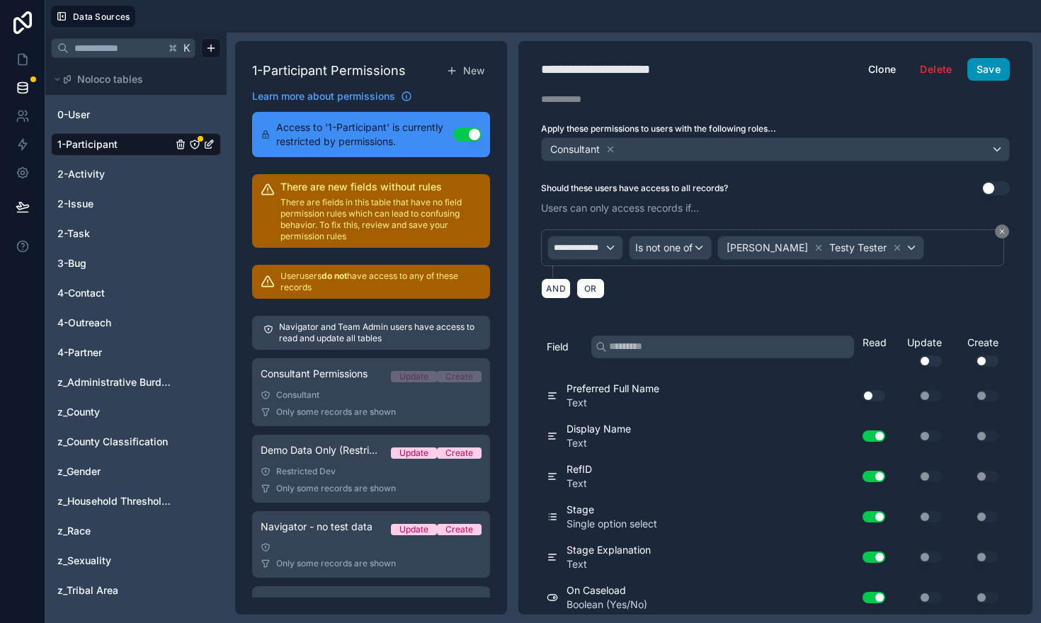
click at [1000, 69] on button "Save" at bounding box center [988, 69] width 42 height 23
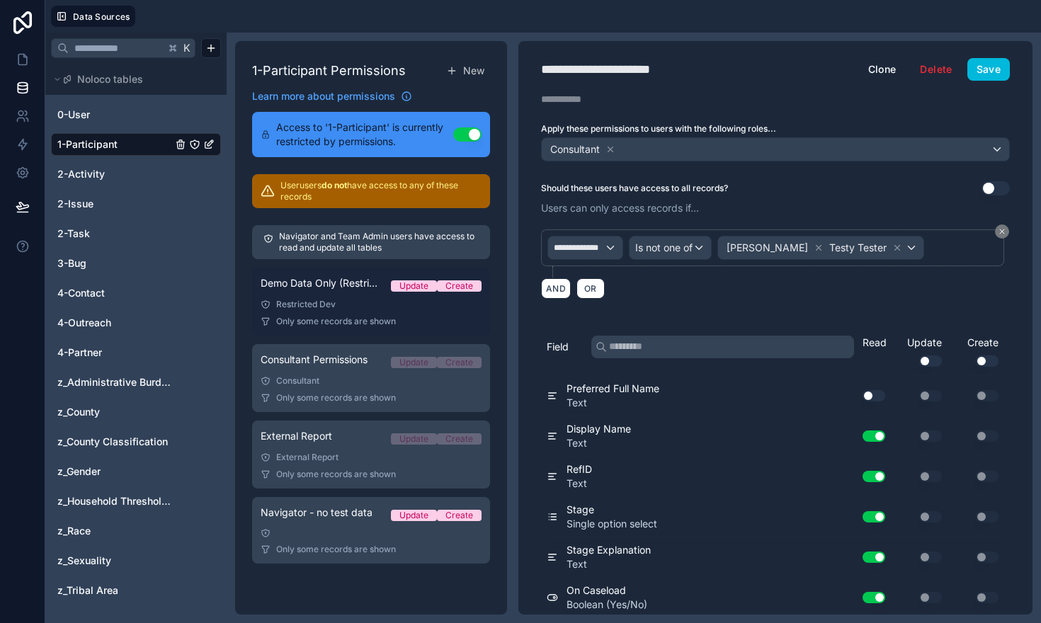
click at [351, 302] on div "Restricted Dev" at bounding box center [371, 304] width 221 height 11
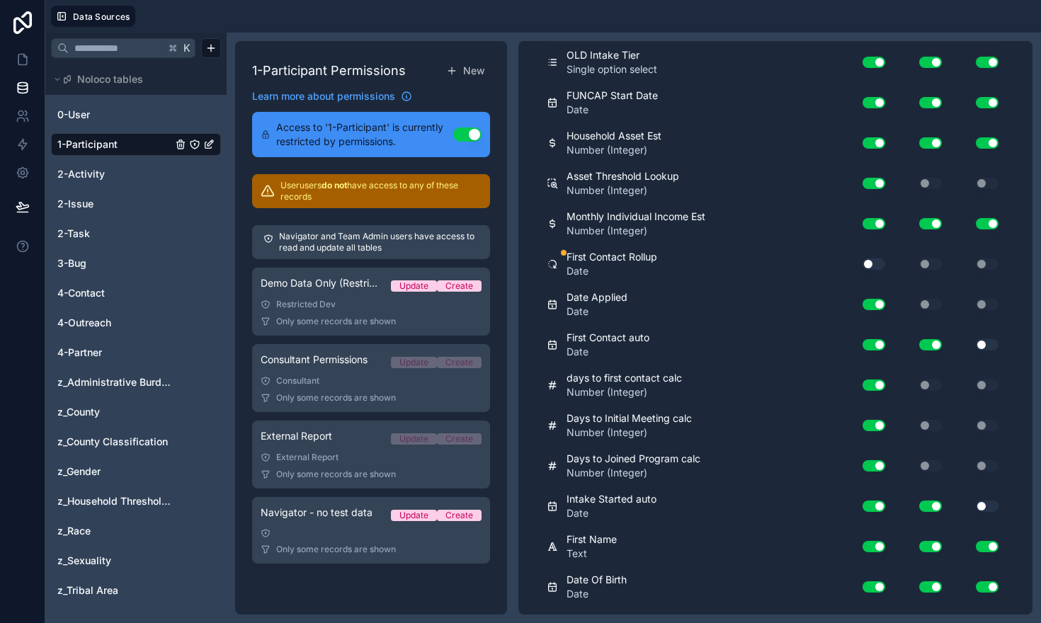
scroll to position [1659, 0]
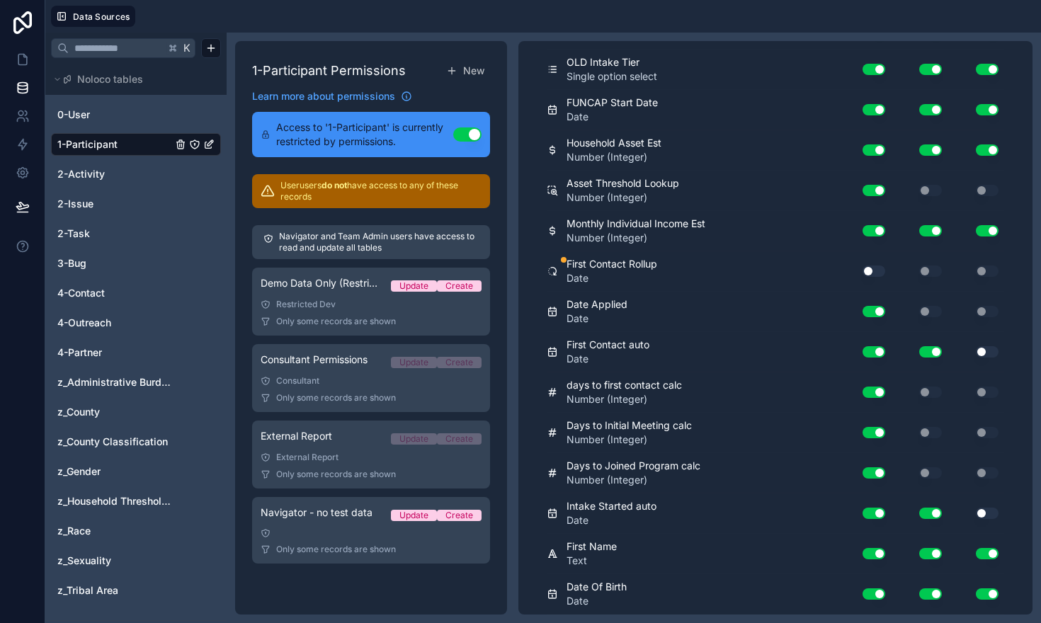
click at [878, 270] on button "Use setting" at bounding box center [874, 271] width 23 height 11
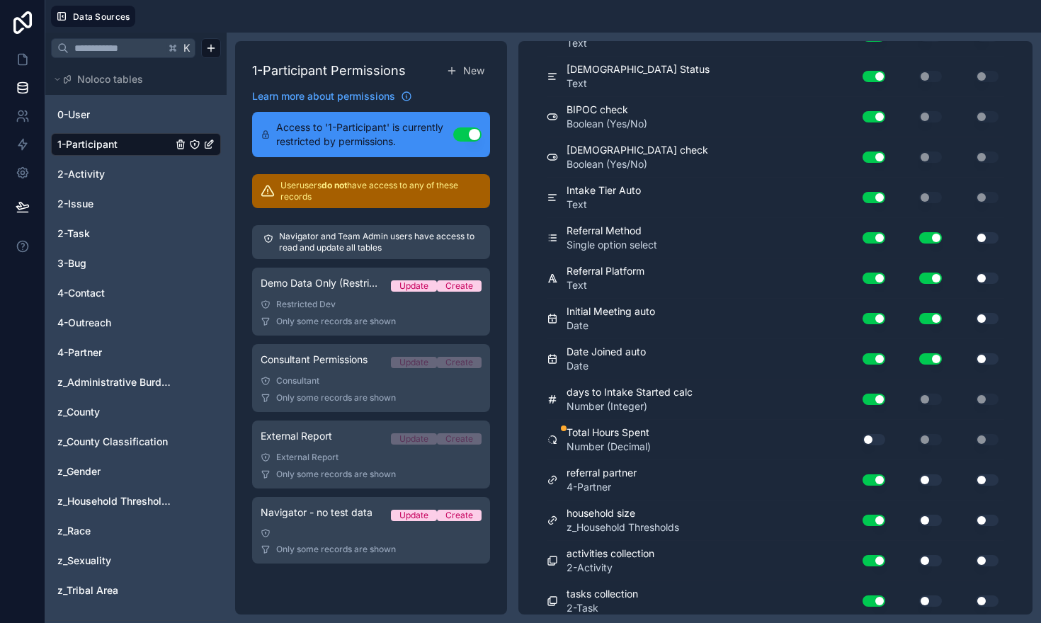
scroll to position [7189, 0]
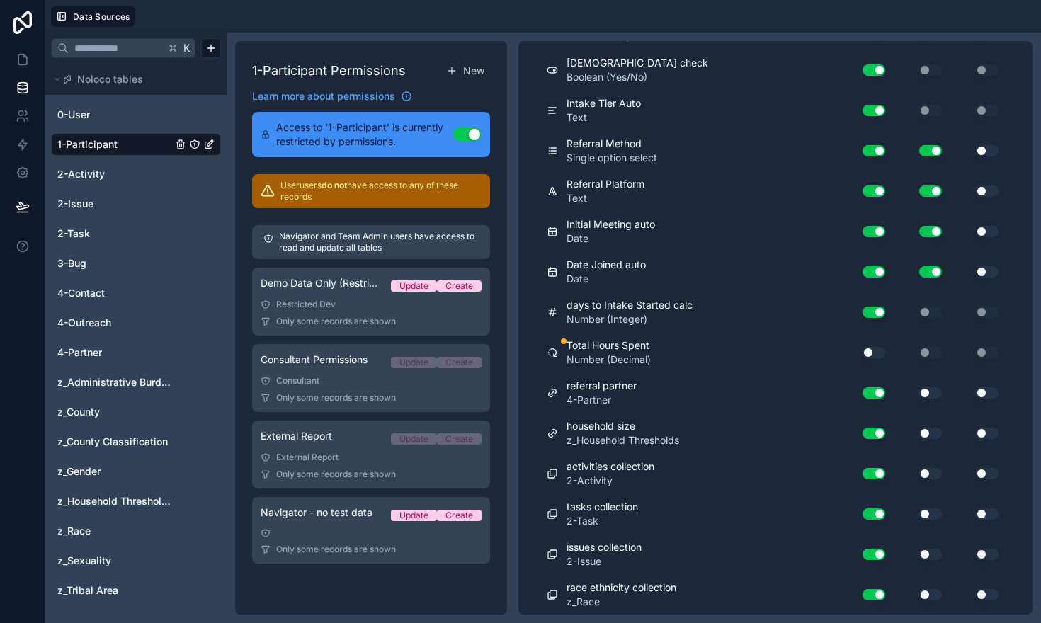
click at [880, 352] on button "Use setting" at bounding box center [874, 352] width 23 height 11
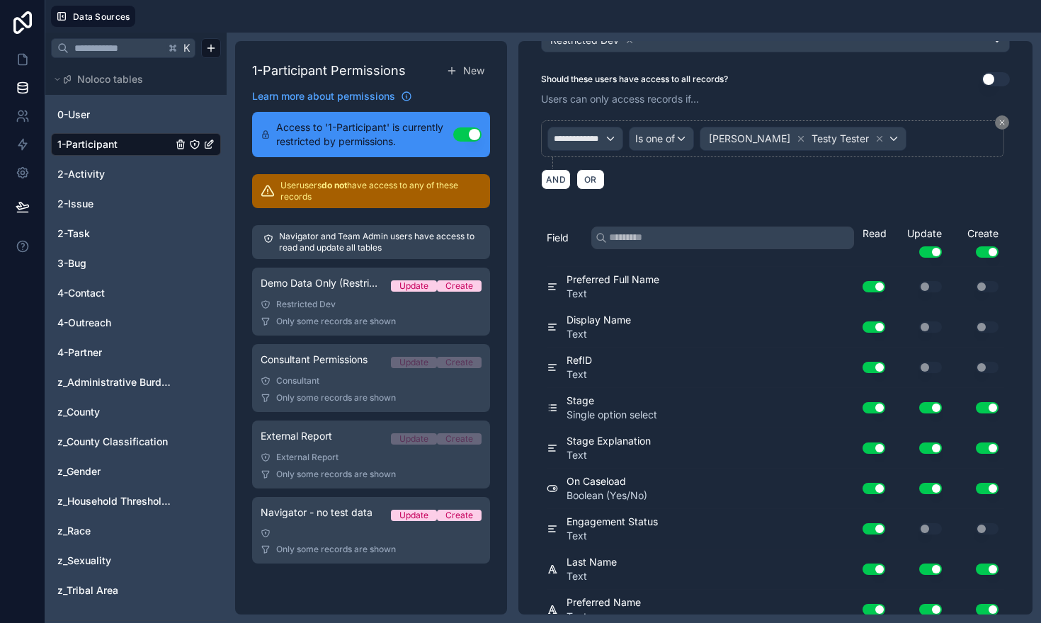
scroll to position [0, 0]
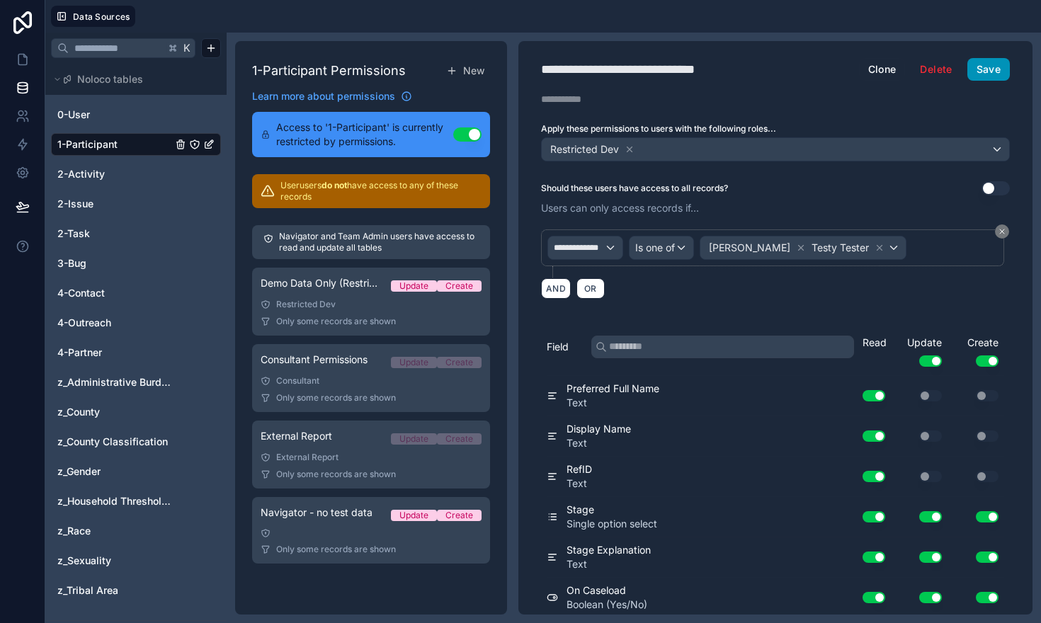
click at [991, 69] on button "Save" at bounding box center [988, 69] width 42 height 23
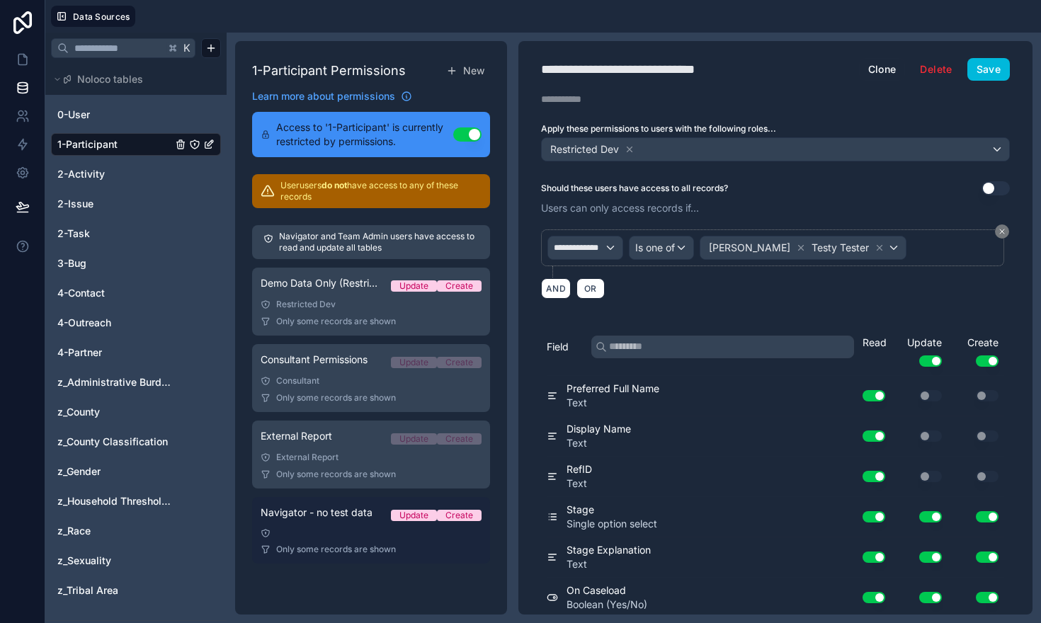
click at [344, 521] on div "Navigator - no test data Update Create" at bounding box center [371, 516] width 221 height 20
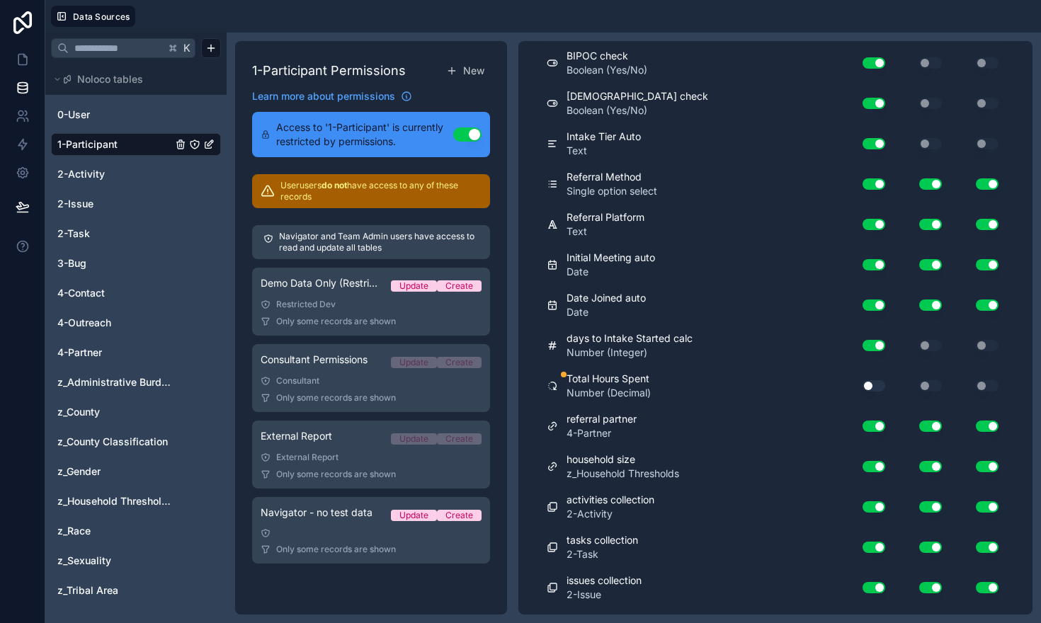
scroll to position [7189, 0]
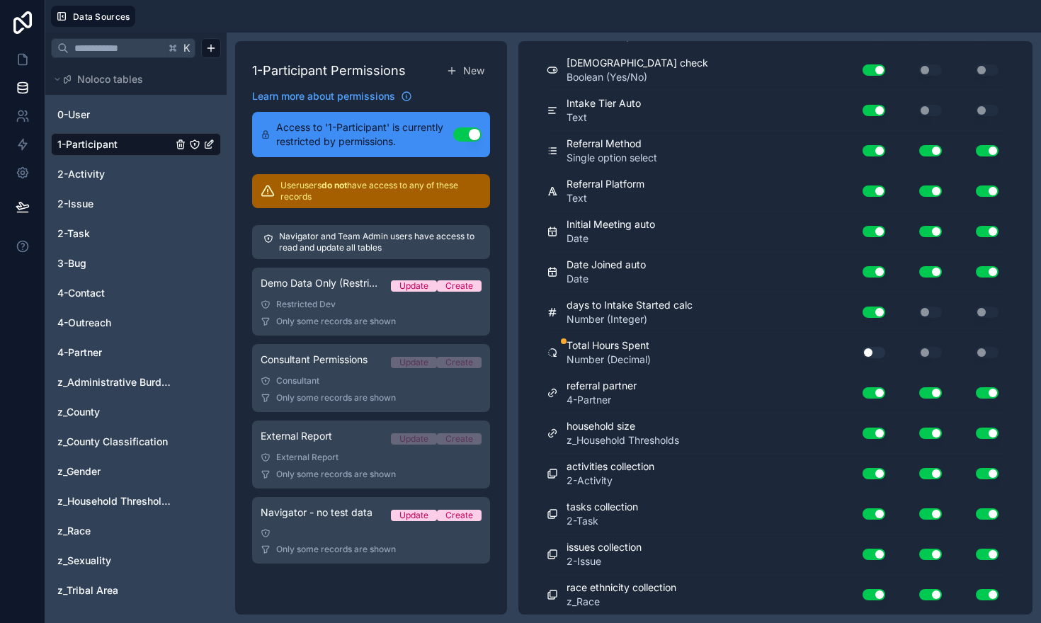
click at [875, 351] on button "Use setting" at bounding box center [874, 352] width 23 height 11
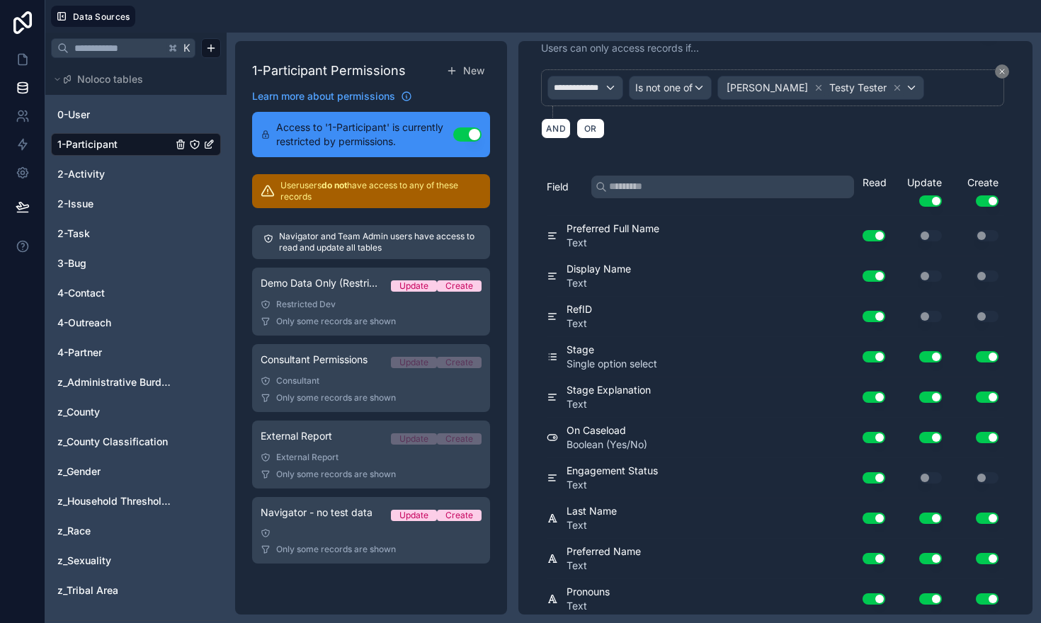
scroll to position [0, 0]
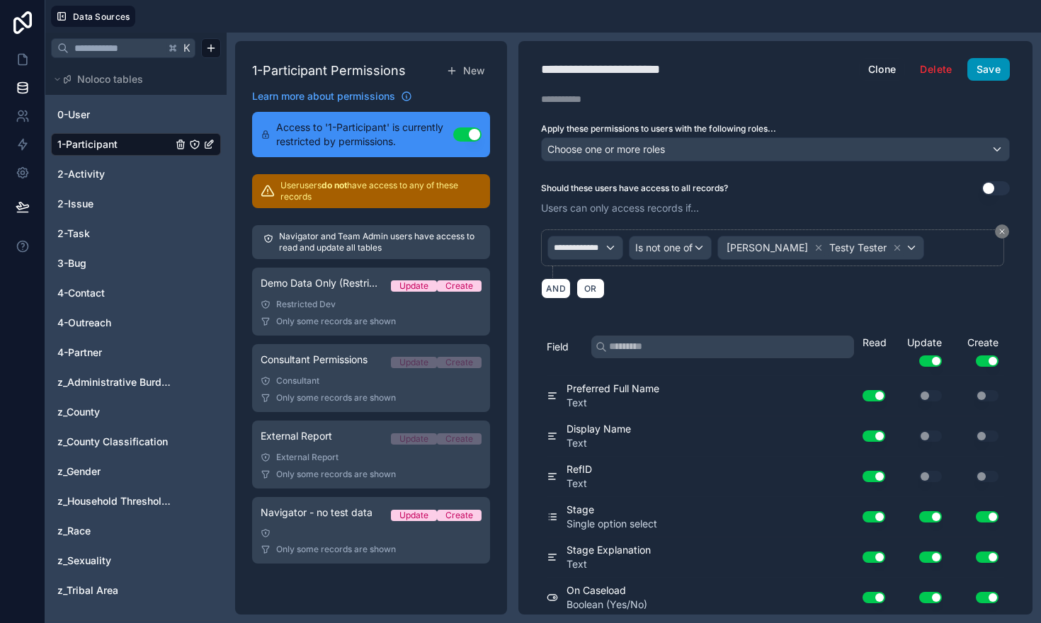
click at [997, 62] on button "Save" at bounding box center [988, 69] width 42 height 23
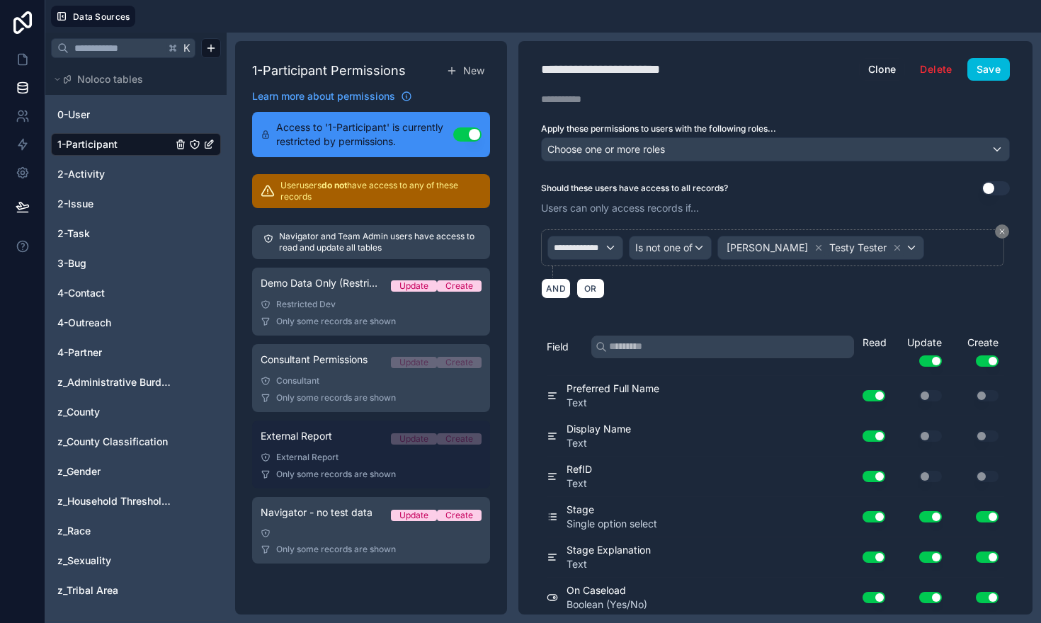
click at [356, 459] on div "External Report" at bounding box center [371, 457] width 221 height 11
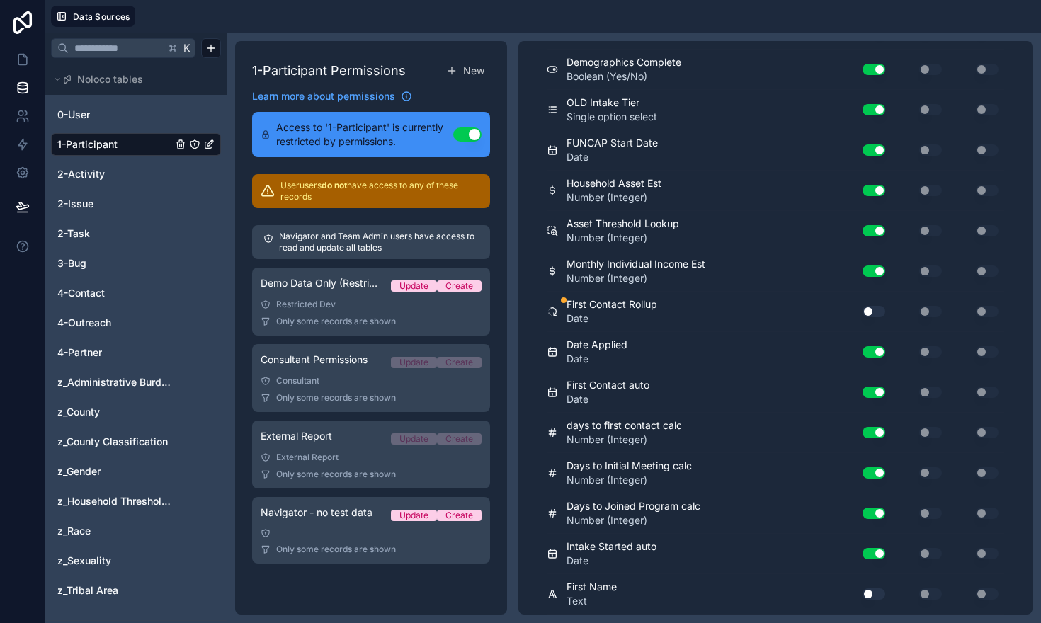
scroll to position [1623, 0]
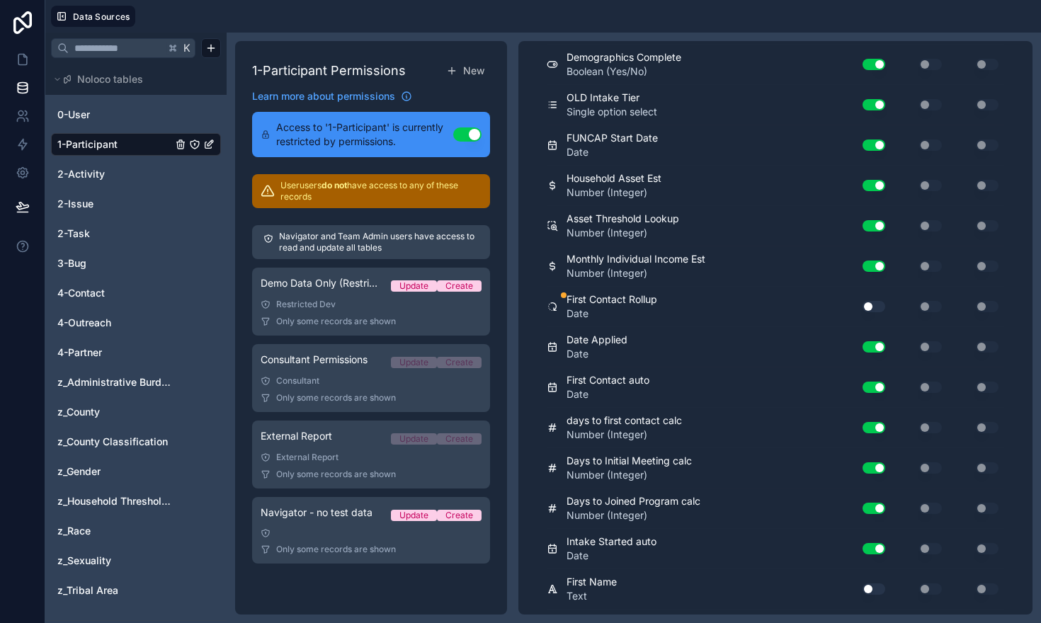
click at [880, 307] on button "Use setting" at bounding box center [874, 306] width 23 height 11
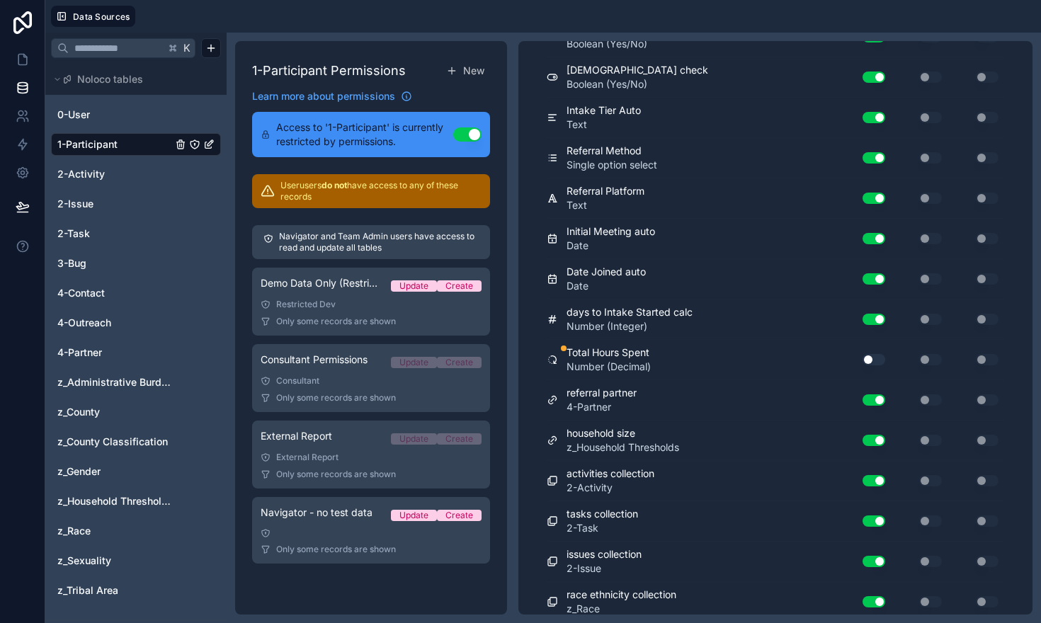
scroll to position [7189, 0]
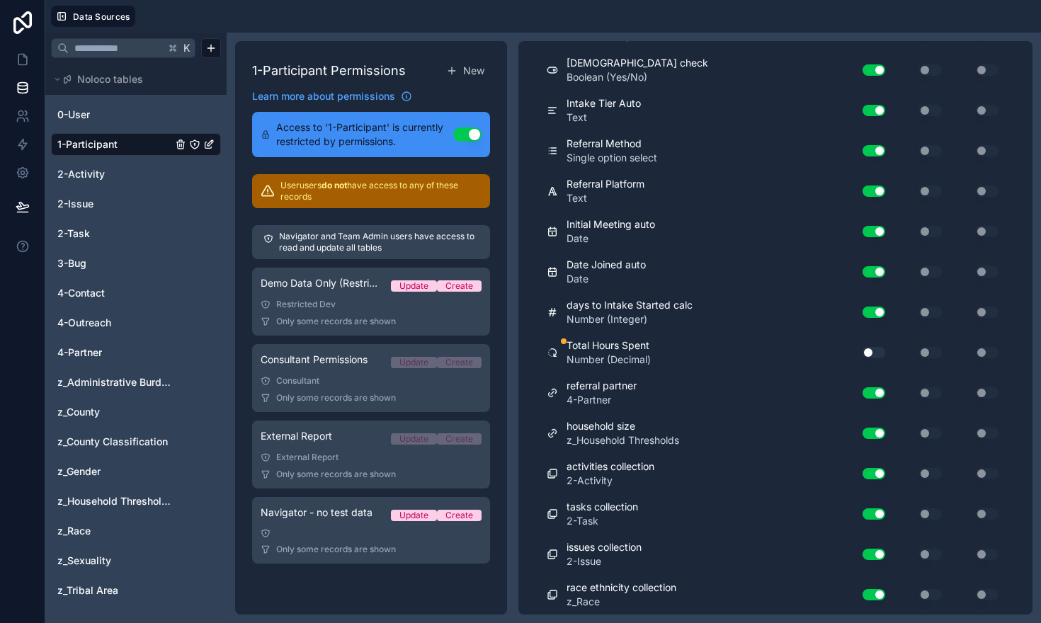
click at [870, 351] on button "Use setting" at bounding box center [874, 352] width 23 height 11
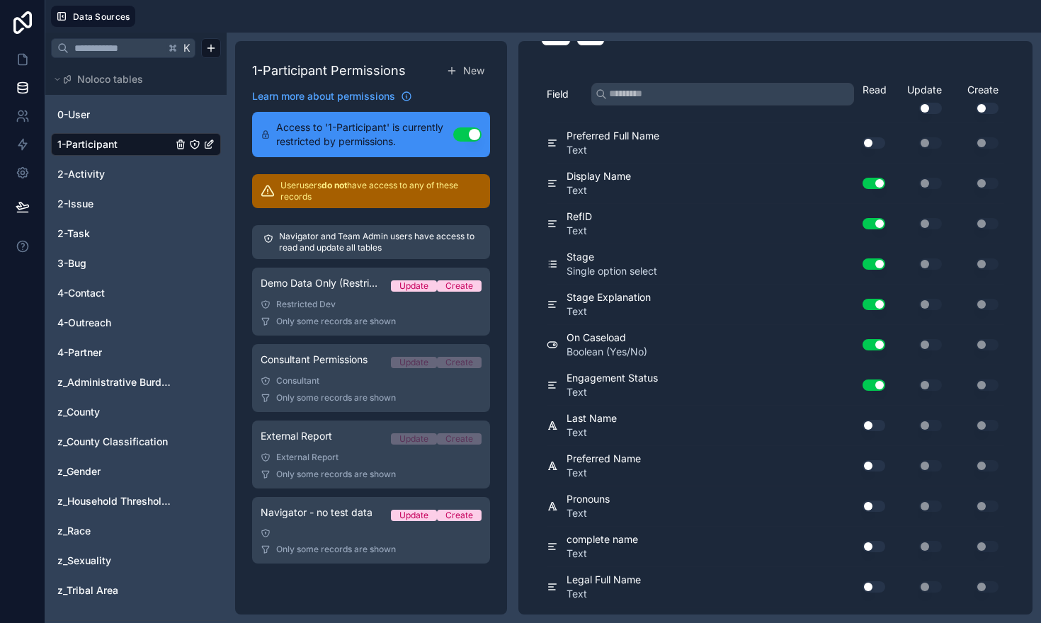
scroll to position [0, 0]
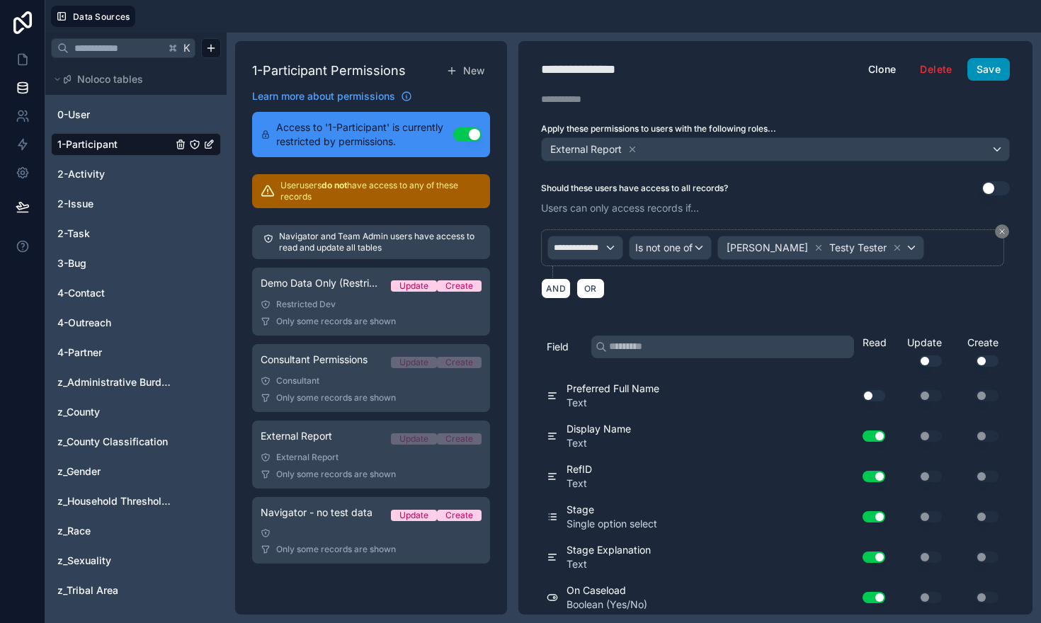
click at [992, 69] on button "Save" at bounding box center [988, 69] width 42 height 23
click at [20, 59] on icon at bounding box center [23, 59] width 14 height 14
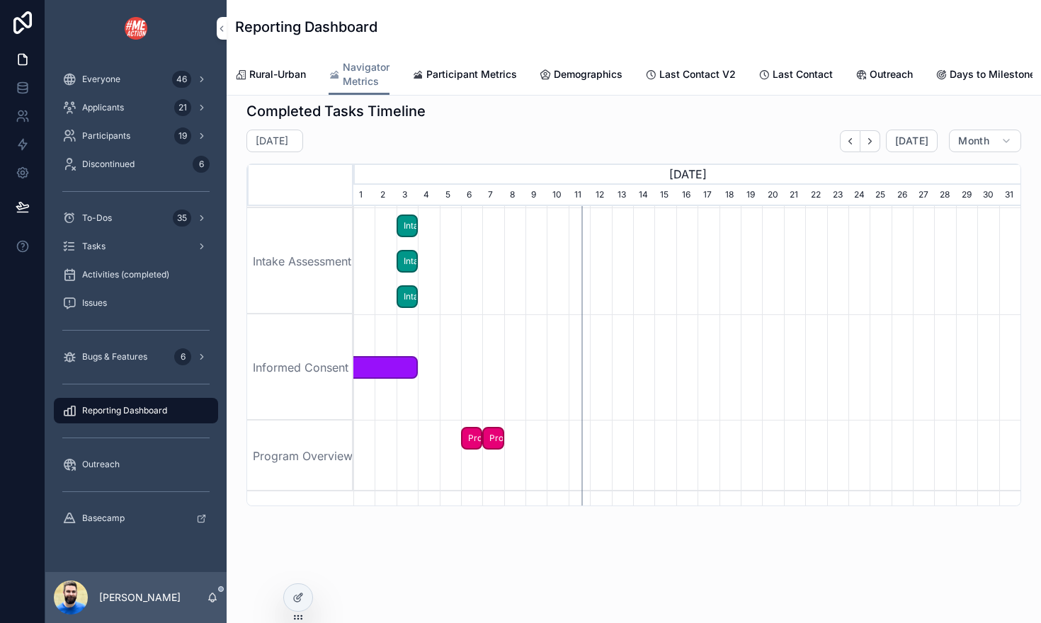
scroll to position [1892, 0]
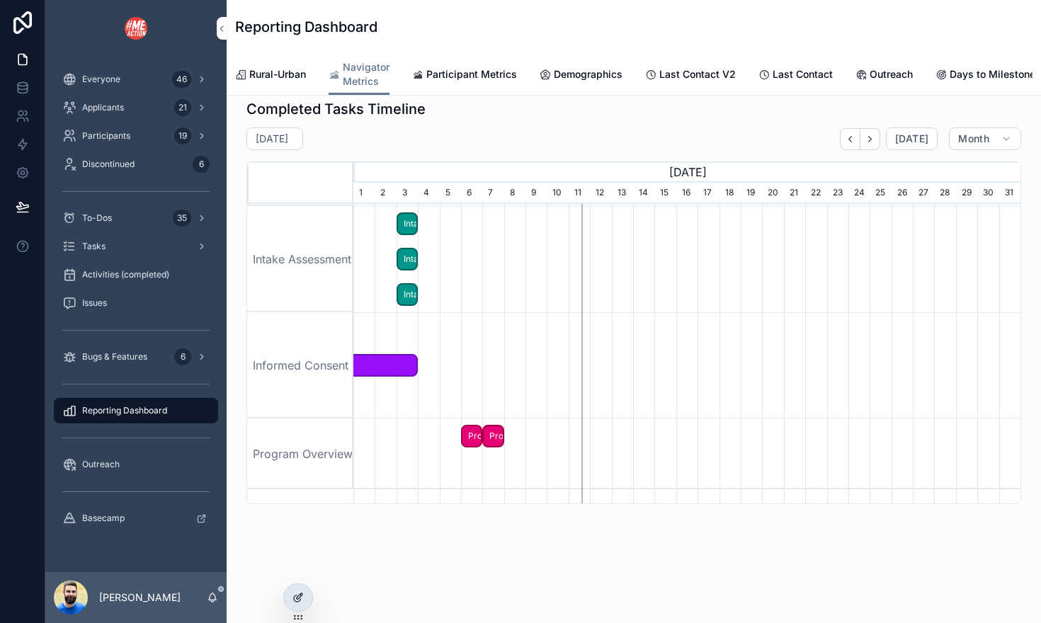
click at [294, 603] on icon at bounding box center [298, 597] width 11 height 11
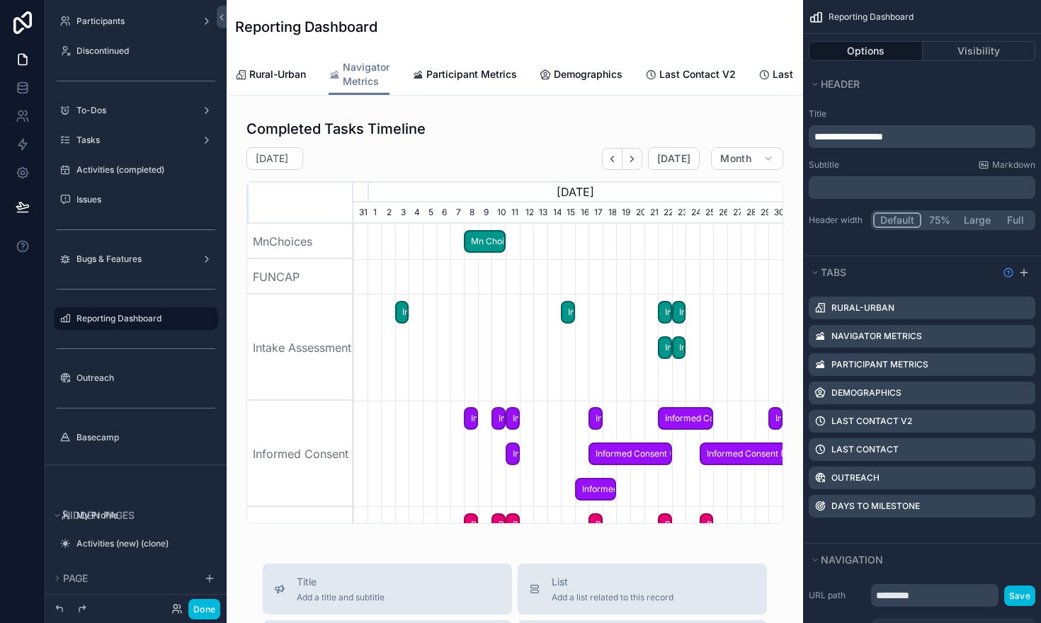
scroll to position [0, 429]
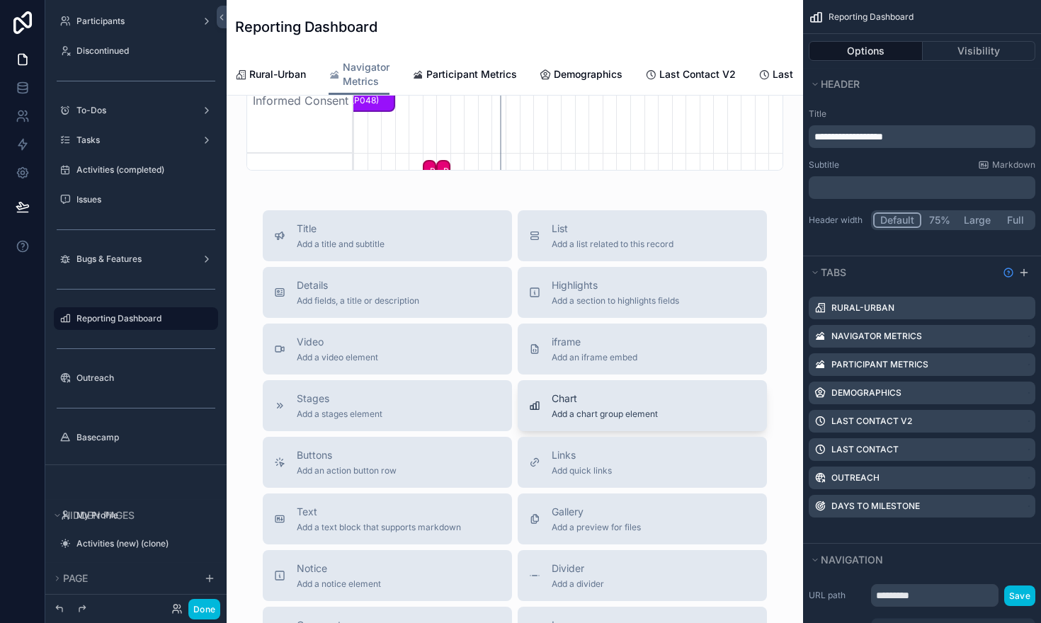
click at [554, 411] on span "Add a chart group element" at bounding box center [605, 414] width 106 height 11
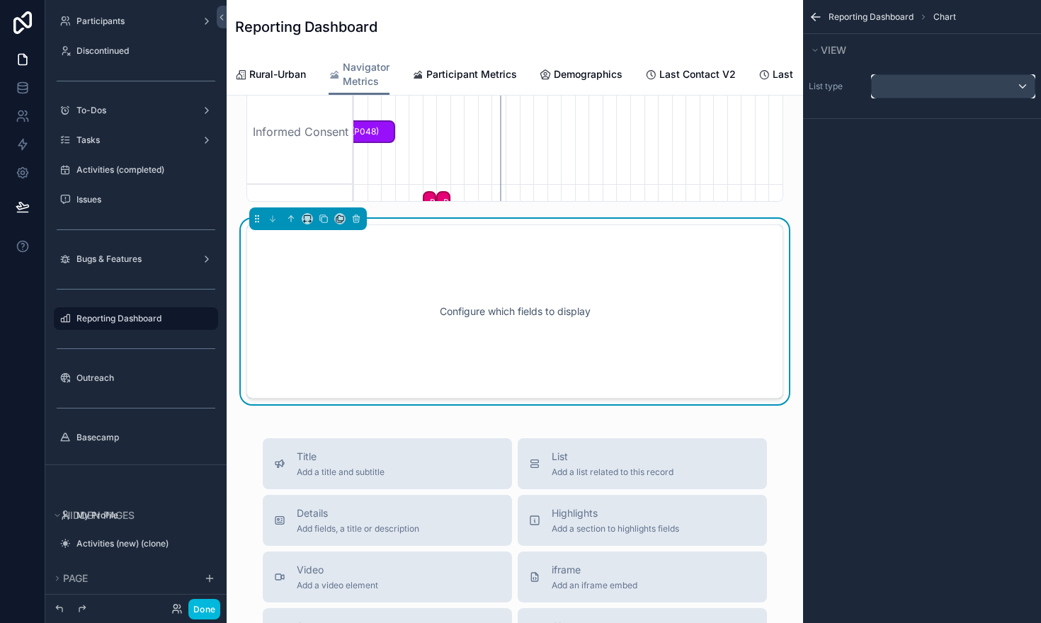
click at [935, 85] on div "scrollable content" at bounding box center [953, 86] width 163 height 23
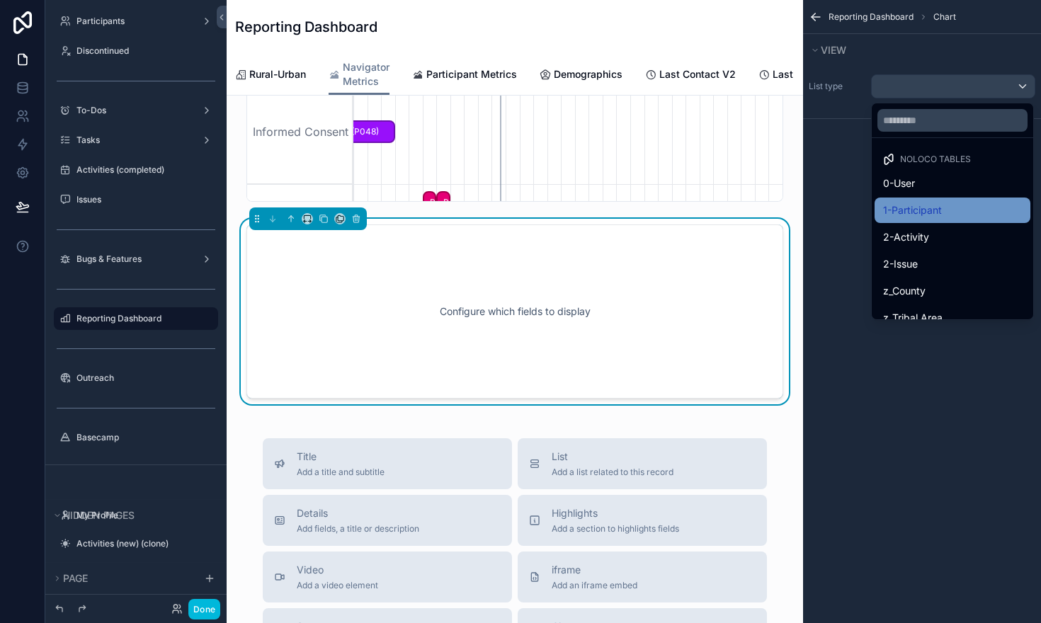
click at [917, 209] on span "1-Participant" at bounding box center [912, 210] width 59 height 17
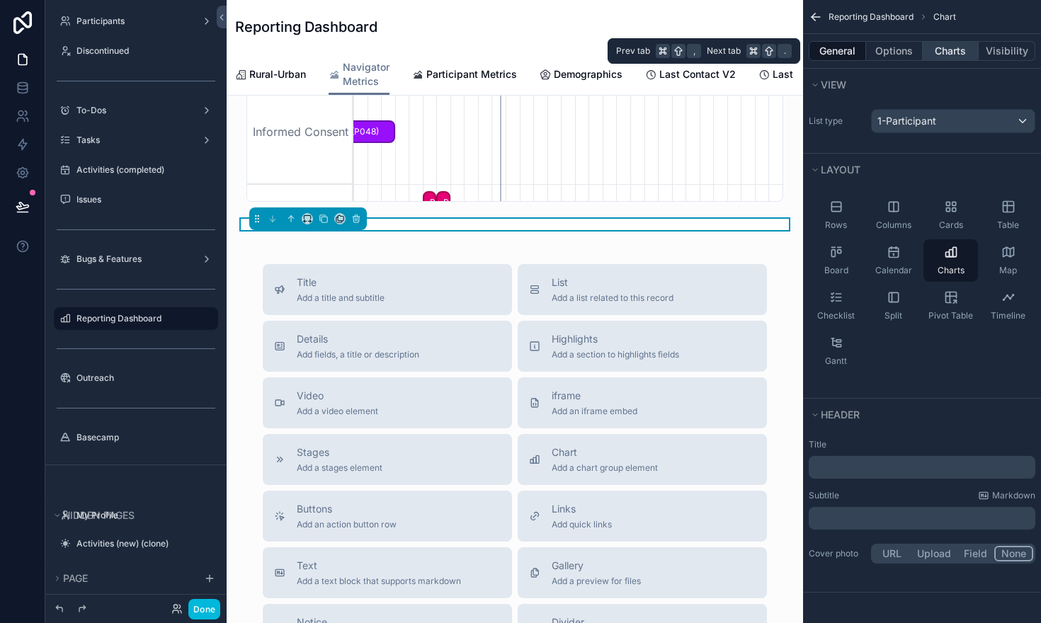
click at [945, 55] on button "Charts" at bounding box center [951, 51] width 57 height 20
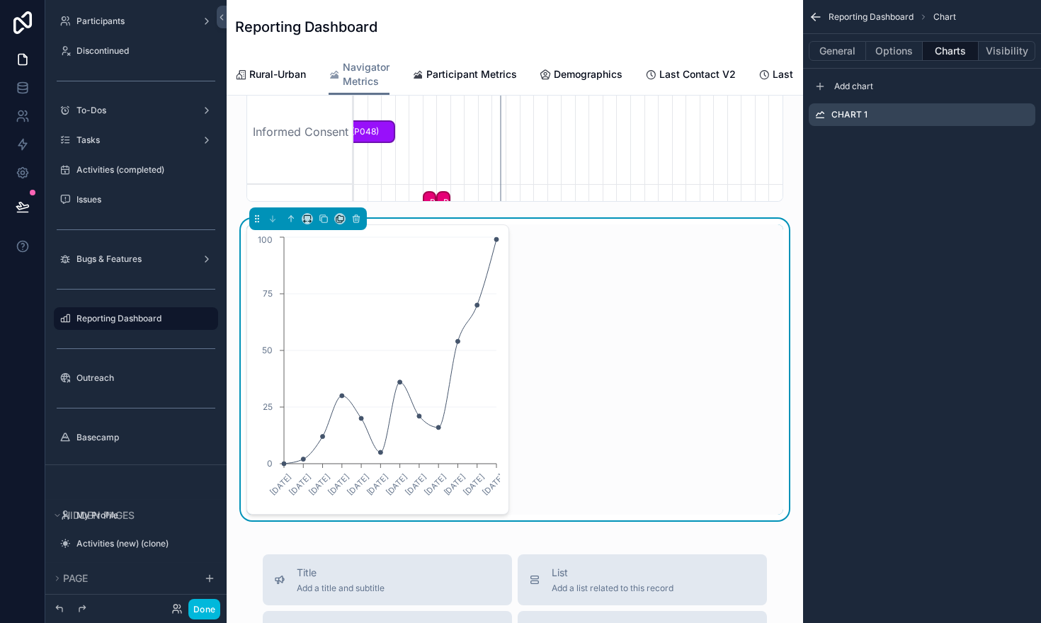
click at [0, 0] on icon "scrollable content" at bounding box center [0, 0] width 0 height 0
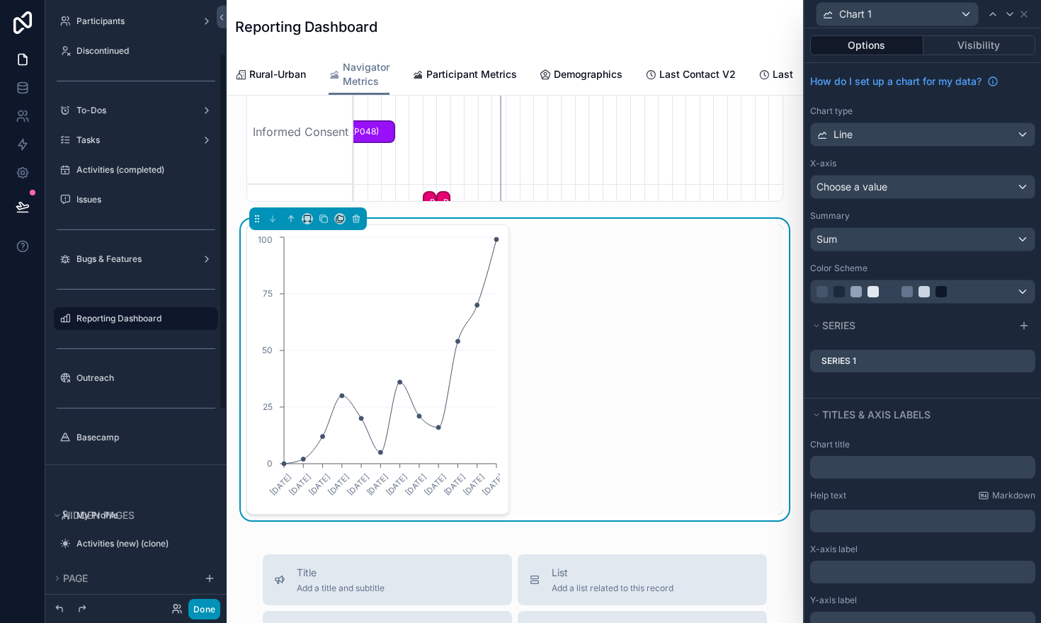
click at [207, 613] on button "Done" at bounding box center [204, 609] width 32 height 21
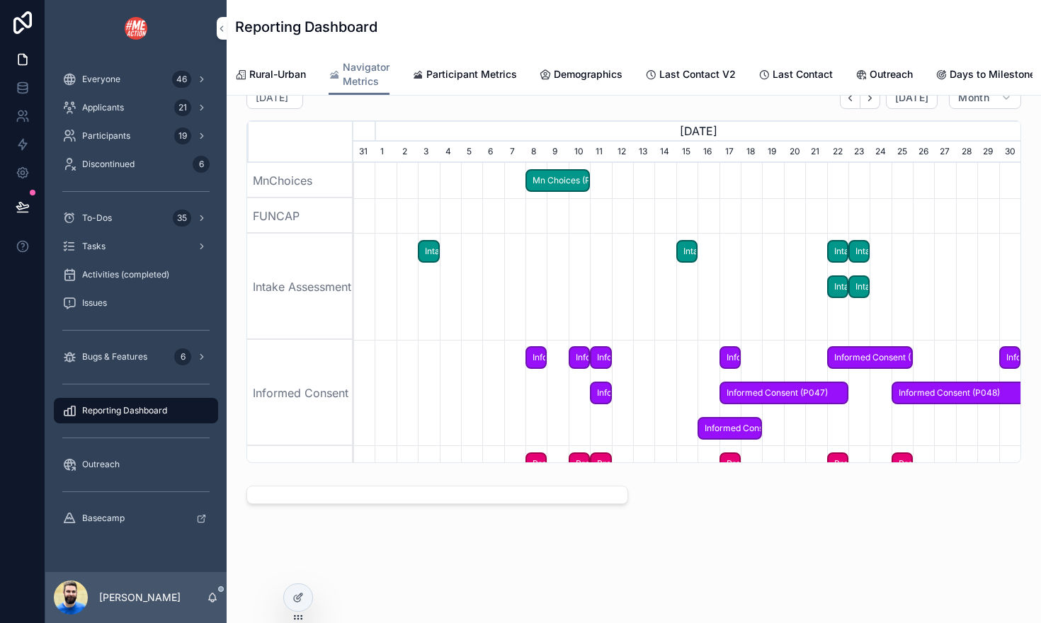
scroll to position [0, 667]
